Goal: Task Accomplishment & Management: Use online tool/utility

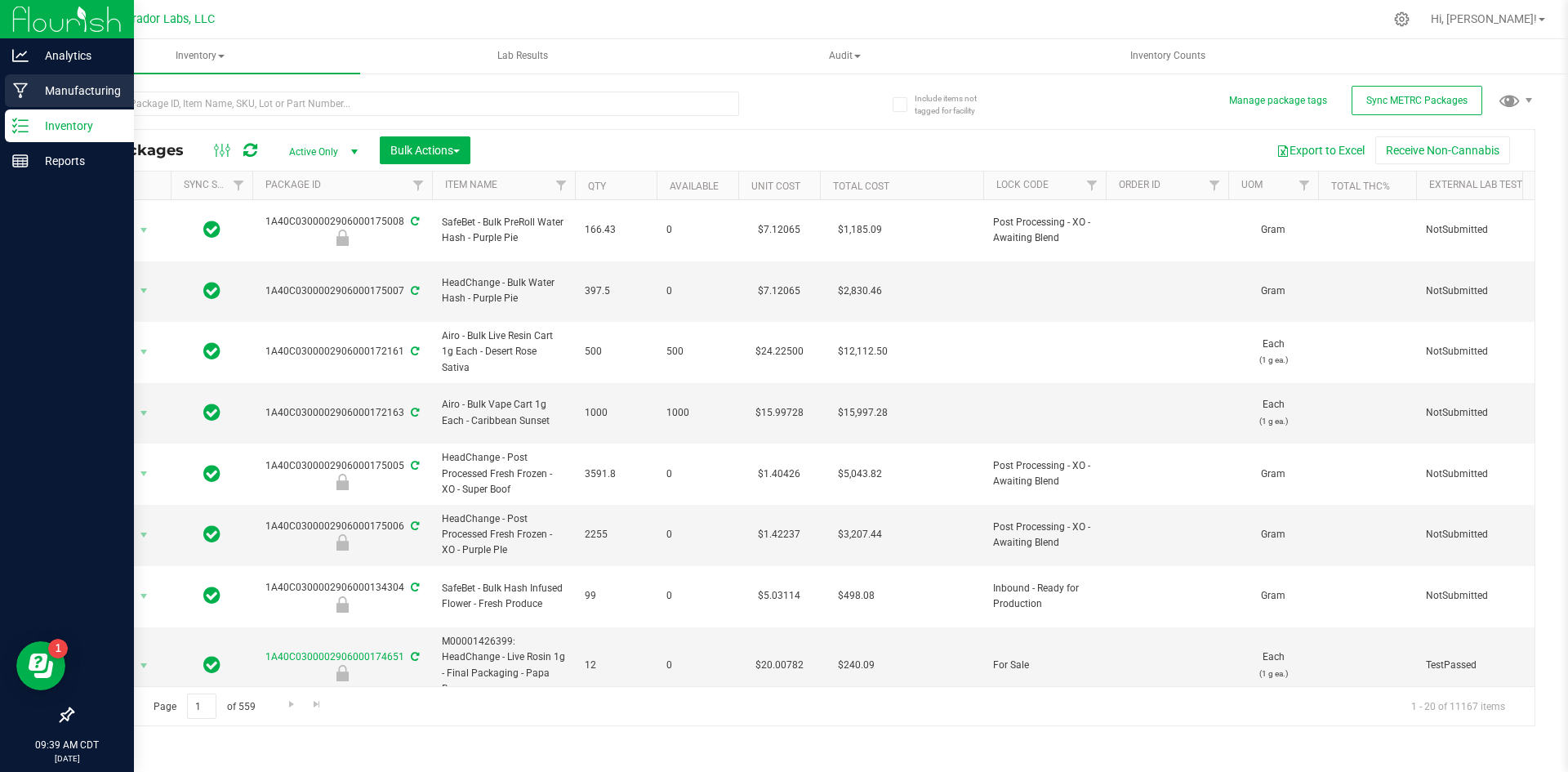
click at [79, 93] on p "Manufacturing" at bounding box center [77, 91] width 98 height 20
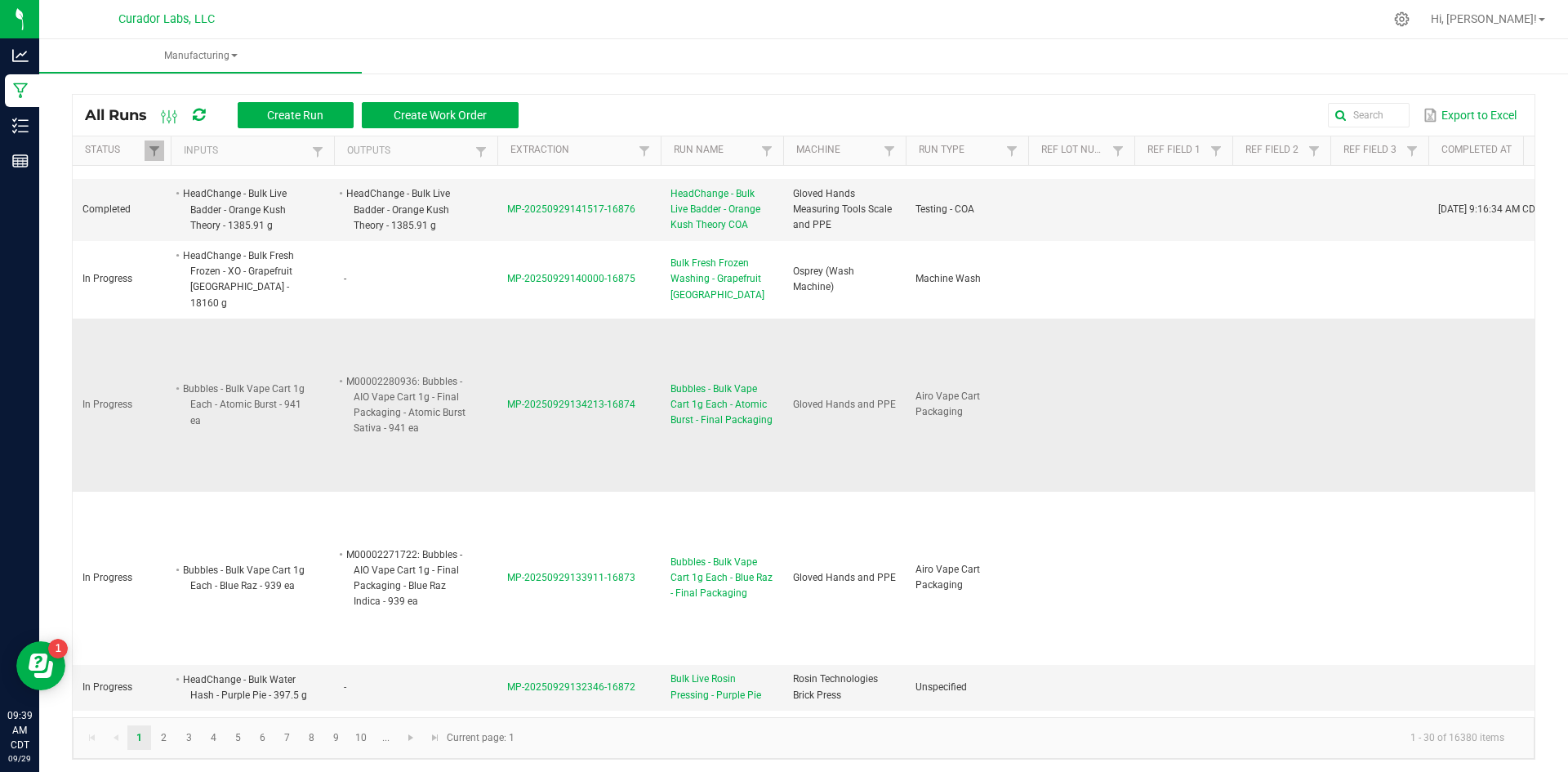
scroll to position [163, 0]
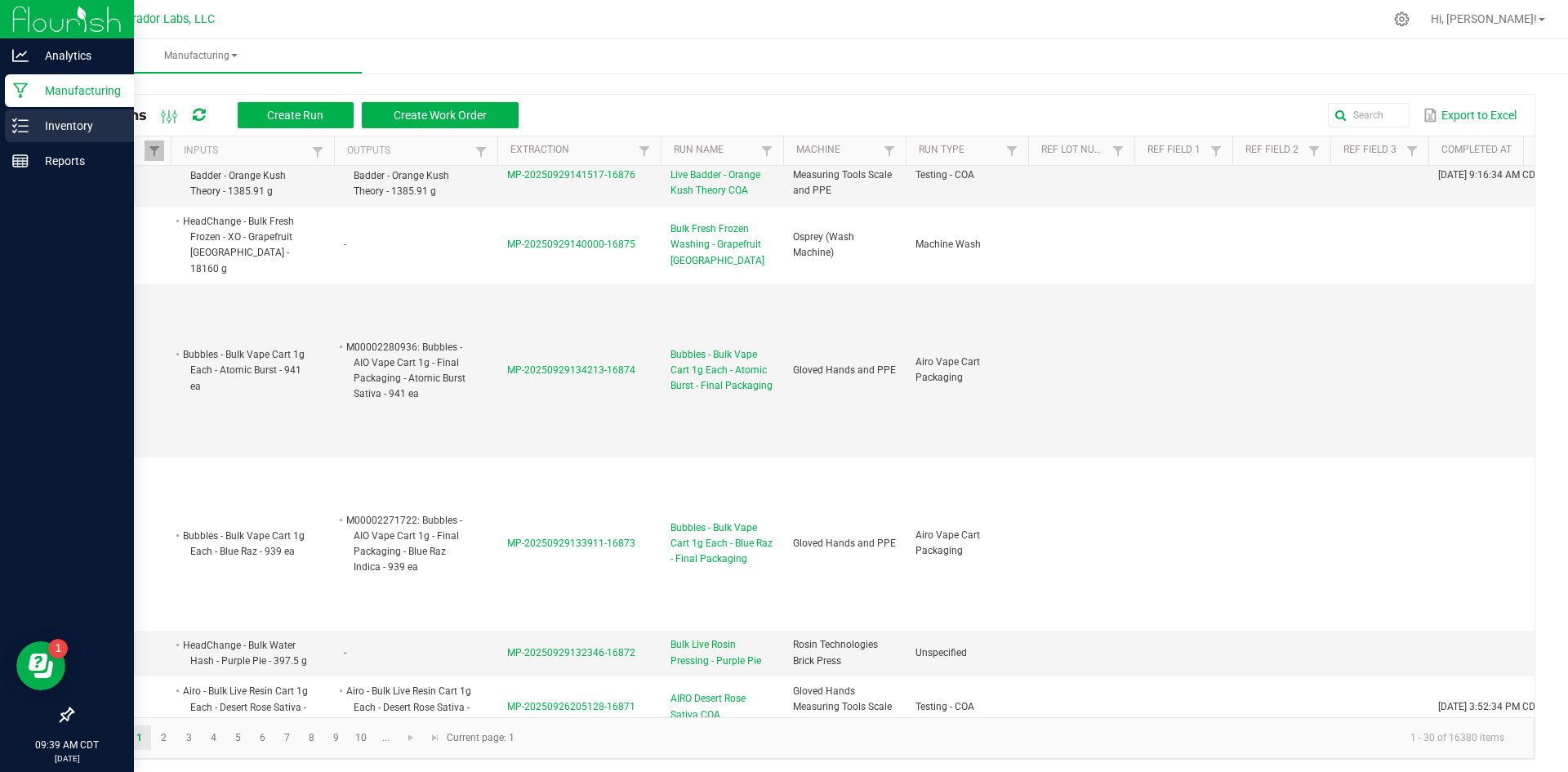
click at [37, 125] on p "Inventory" at bounding box center [77, 126] width 98 height 20
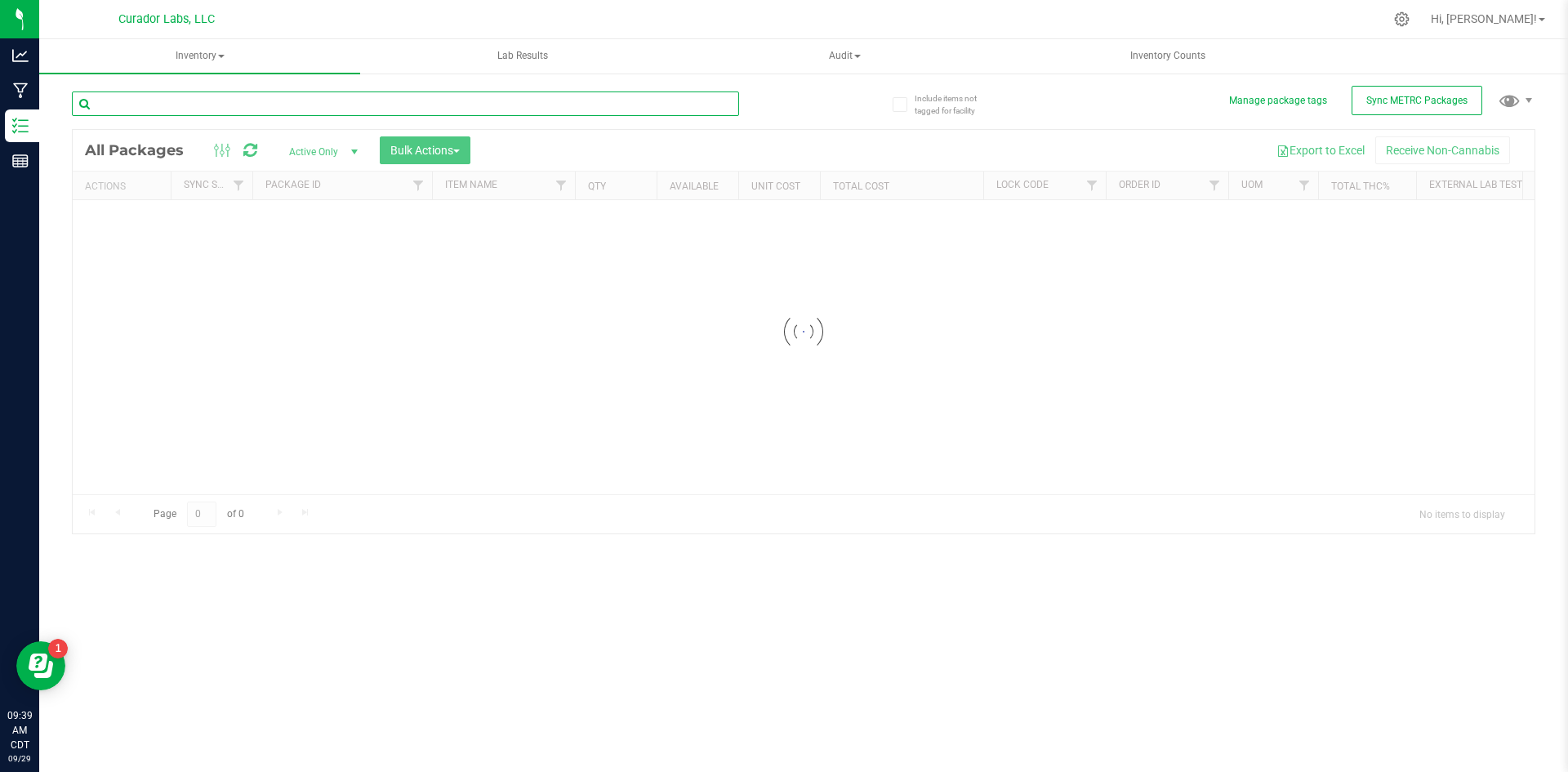
click at [367, 109] on input "text" at bounding box center [406, 104] width 668 height 24
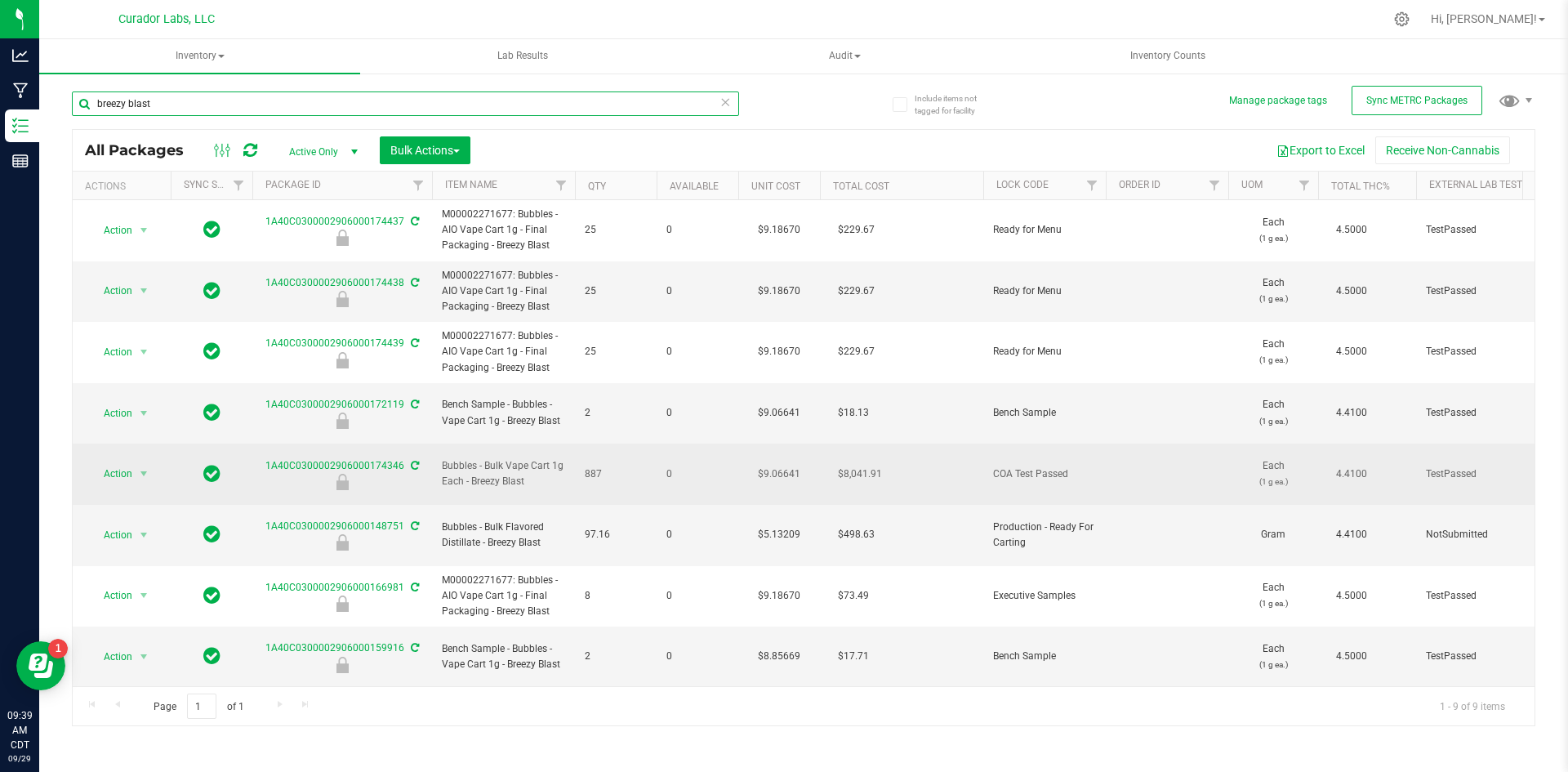
type input "breezy blast"
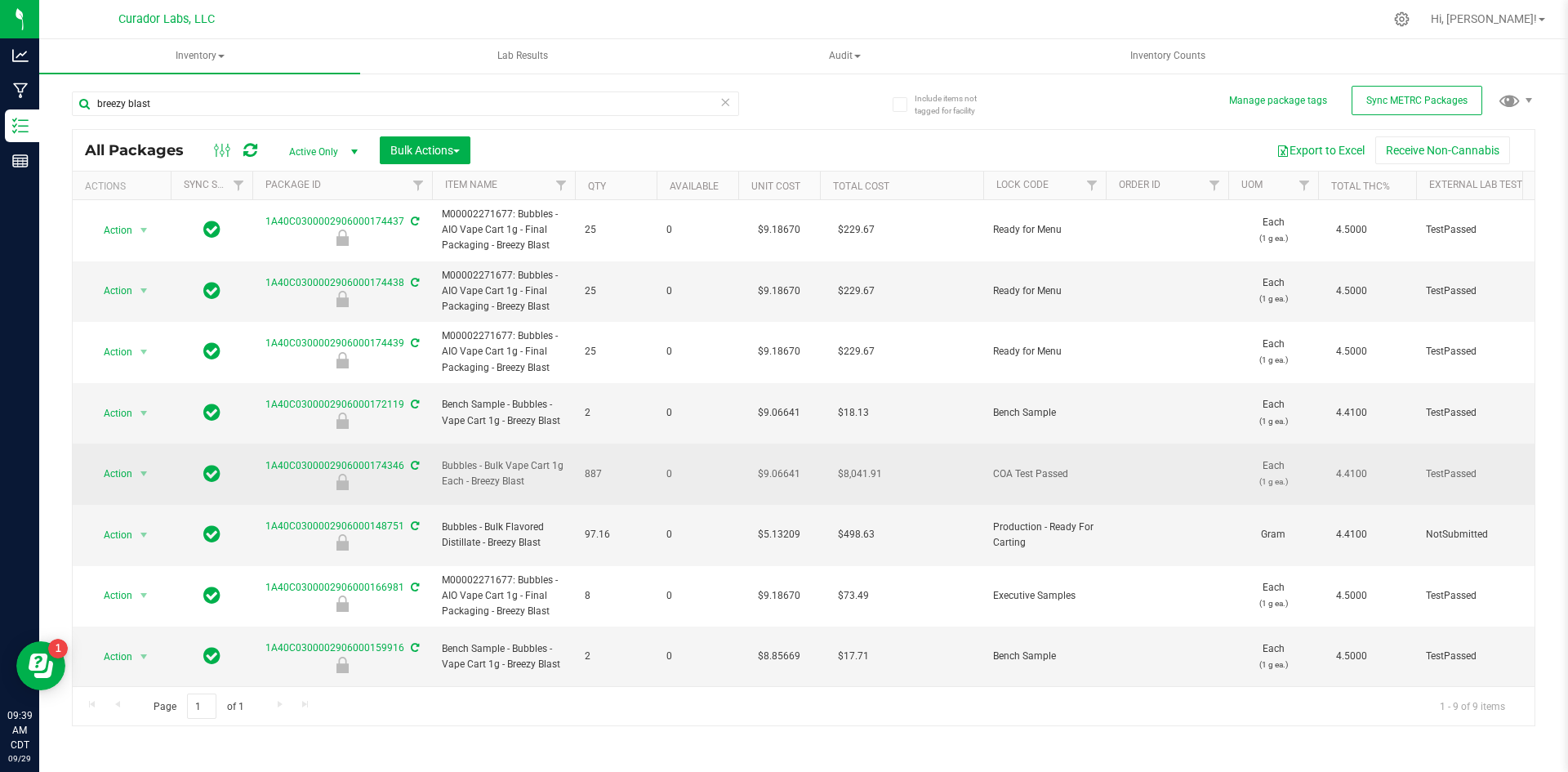
drag, startPoint x: 535, startPoint y: 458, endPoint x: 444, endPoint y: 445, distance: 91.9
click at [442, 458] on span "Bubbles - Bulk Vape Cart 1g Each - Breezy Blast" at bounding box center [503, 474] width 123 height 31
copy span "Bubbles - Bulk Vape Cart 1g Each - Breezy Blast"
click at [111, 462] on span "Action" at bounding box center [110, 473] width 44 height 22
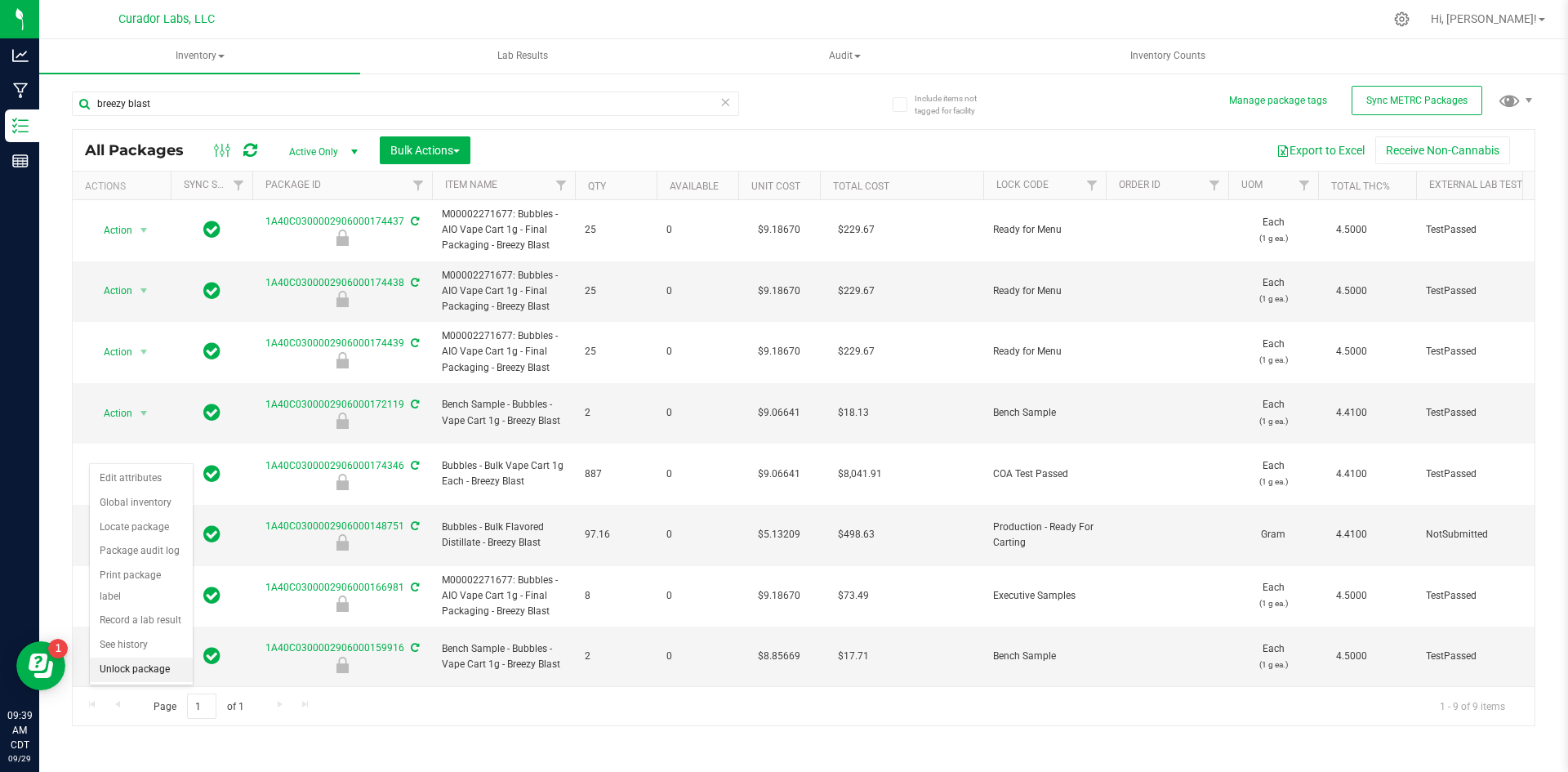
click at [158, 658] on li "Unlock package" at bounding box center [141, 669] width 103 height 24
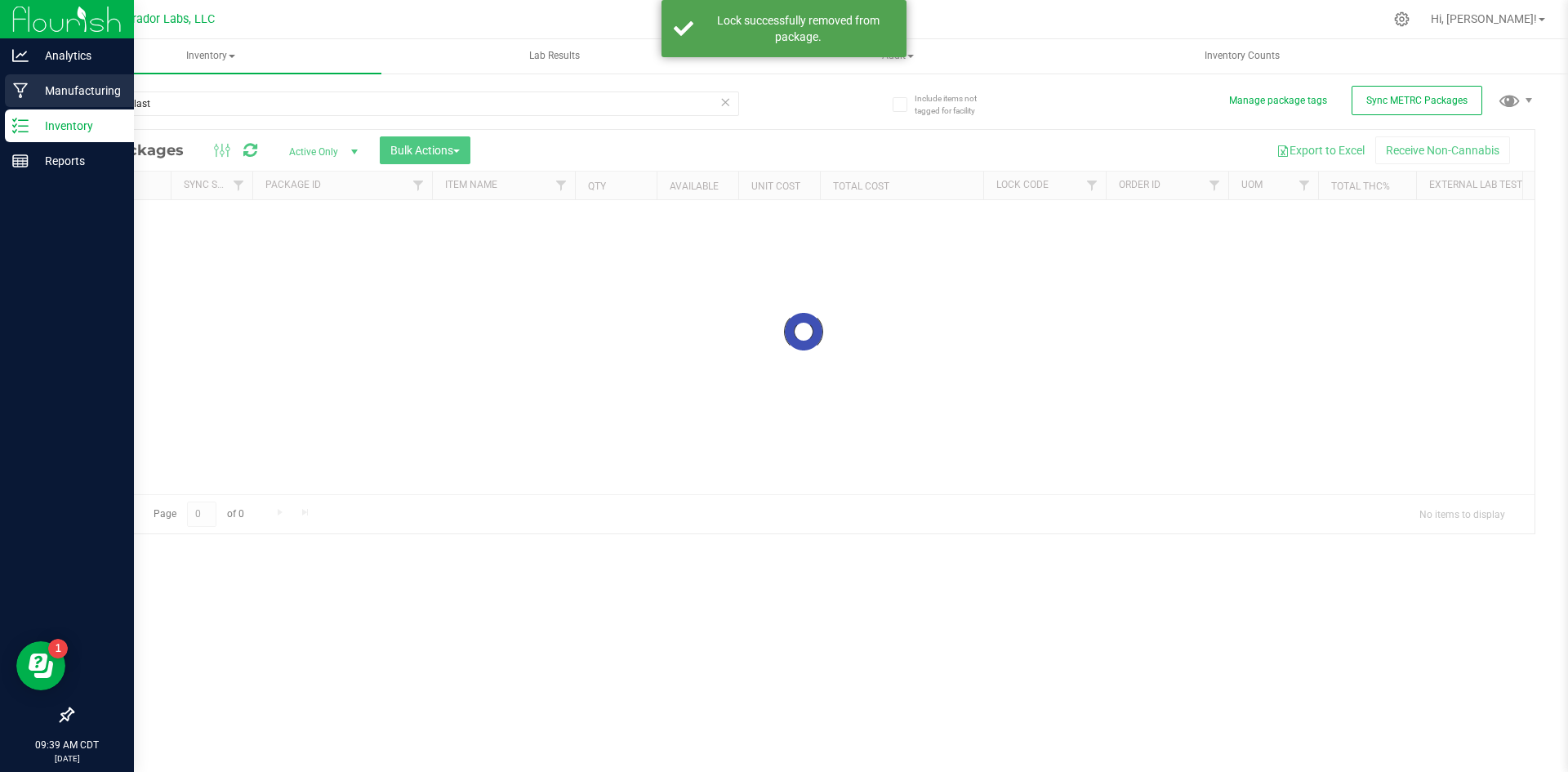
click at [39, 91] on p "Manufacturing" at bounding box center [77, 91] width 98 height 20
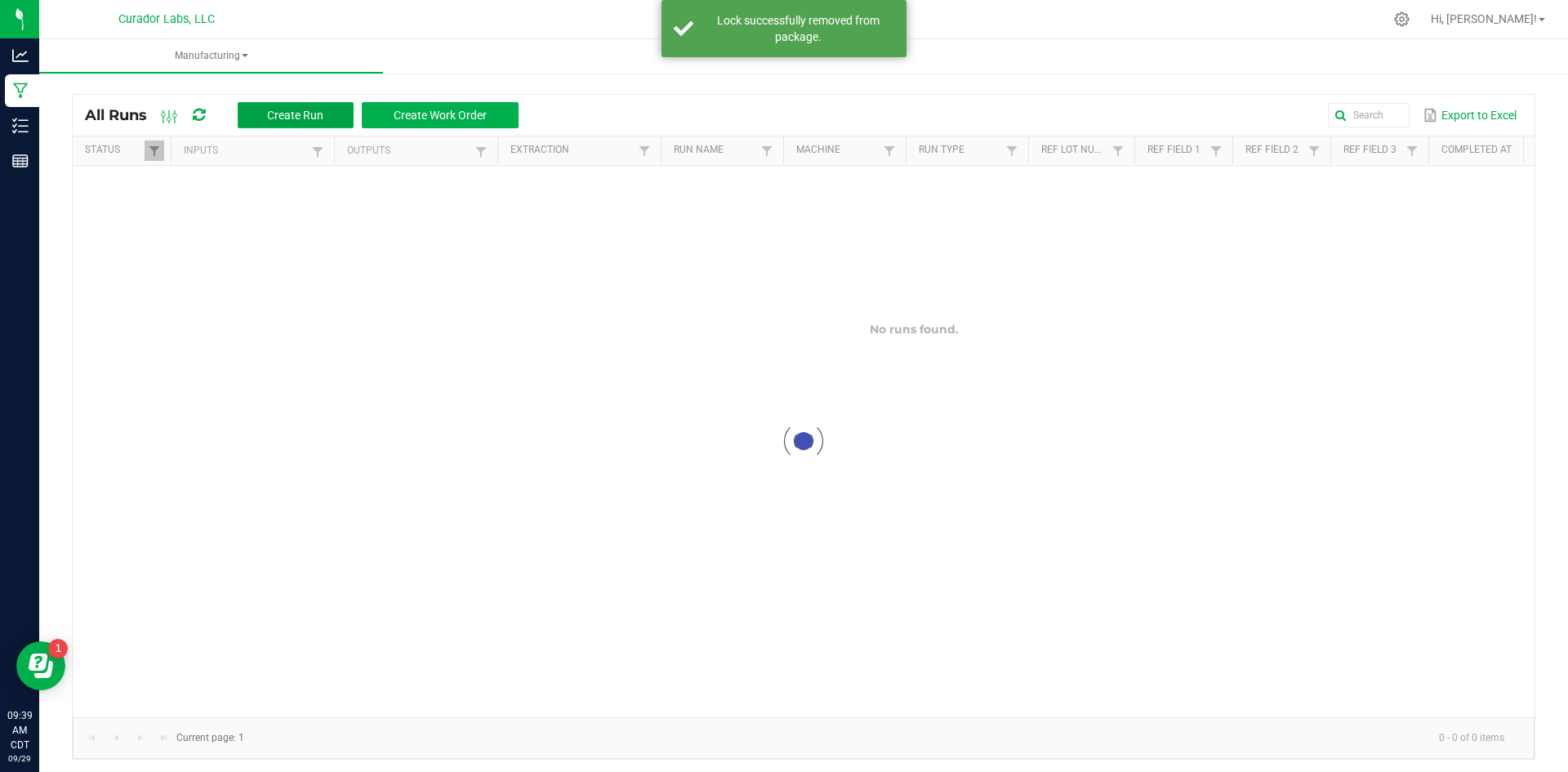
click at [285, 122] on button "Create Run" at bounding box center [295, 114] width 116 height 26
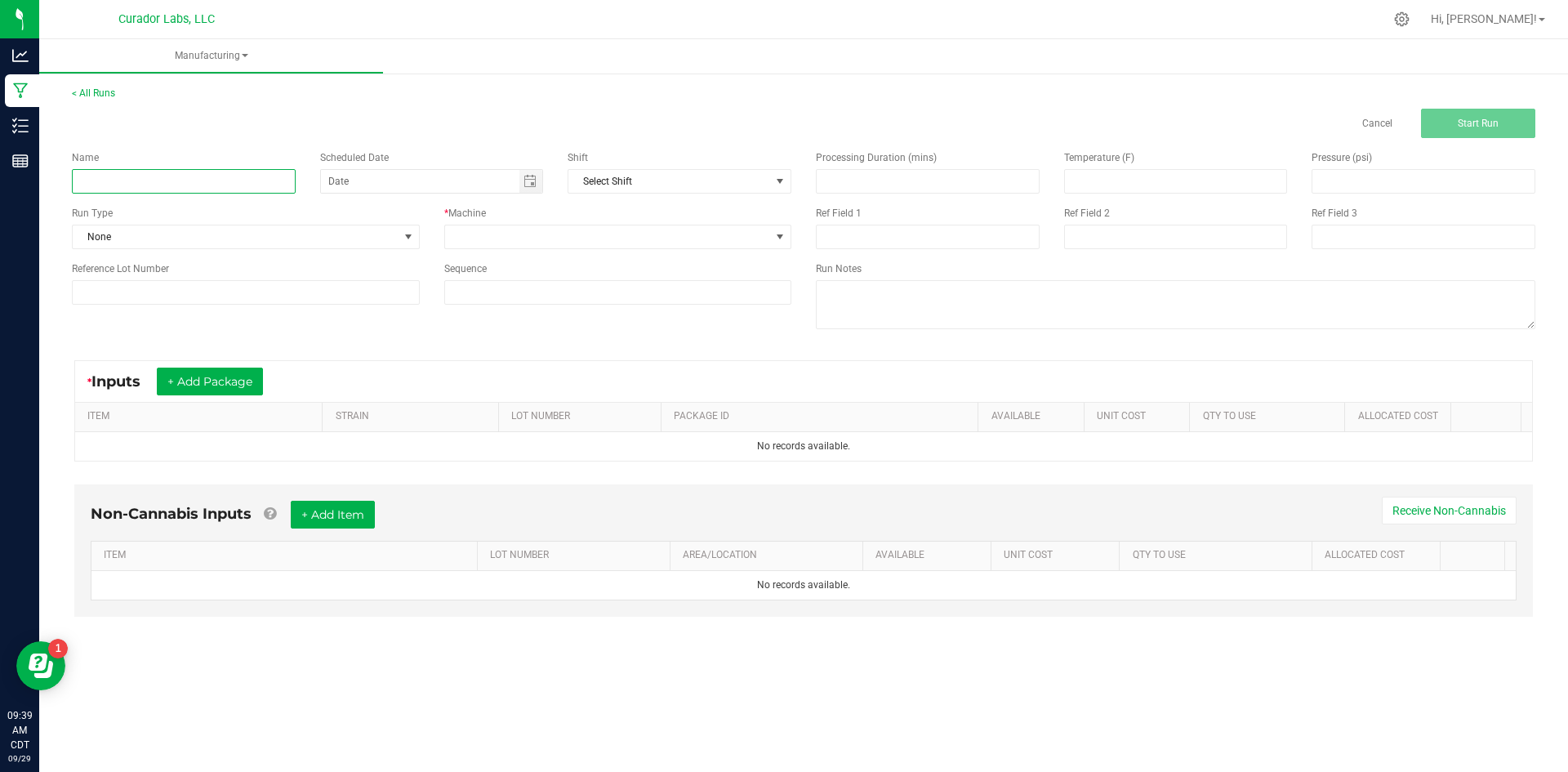
click at [251, 186] on input at bounding box center [184, 181] width 224 height 24
paste input "Bubbles - Bulk Vape Cart 1g Each - Breezy Blast"
type input "Bubbles - Bulk Vape Cart 1g Each - Breezy Blast - Final Packaging"
click at [181, 216] on div "Run Type" at bounding box center [246, 213] width 348 height 15
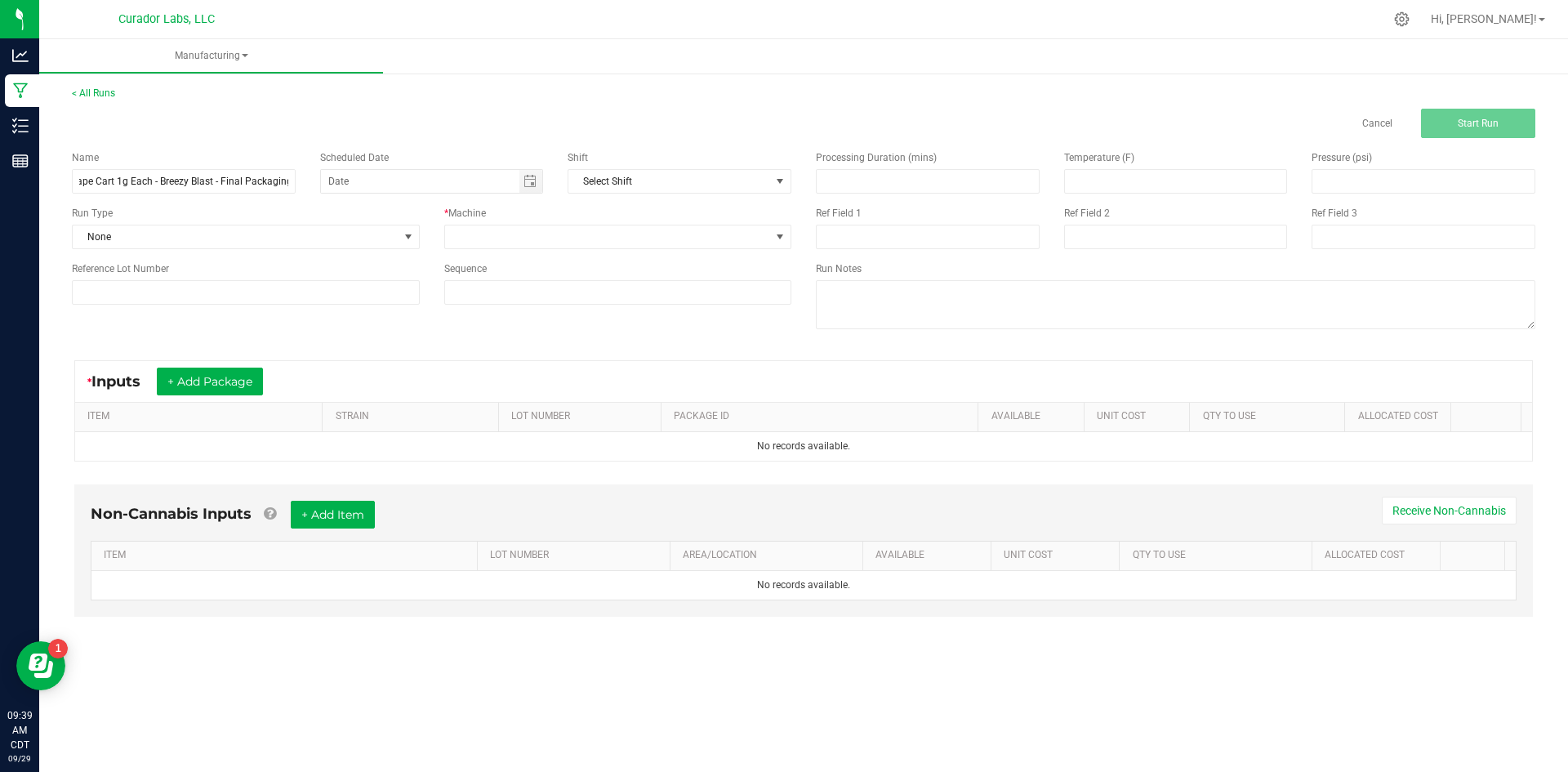
scroll to position [0, 0]
click at [163, 242] on span "None" at bounding box center [235, 236] width 326 height 22
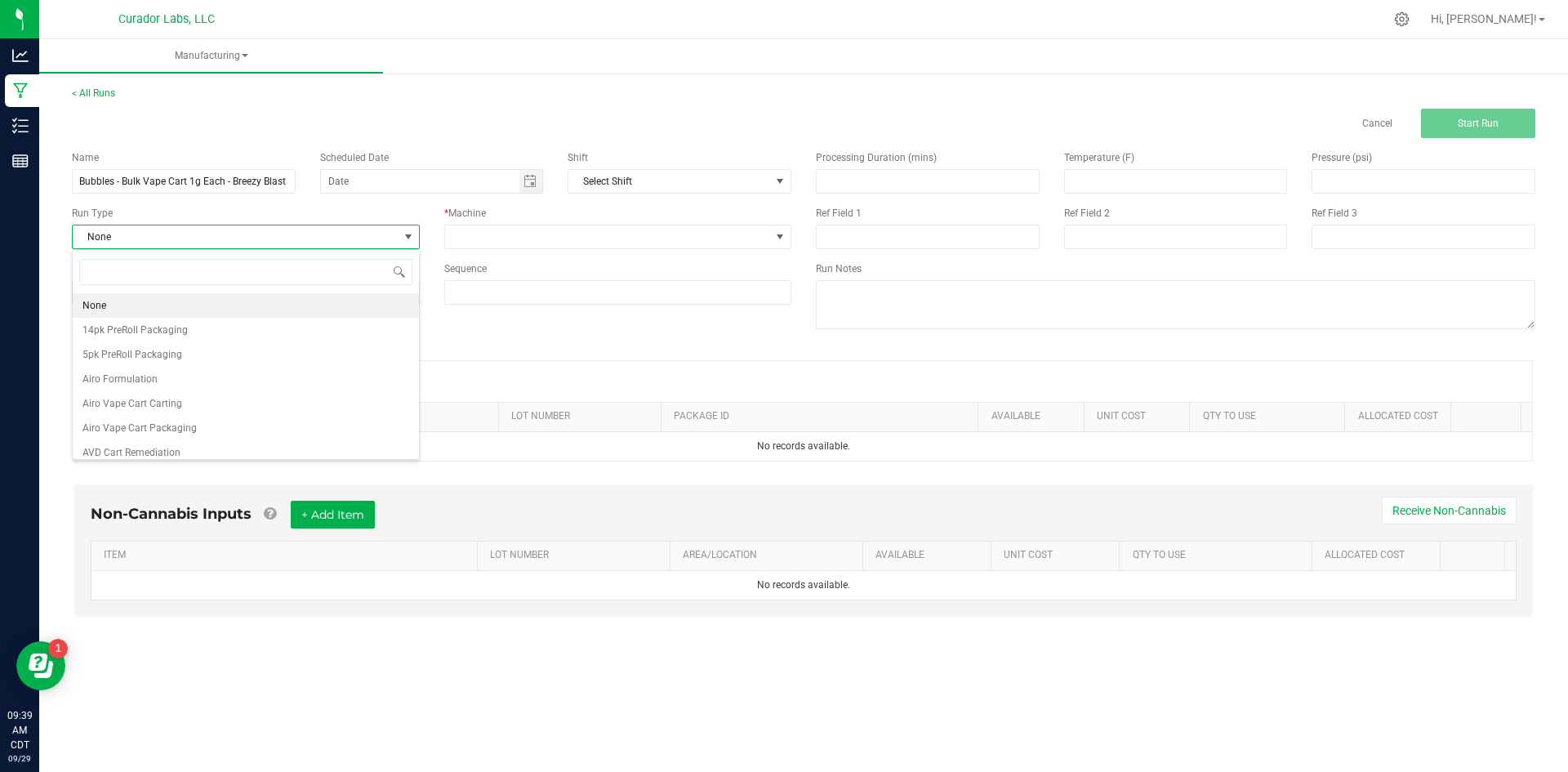
scroll to position [24, 347]
drag, startPoint x: 165, startPoint y: 424, endPoint x: 180, endPoint y: 408, distance: 21.9
click at [166, 424] on span "Airo Vape Cart Packaging" at bounding box center [139, 427] width 114 height 17
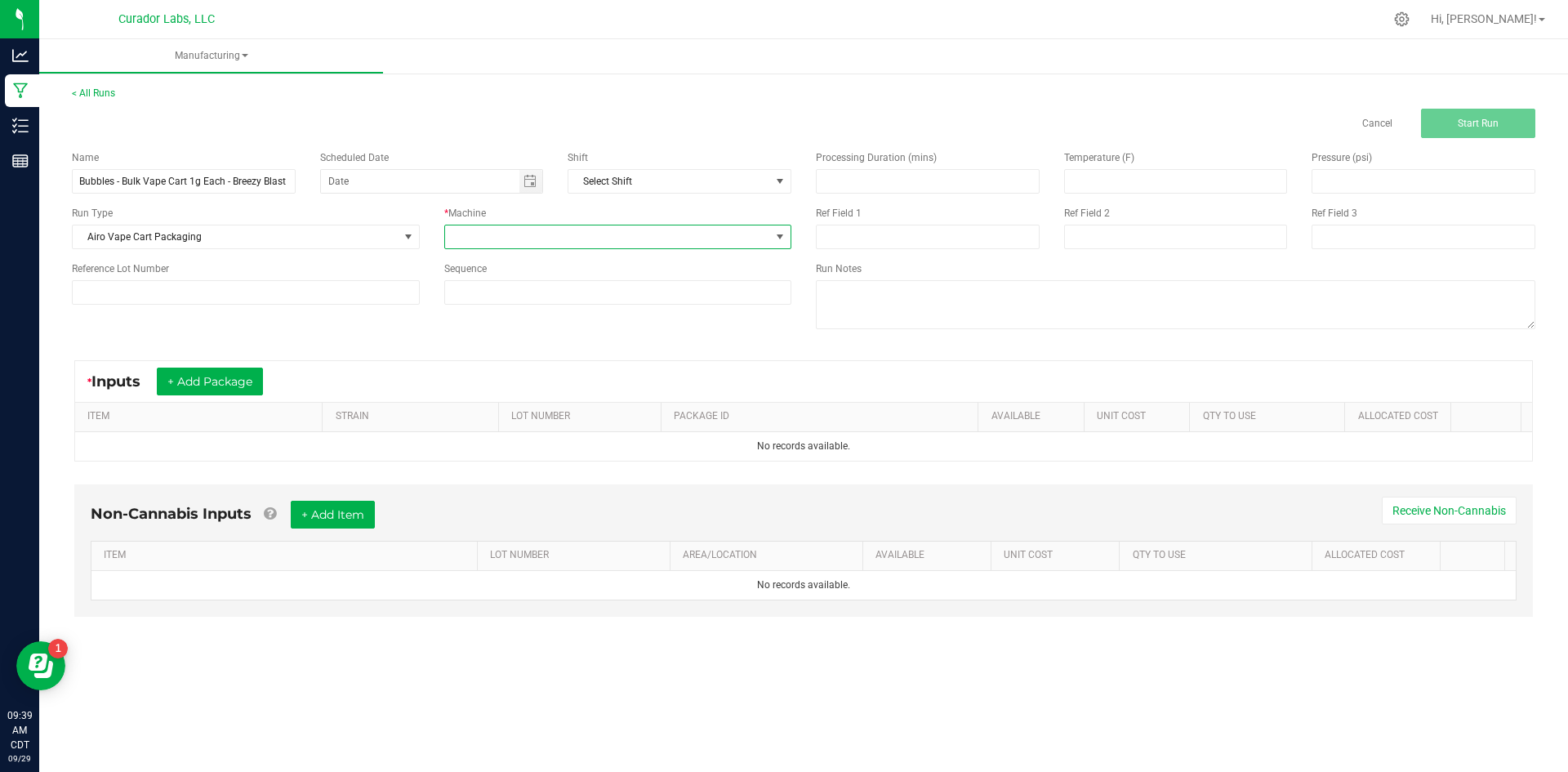
click at [493, 235] on span at bounding box center [607, 236] width 326 height 22
type input "glo"
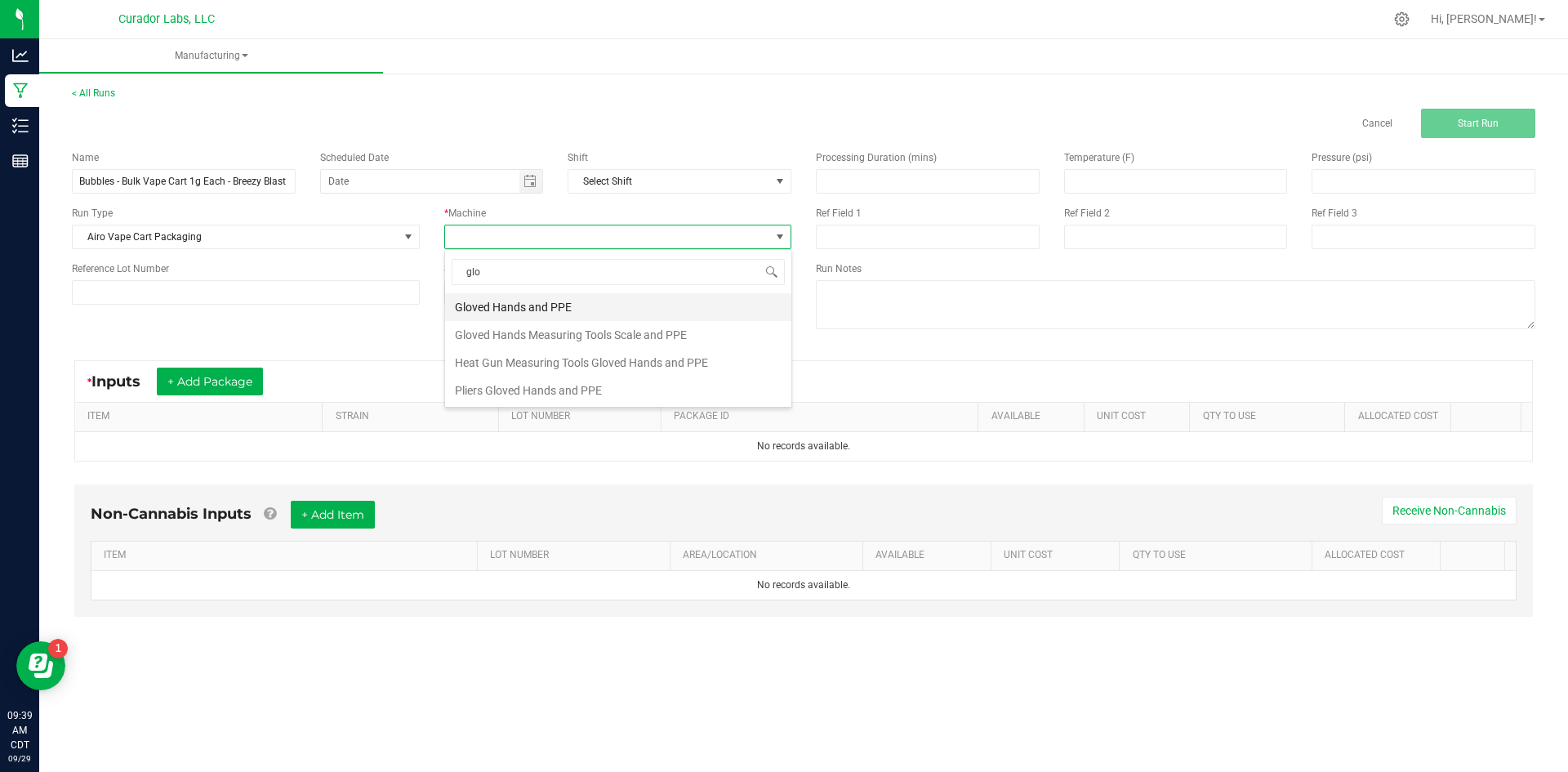
drag, startPoint x: 517, startPoint y: 301, endPoint x: 237, endPoint y: 368, distance: 287.9
click at [515, 301] on li "Gloved Hands and PPE" at bounding box center [618, 307] width 346 height 27
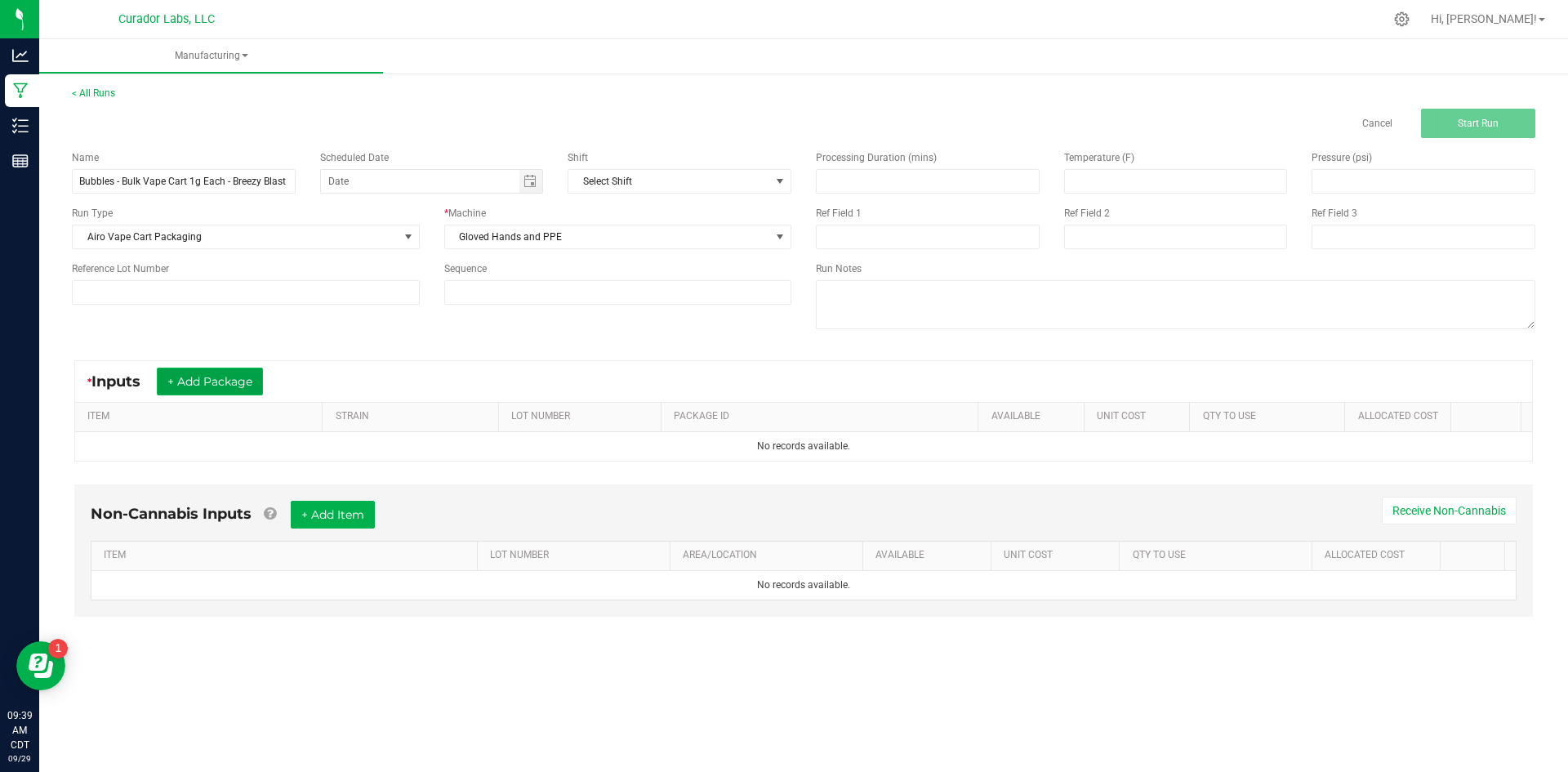
click at [211, 380] on button "+ Add Package" at bounding box center [209, 381] width 107 height 27
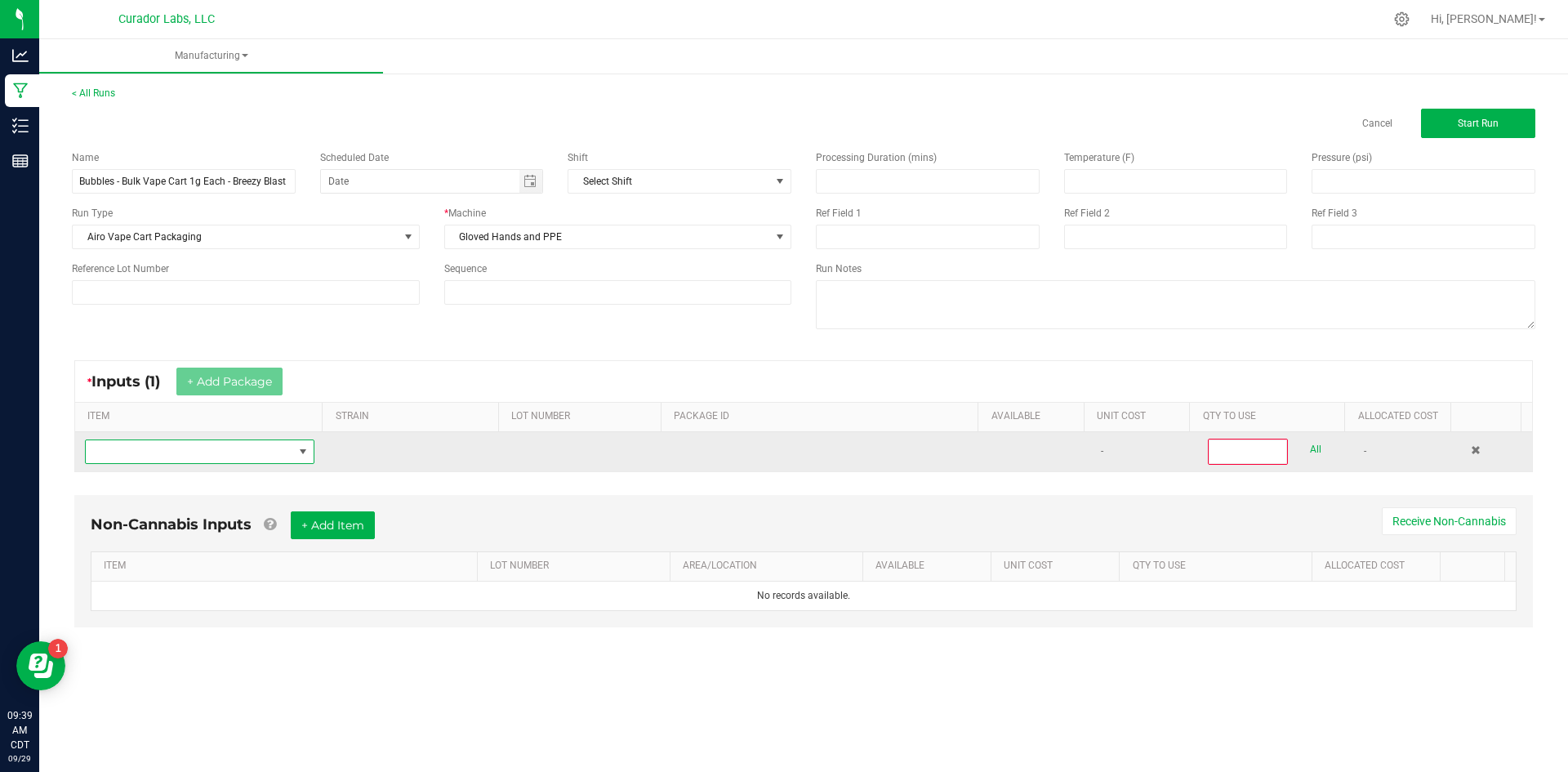
click at [237, 454] on span "NO DATA FOUND" at bounding box center [190, 450] width 207 height 22
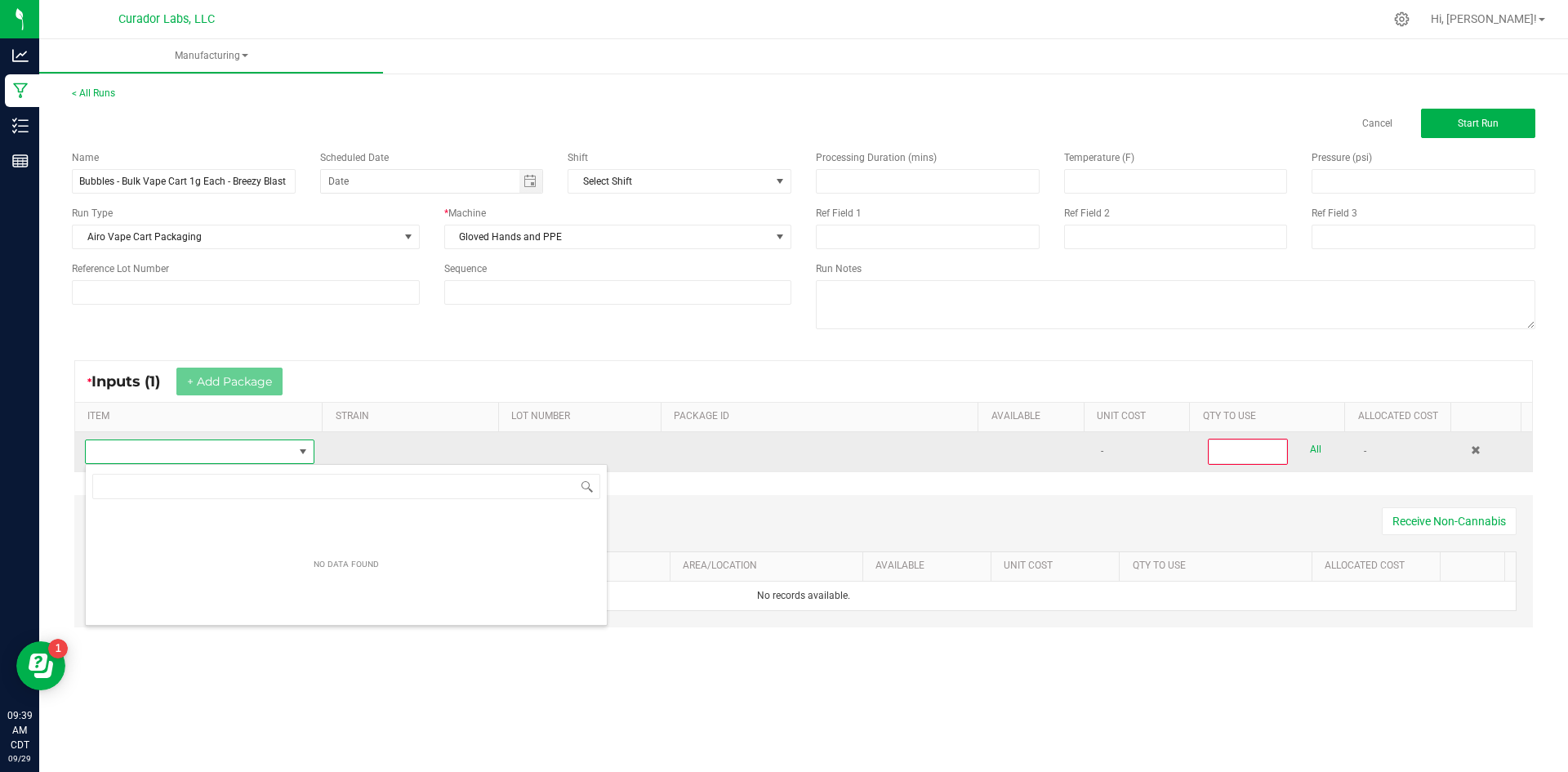
scroll to position [81619, 81445]
type input "Bubbles - Bulk Vape Cart 1g Each - Breezy Blast"
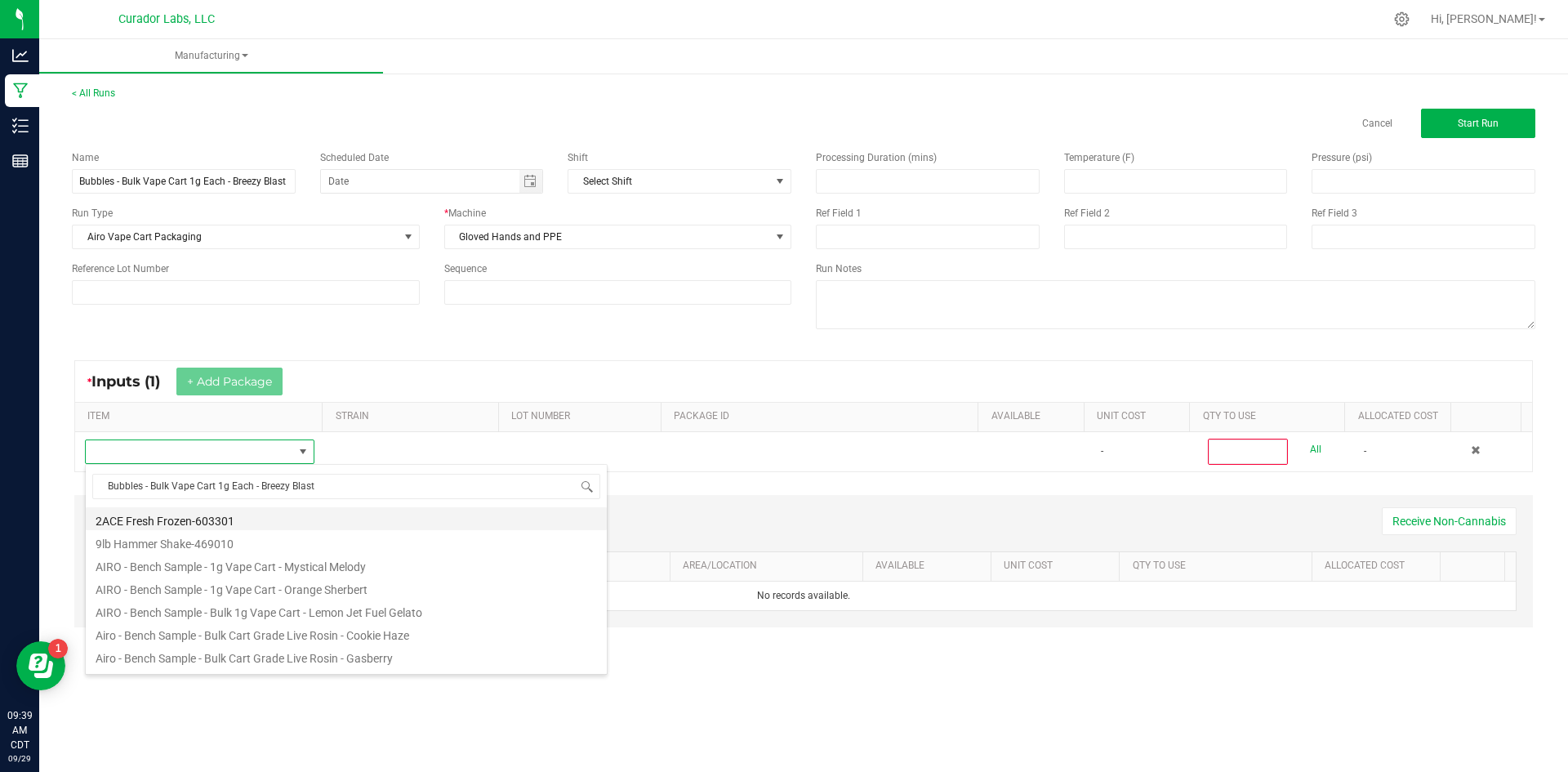
scroll to position [24, 226]
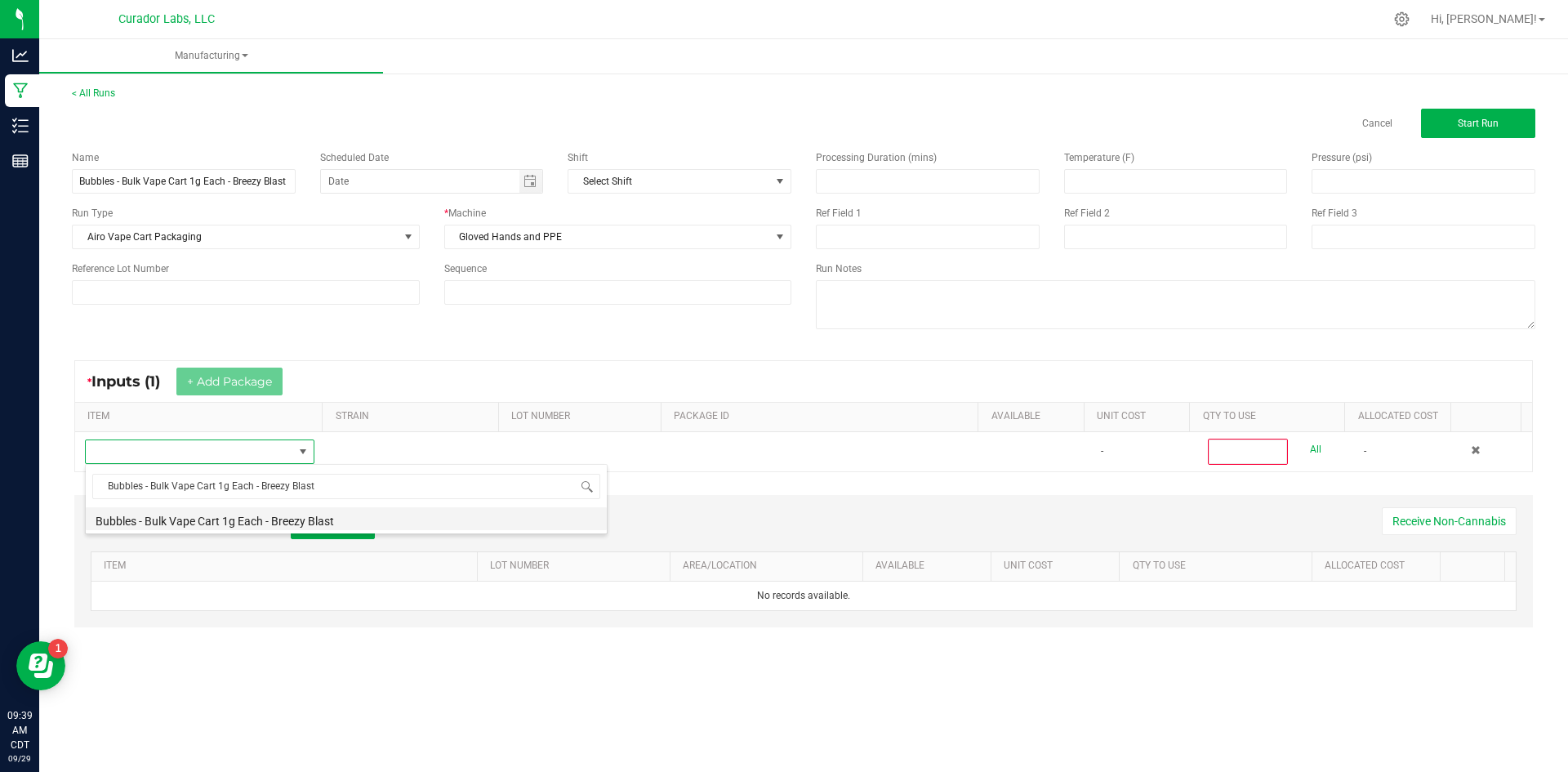
click at [320, 512] on li "Bubbles - Bulk Vape Cart 1g Each - Breezy Blast" at bounding box center [346, 518] width 521 height 22
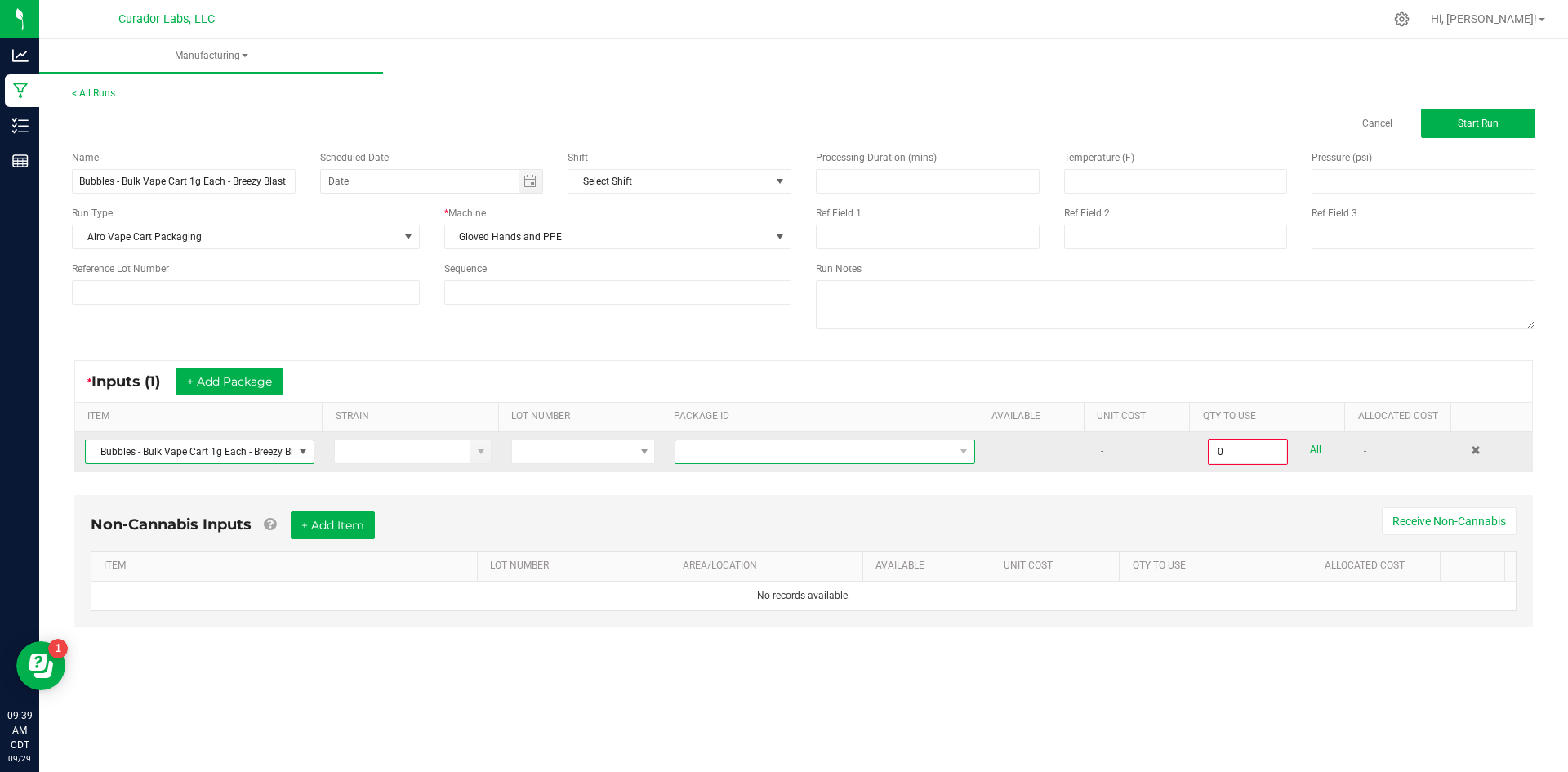
click at [792, 459] on span at bounding box center [814, 450] width 279 height 22
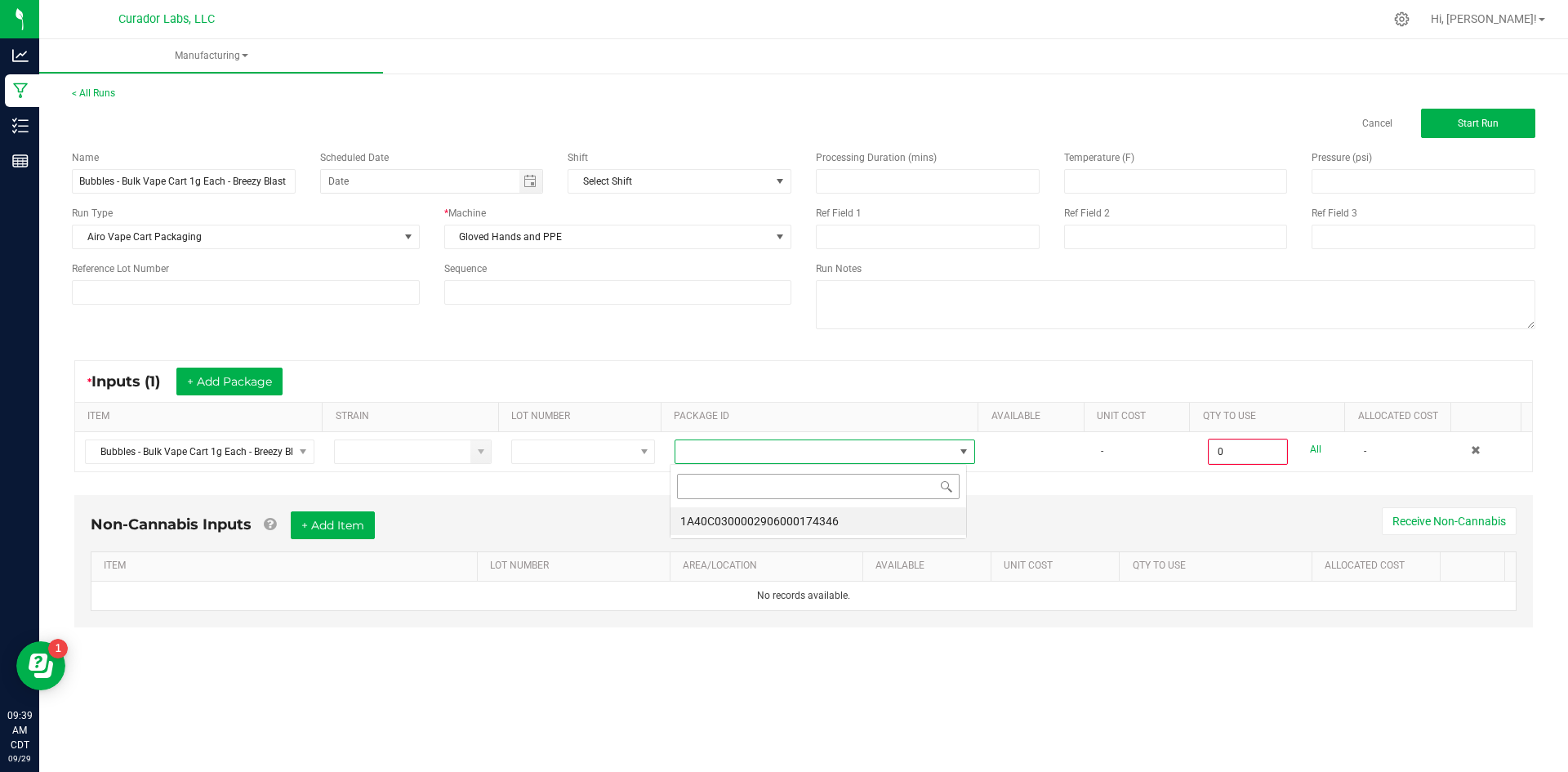
scroll to position [24, 298]
click at [818, 525] on li "1A40C0300002906000174346" at bounding box center [818, 521] width 295 height 27
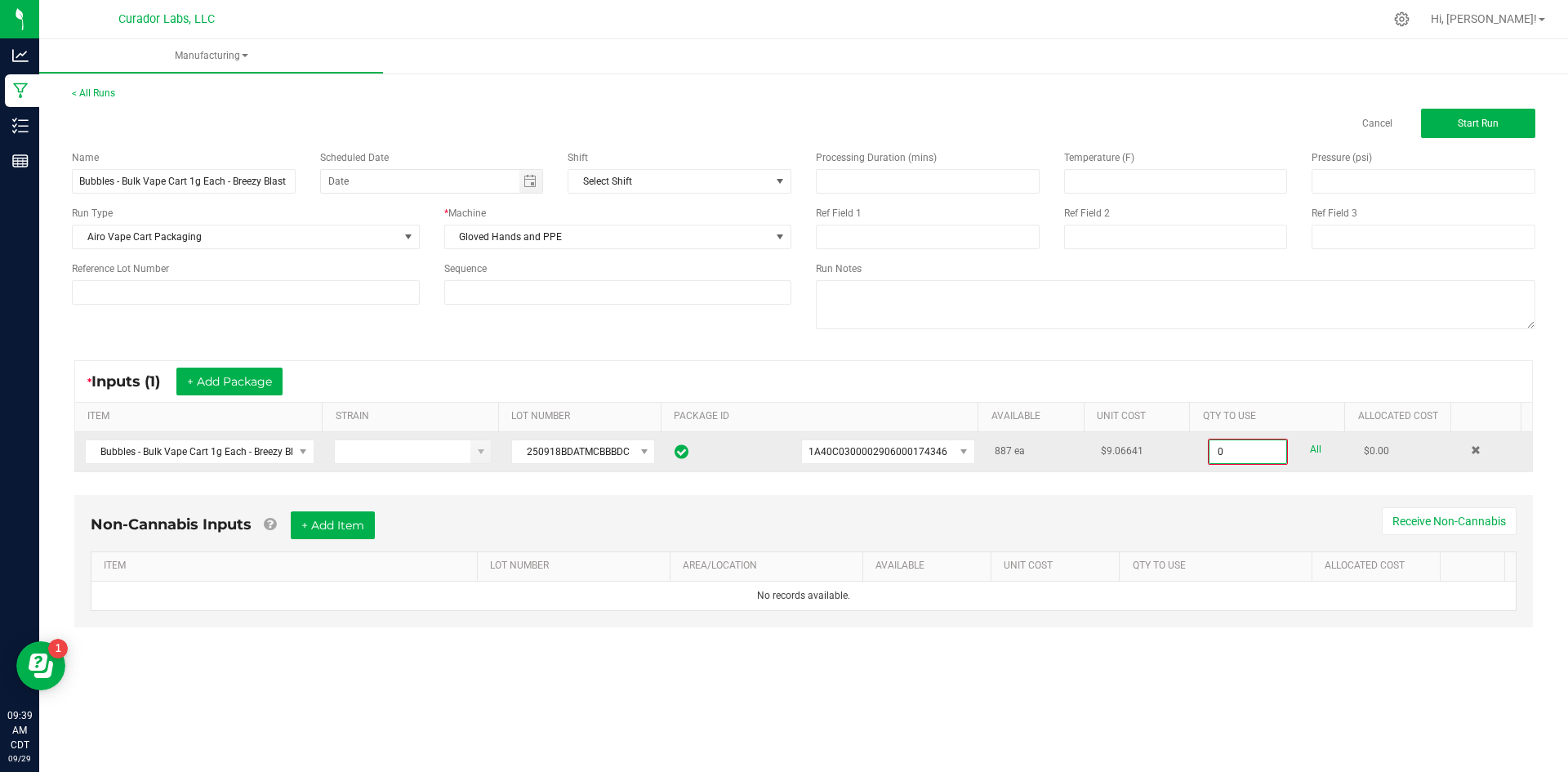
click at [1239, 449] on input "0" at bounding box center [1247, 450] width 77 height 22
click at [1310, 446] on link "All" at bounding box center [1316, 450] width 12 height 22
type input "887 ea"
click at [350, 508] on div "Non-Cannabis Inputs + Add Item Receive Non-Cannabis ITEM LOT NUMBER AREA/LOCATI…" at bounding box center [804, 559] width 1459 height 132
click at [350, 524] on button "+ Add Item" at bounding box center [332, 523] width 84 height 27
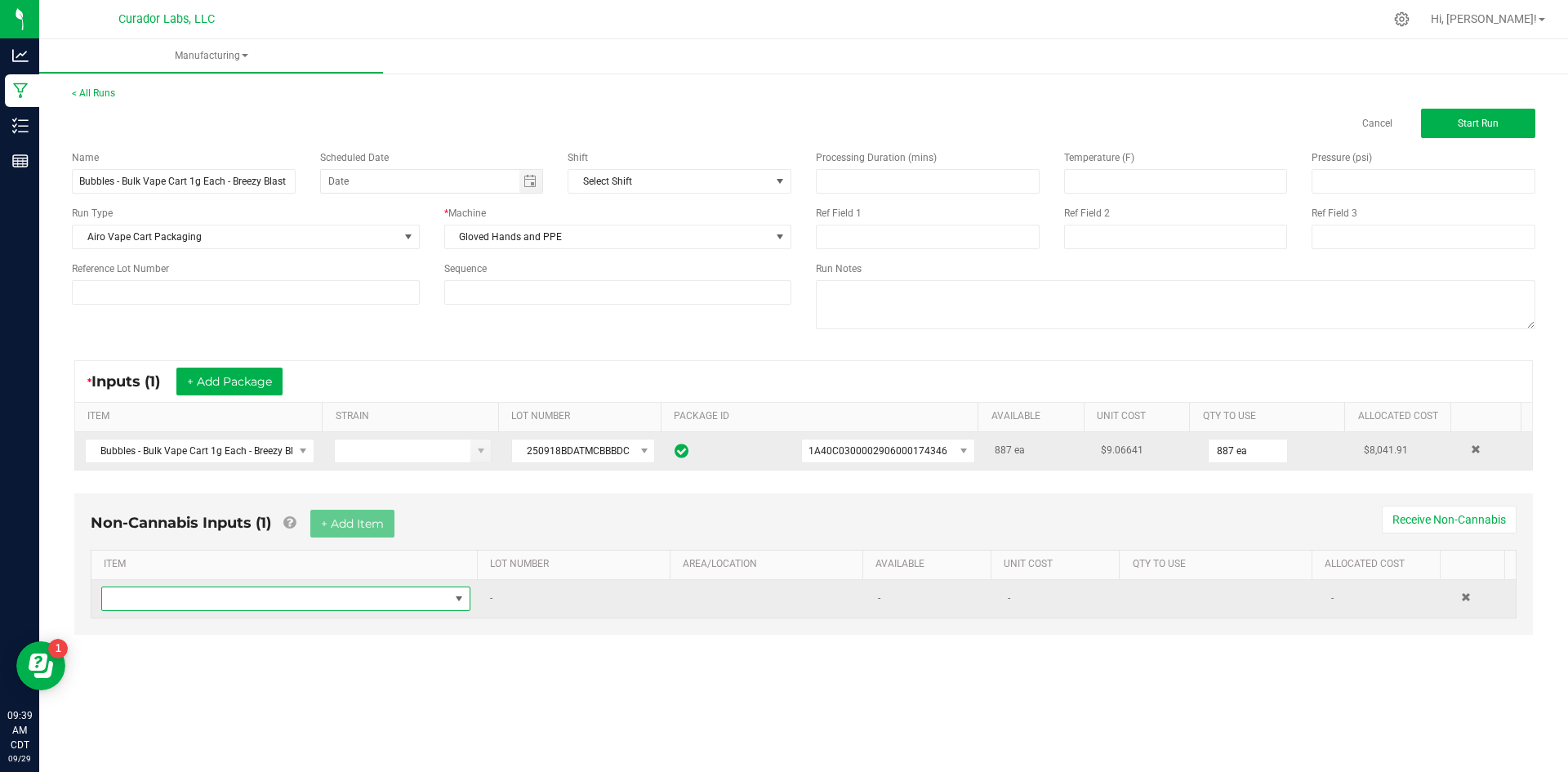
click at [326, 603] on span "NO DATA FOUND" at bounding box center [275, 598] width 347 height 22
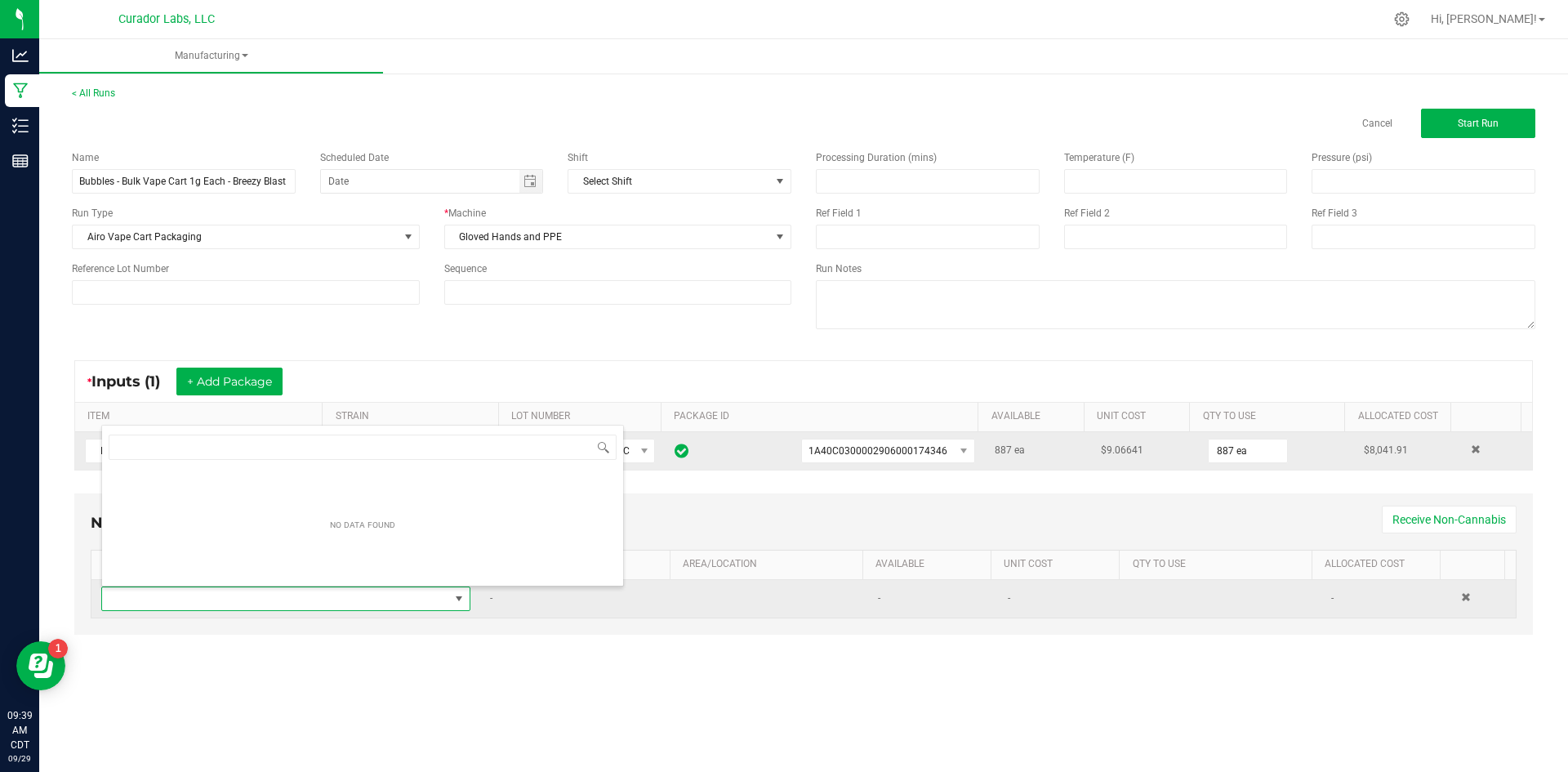
scroll to position [24, 363]
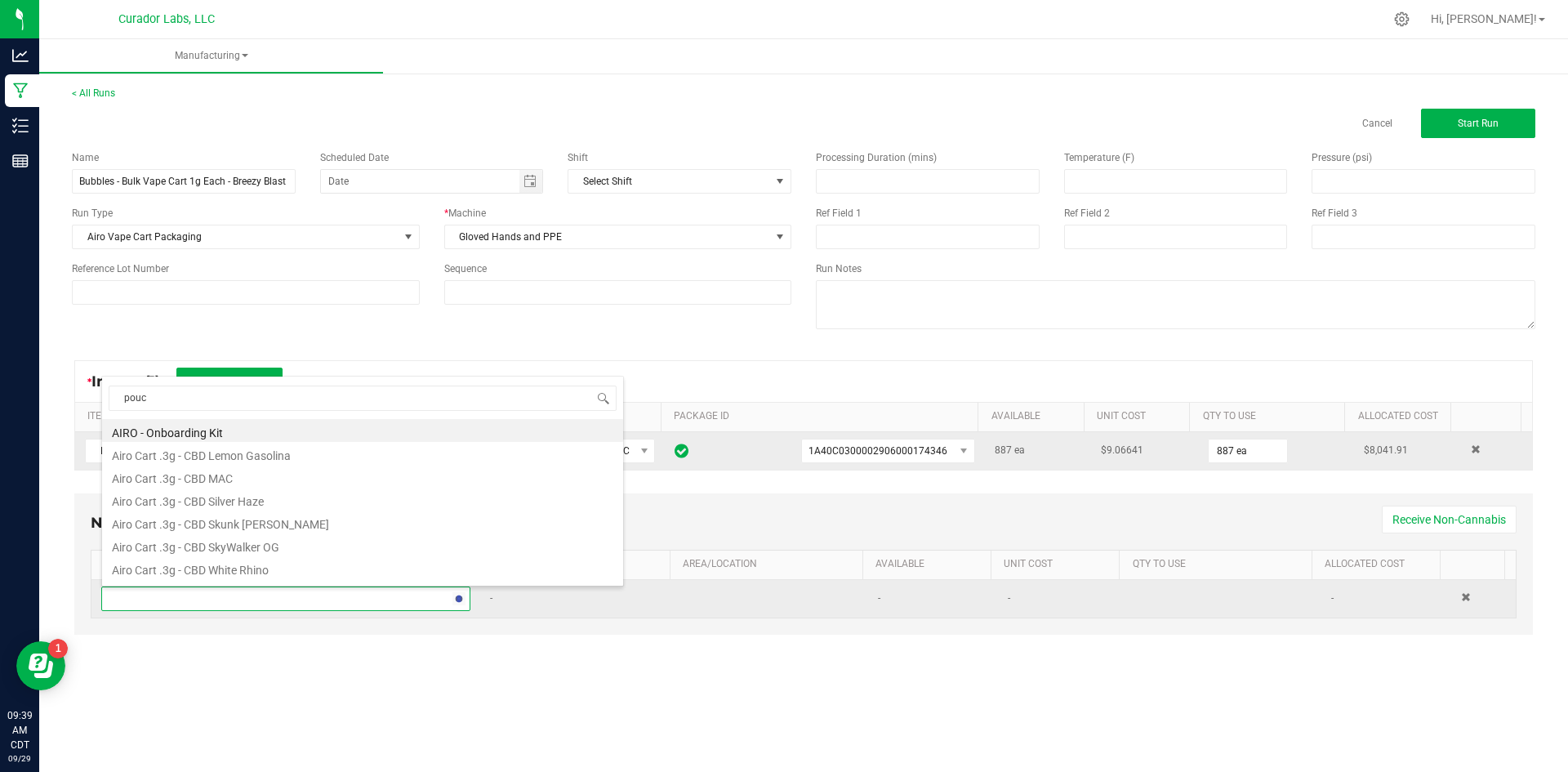
type input "pouch"
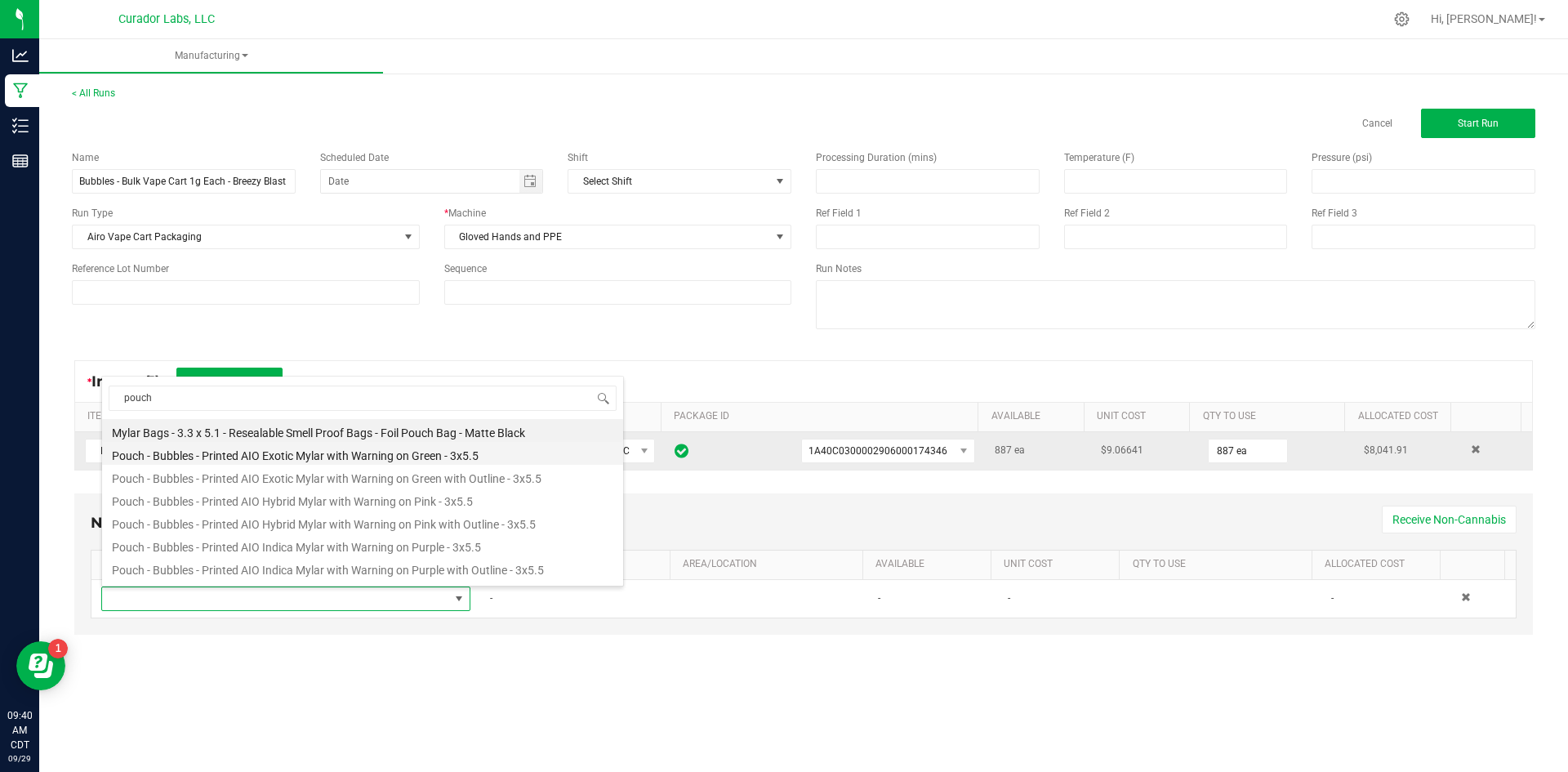
click at [345, 454] on li "Pouch - Bubbles - Printed AIO Exotic Mylar with Warning on Green - 3x5.5" at bounding box center [362, 452] width 521 height 22
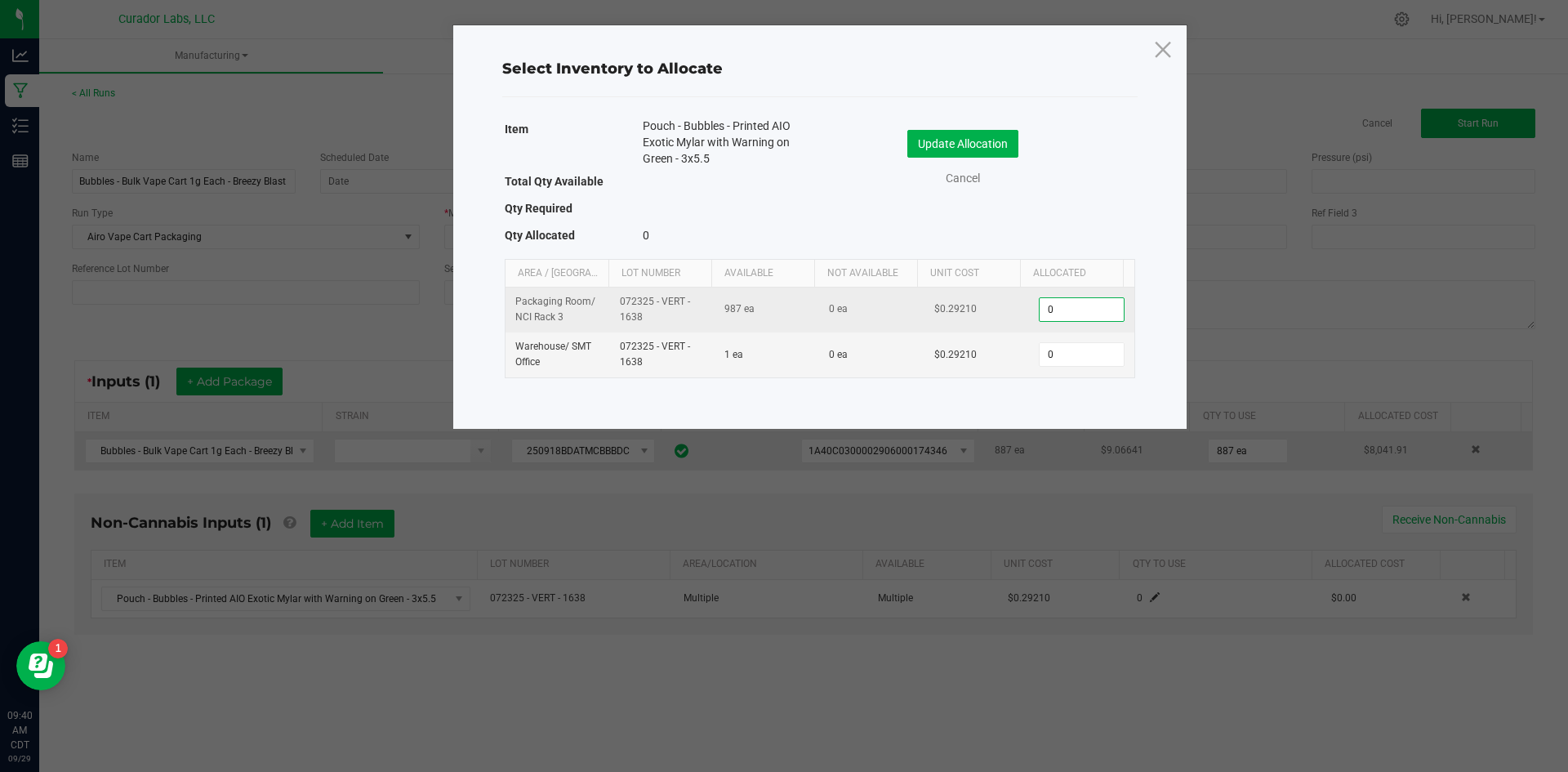
click at [1076, 307] on input "0" at bounding box center [1081, 309] width 83 height 22
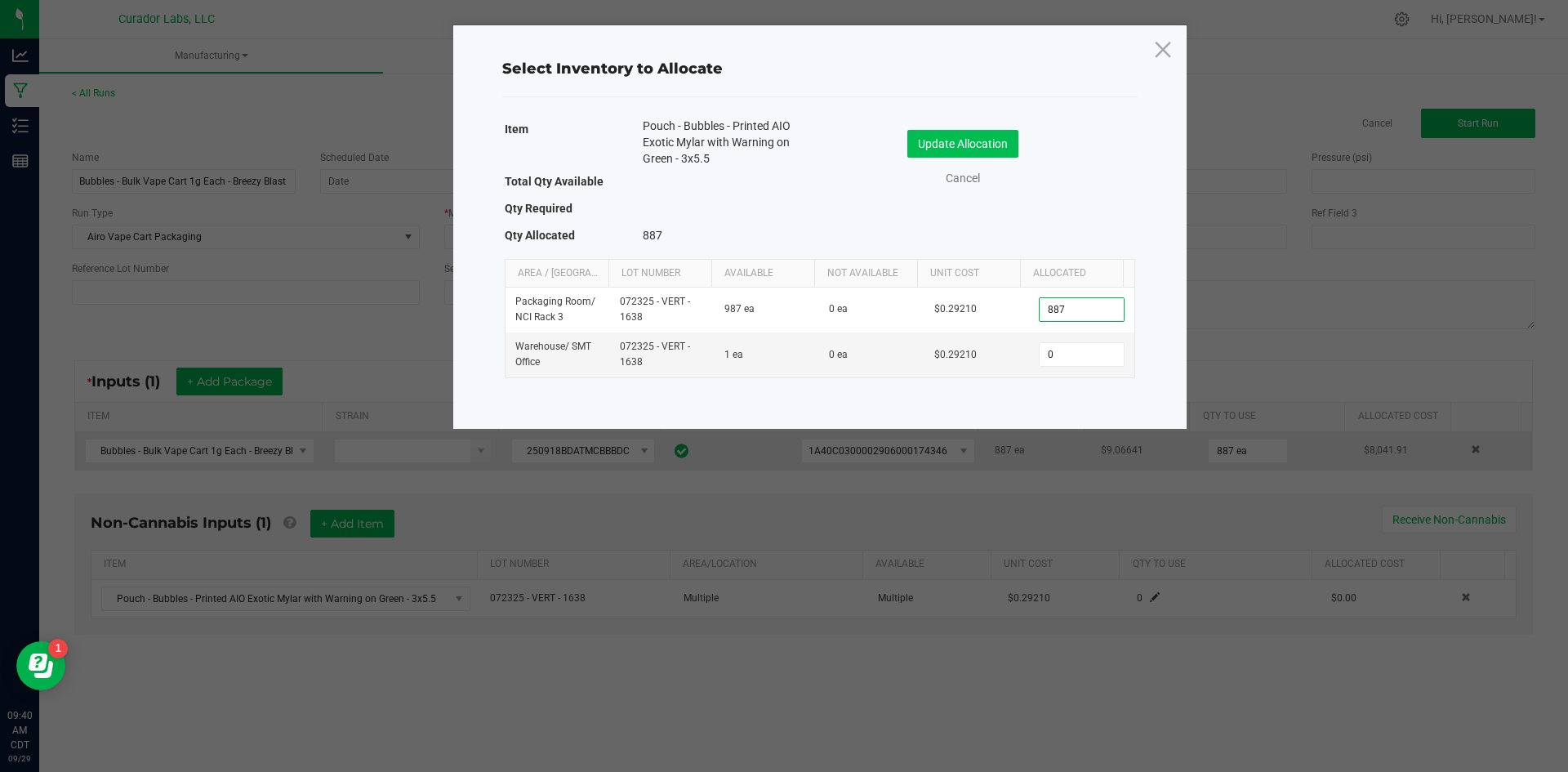
type input "887"
click at [961, 134] on button "Update Allocation" at bounding box center [963, 144] width 111 height 27
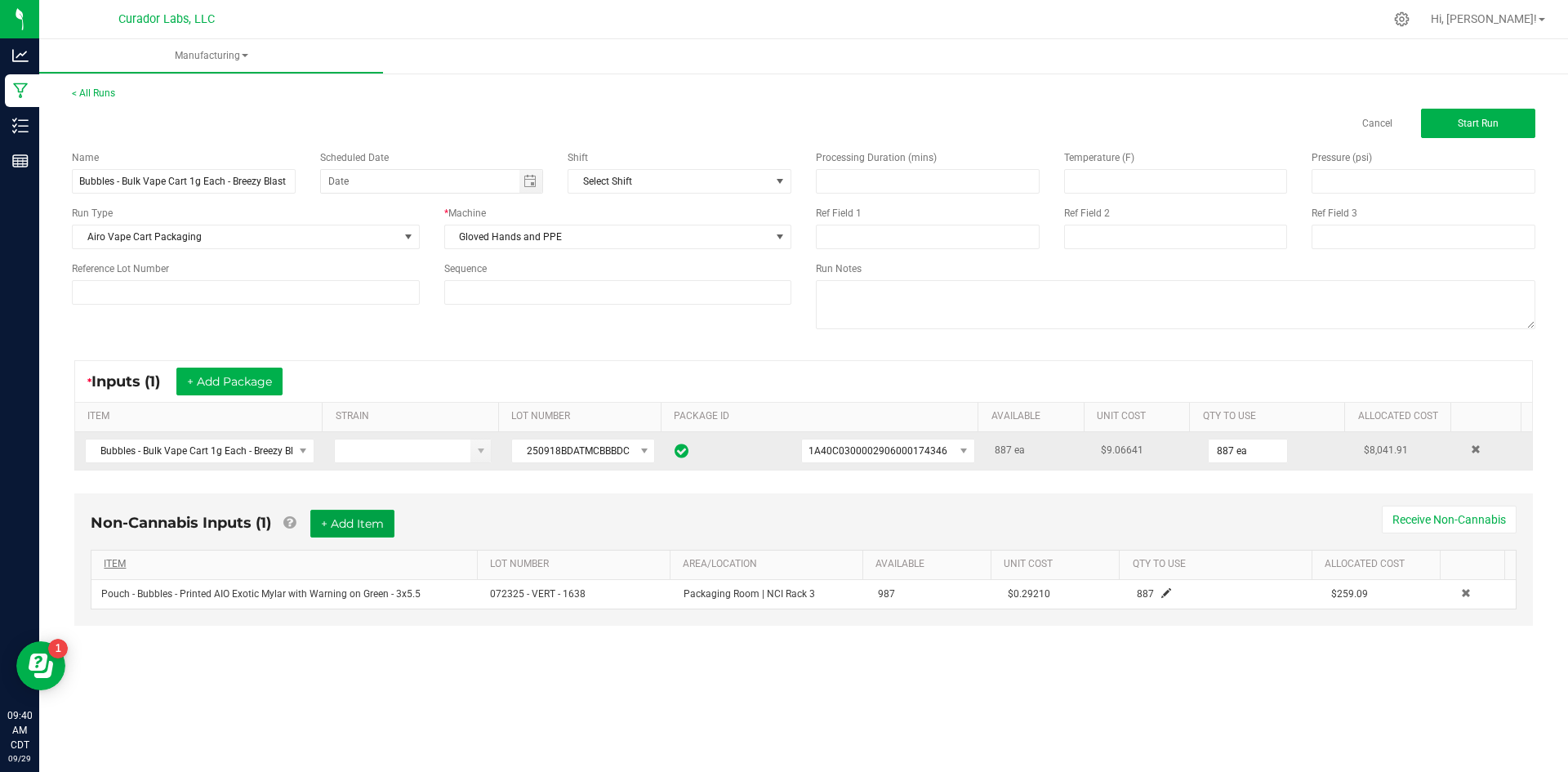
drag, startPoint x: 370, startPoint y: 528, endPoint x: 340, endPoint y: 558, distance: 42.4
click at [368, 528] on button "+ Add Item" at bounding box center [352, 523] width 84 height 27
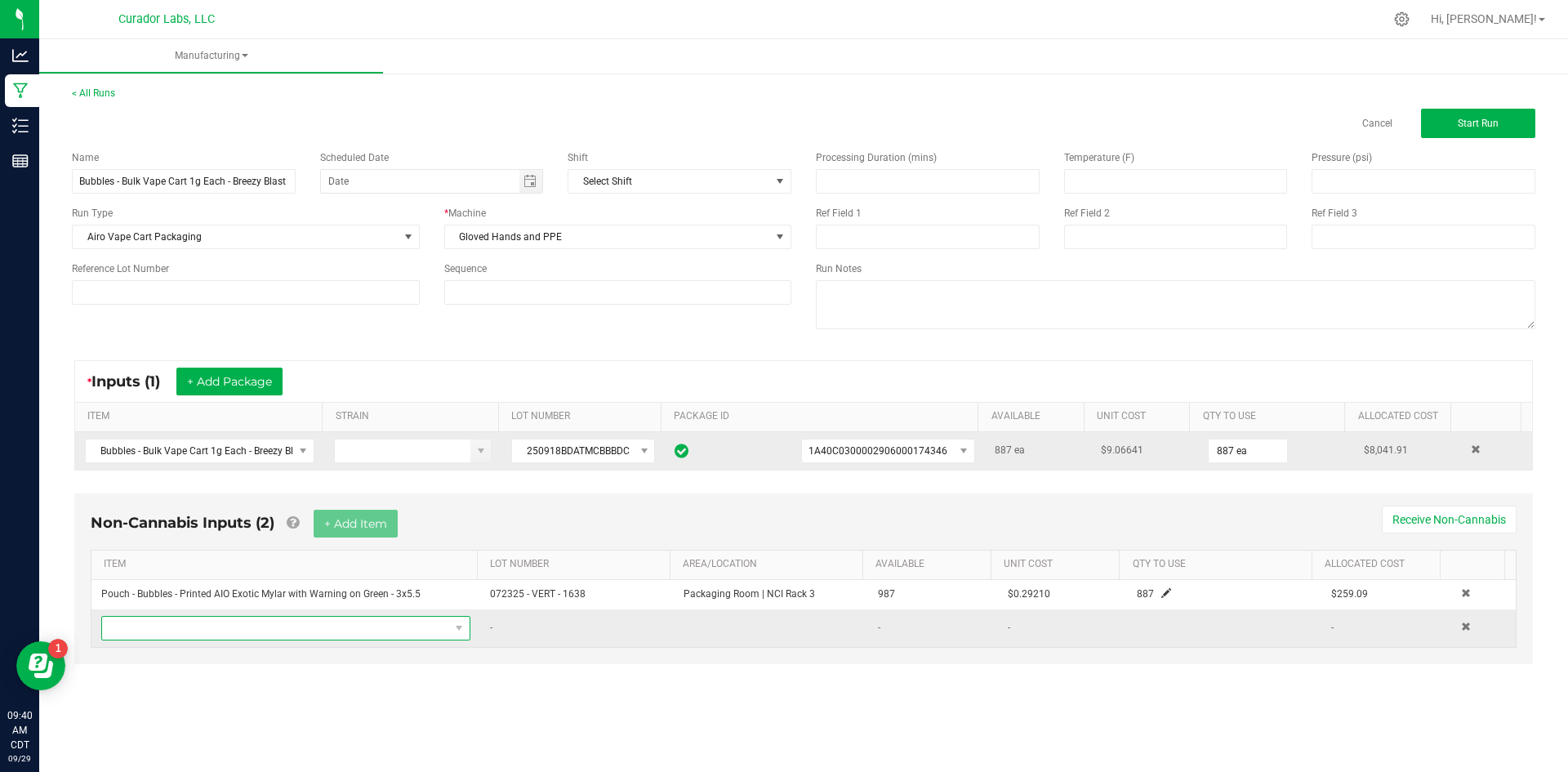
click at [293, 632] on span "NO DATA FOUND" at bounding box center [275, 627] width 347 height 22
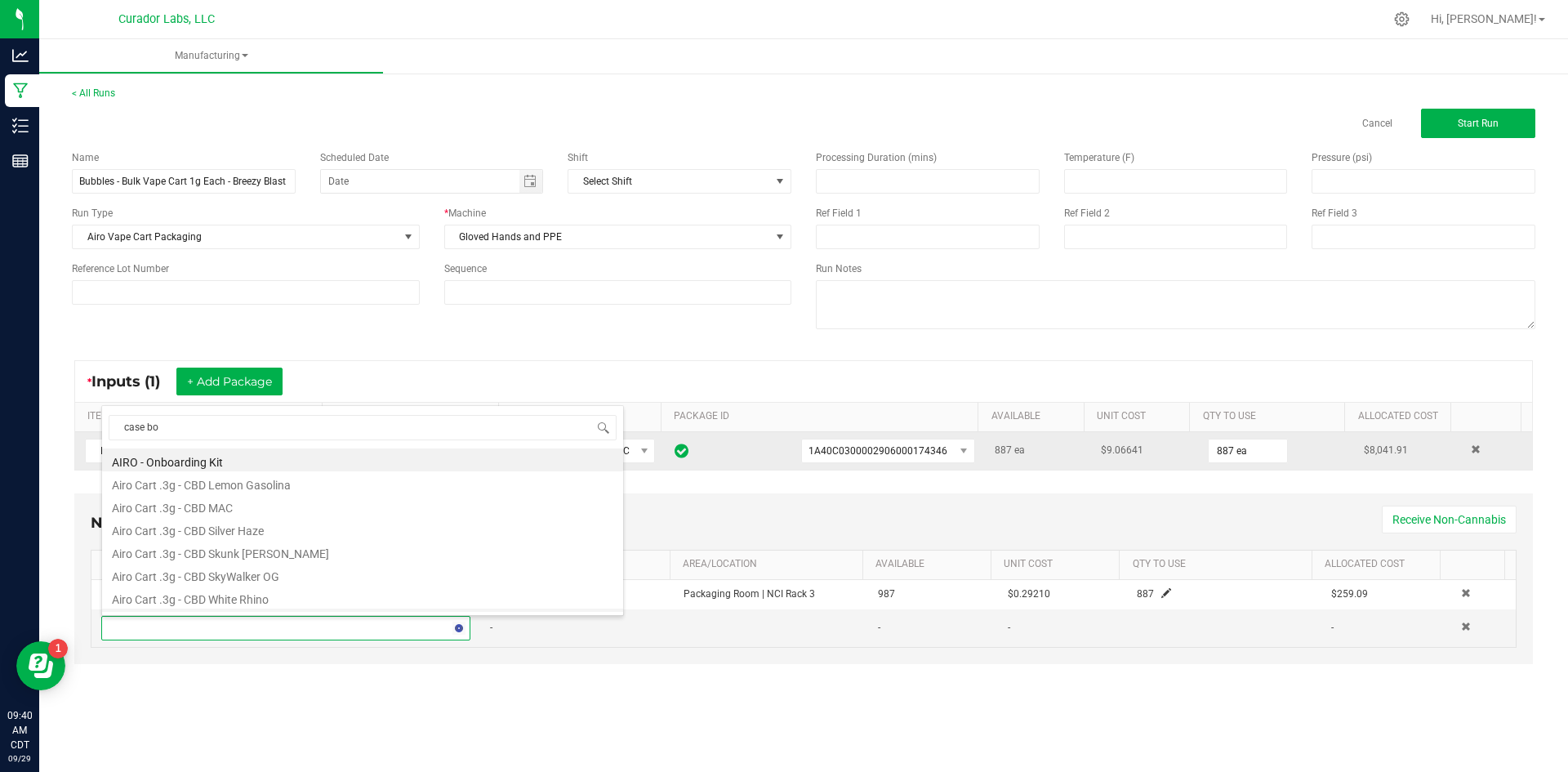
type input "case box"
click at [262, 461] on li "Case Box - AIRO Safe Bet Bubbles - Brand Logo on Ivory - 8x4x6" at bounding box center [362, 459] width 521 height 22
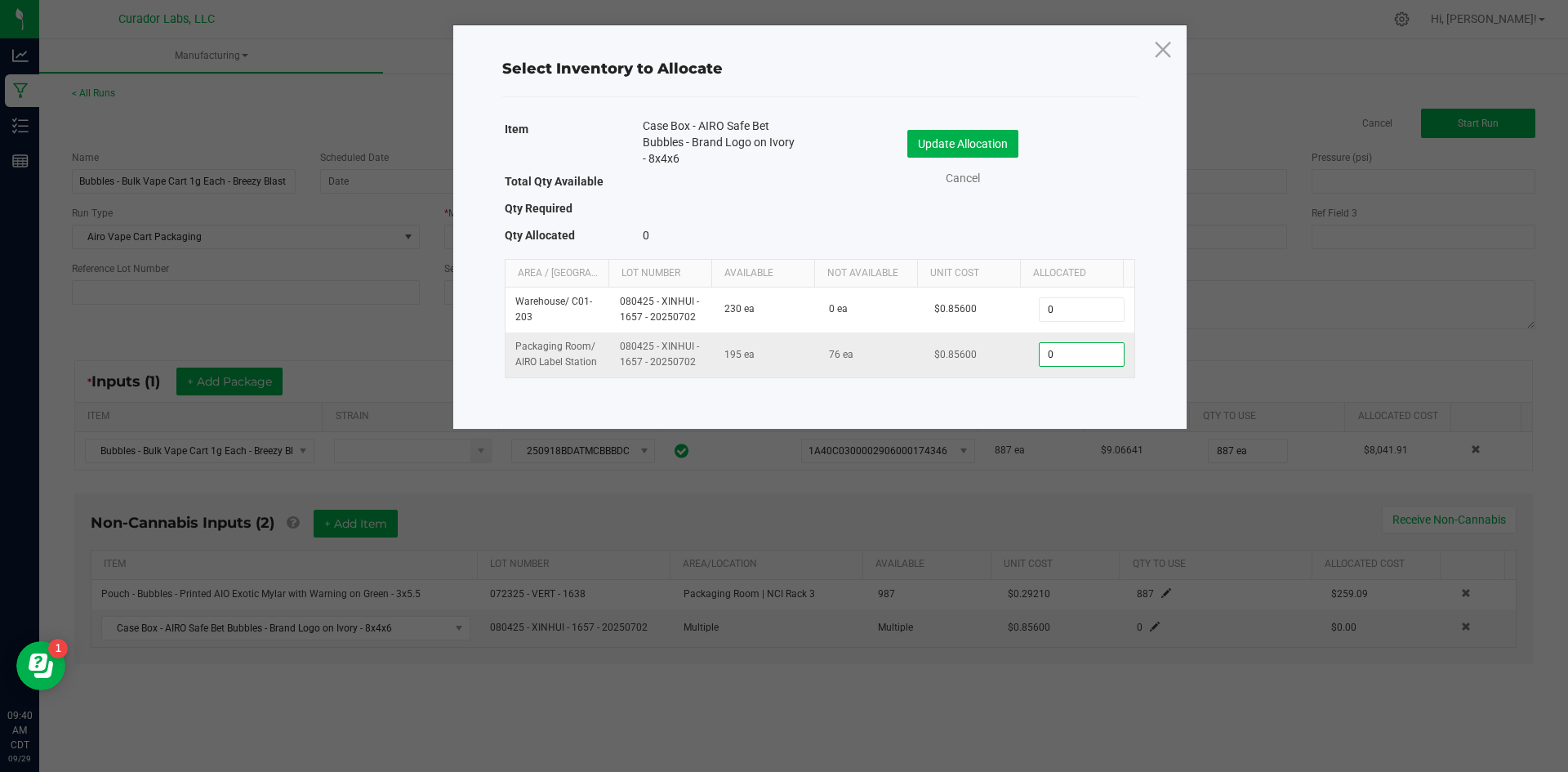
click at [1082, 352] on input "0" at bounding box center [1081, 354] width 83 height 22
drag, startPoint x: 1044, startPoint y: 359, endPoint x: 1000, endPoint y: 345, distance: 46.2
click at [1000, 345] on tr "Packaging Room / AIRO Label Station 080425 - XINHUI - 1657 - 20250702 195 ea 76…" at bounding box center [819, 354] width 629 height 44
drag, startPoint x: 1075, startPoint y: 353, endPoint x: 1035, endPoint y: 345, distance: 40.8
click at [1040, 345] on input "38" at bounding box center [1081, 354] width 83 height 22
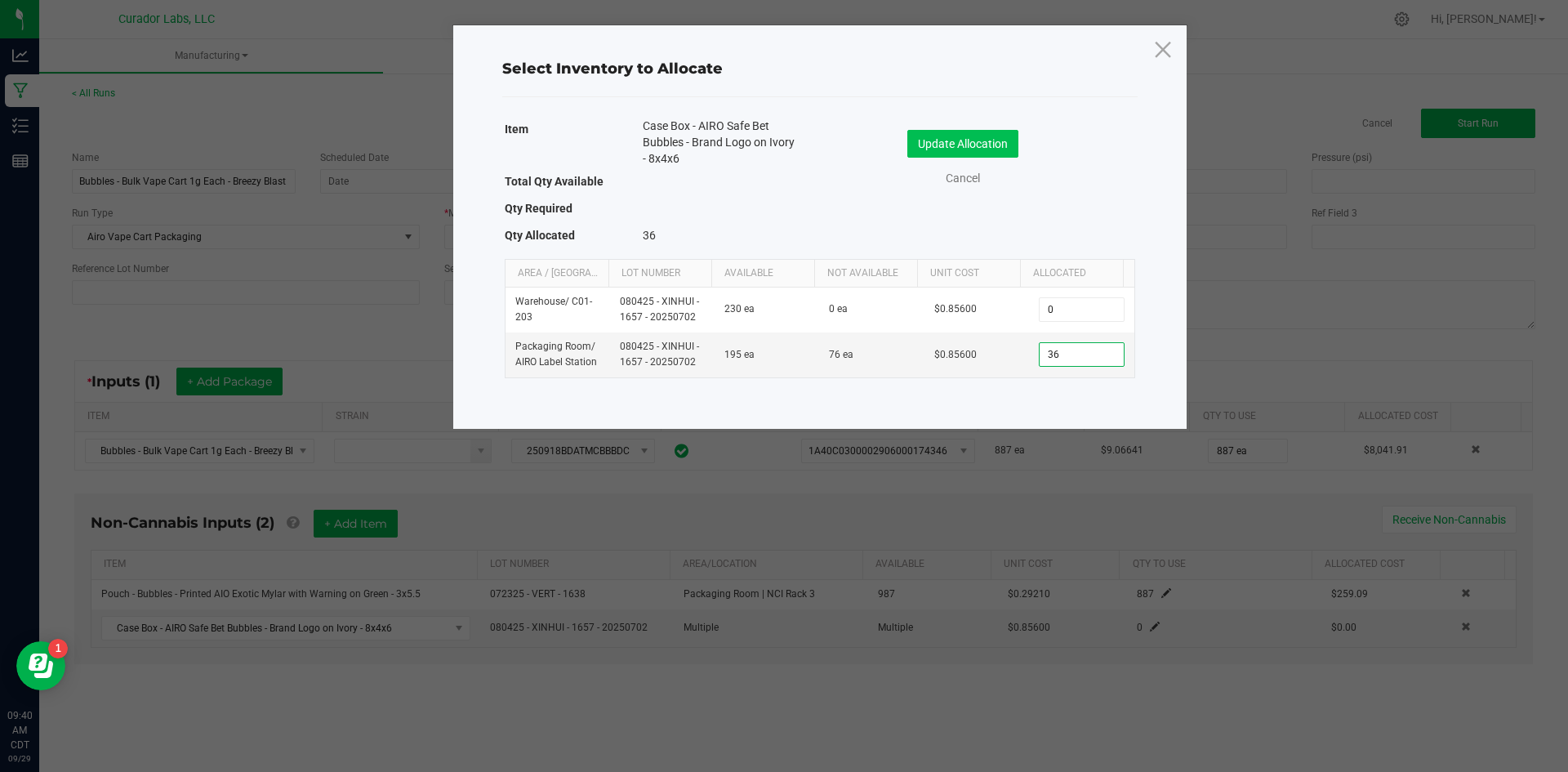
type input "36"
click at [986, 131] on button "Update Allocation" at bounding box center [963, 144] width 111 height 27
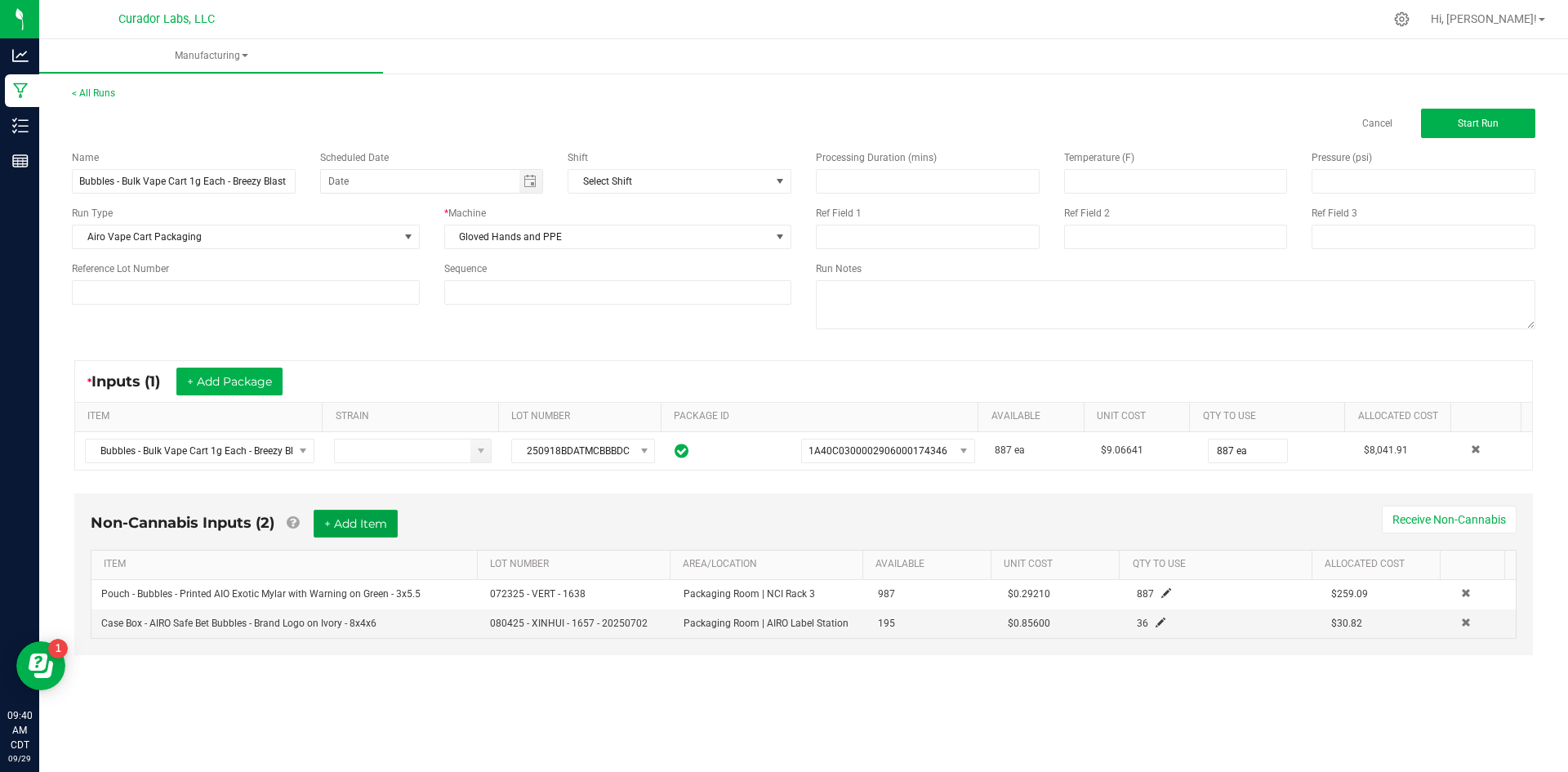
drag, startPoint x: 363, startPoint y: 529, endPoint x: 358, endPoint y: 543, distance: 14.9
click at [364, 526] on button "+ Add Item" at bounding box center [356, 523] width 84 height 27
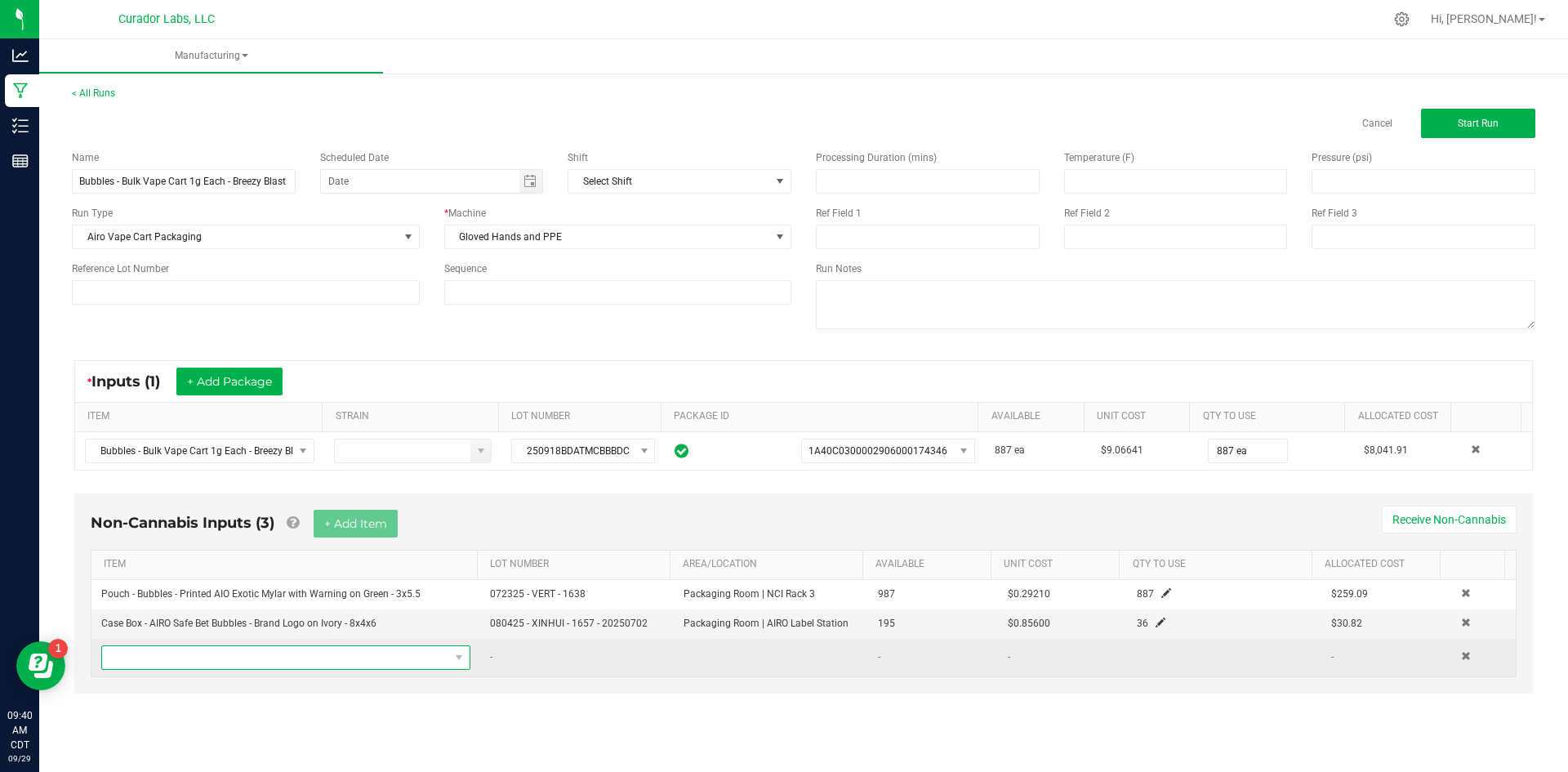
click at [329, 659] on span "NO DATA FOUND" at bounding box center [275, 657] width 347 height 22
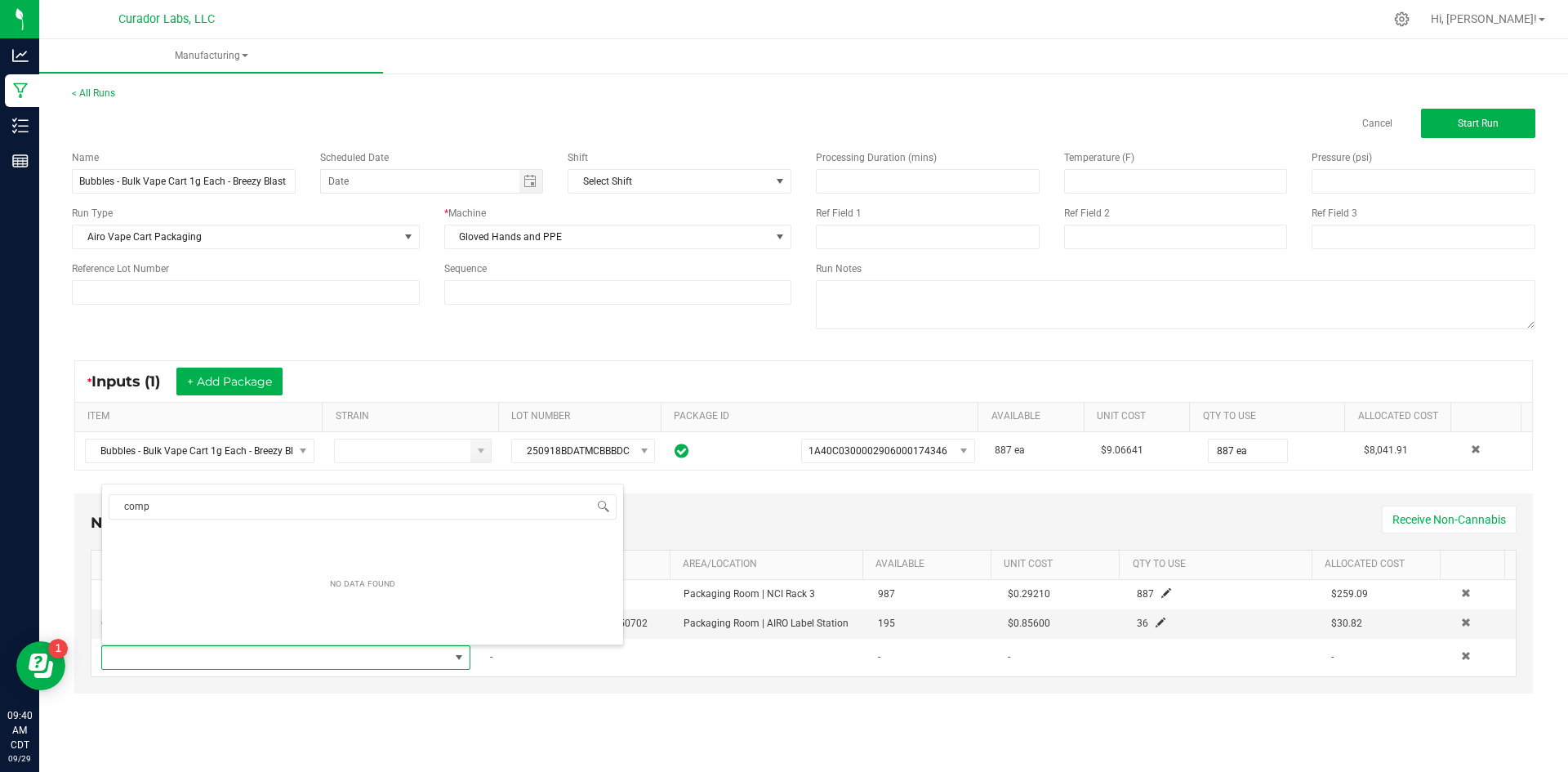
type input "compl"
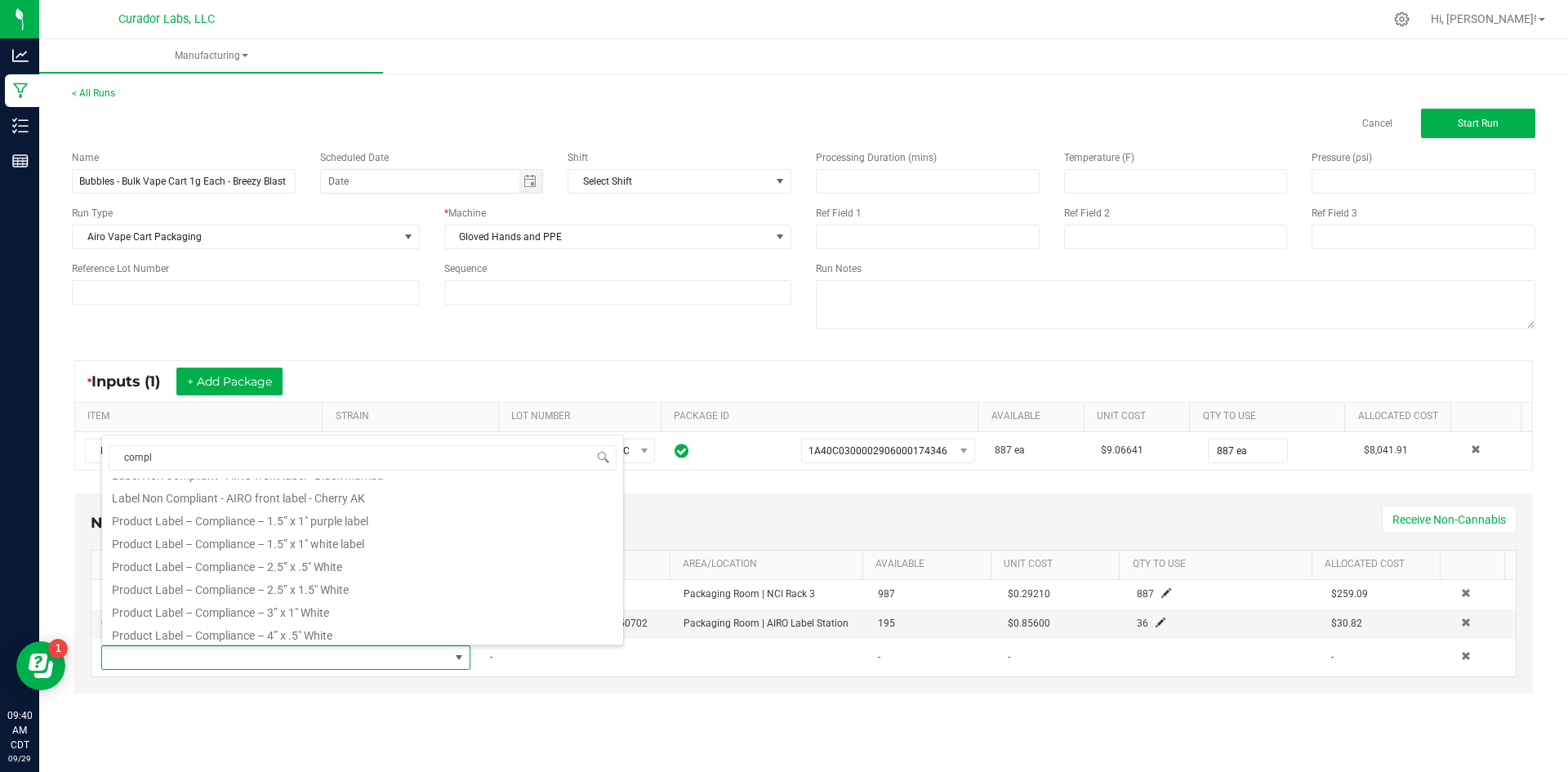
scroll to position [156, 0]
click at [350, 536] on li "Product Label – Compliance – 1.5” x 1" white label" at bounding box center [362, 538] width 521 height 22
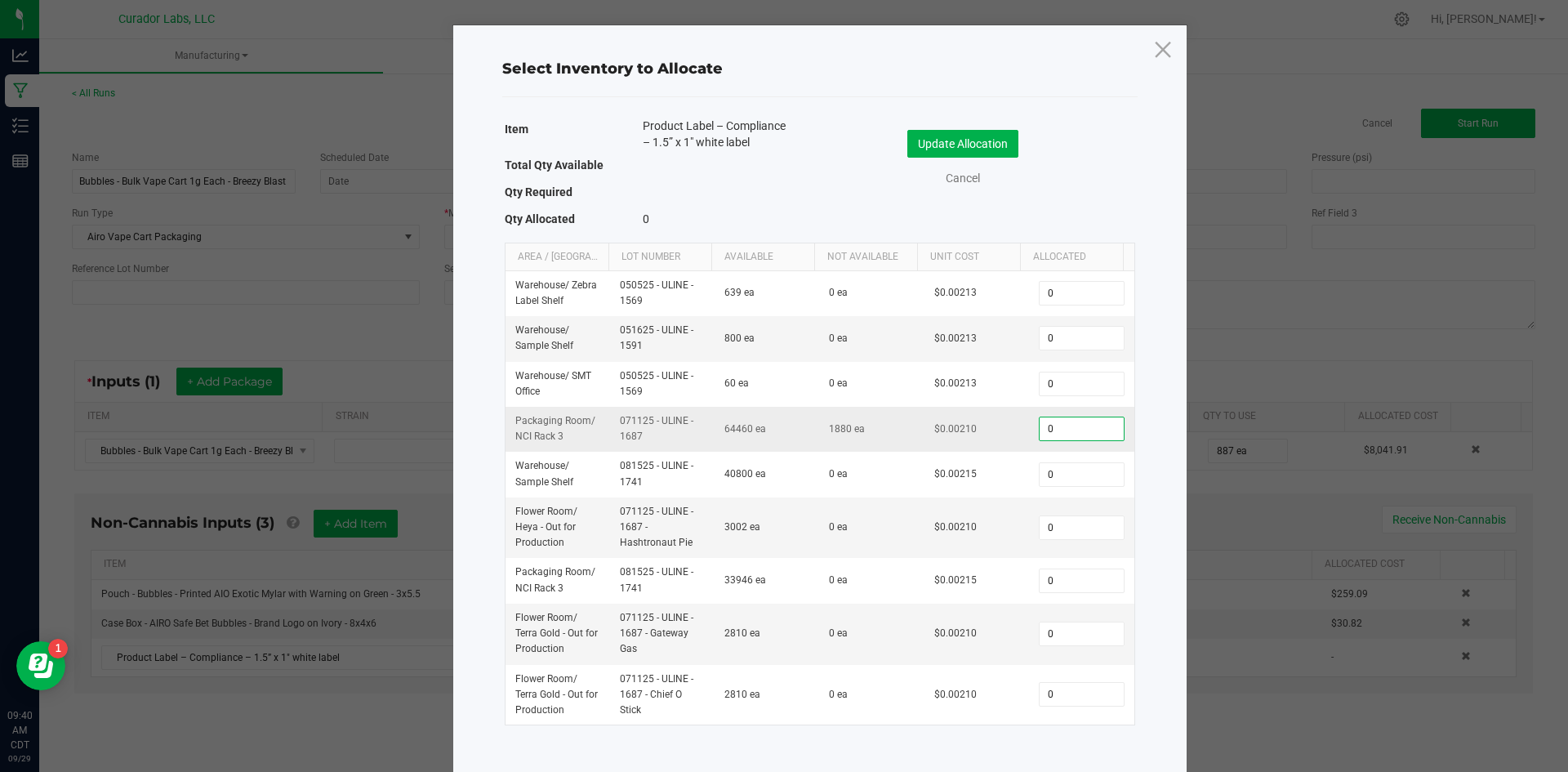
click at [1054, 431] on input "0" at bounding box center [1081, 428] width 83 height 22
type input "887"
click at [995, 147] on button "Update Allocation" at bounding box center [963, 144] width 111 height 27
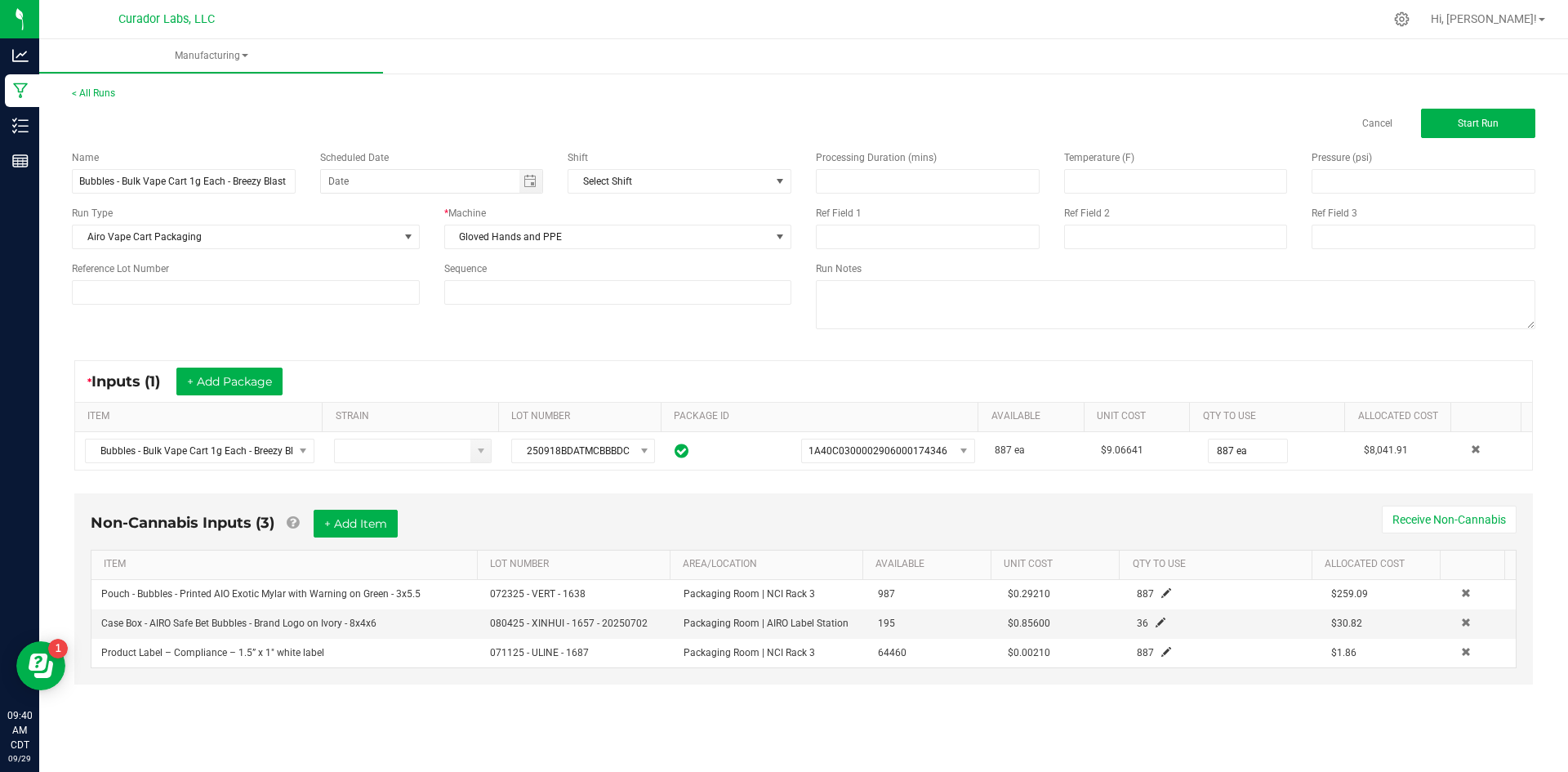
click at [1442, 139] on div "Processing Duration (mins) Temperature (F) Pressure (psi) Ref Field 1 Ref Field…" at bounding box center [1175, 241] width 744 height 207
click at [1447, 129] on button "Start Run" at bounding box center [1478, 123] width 114 height 29
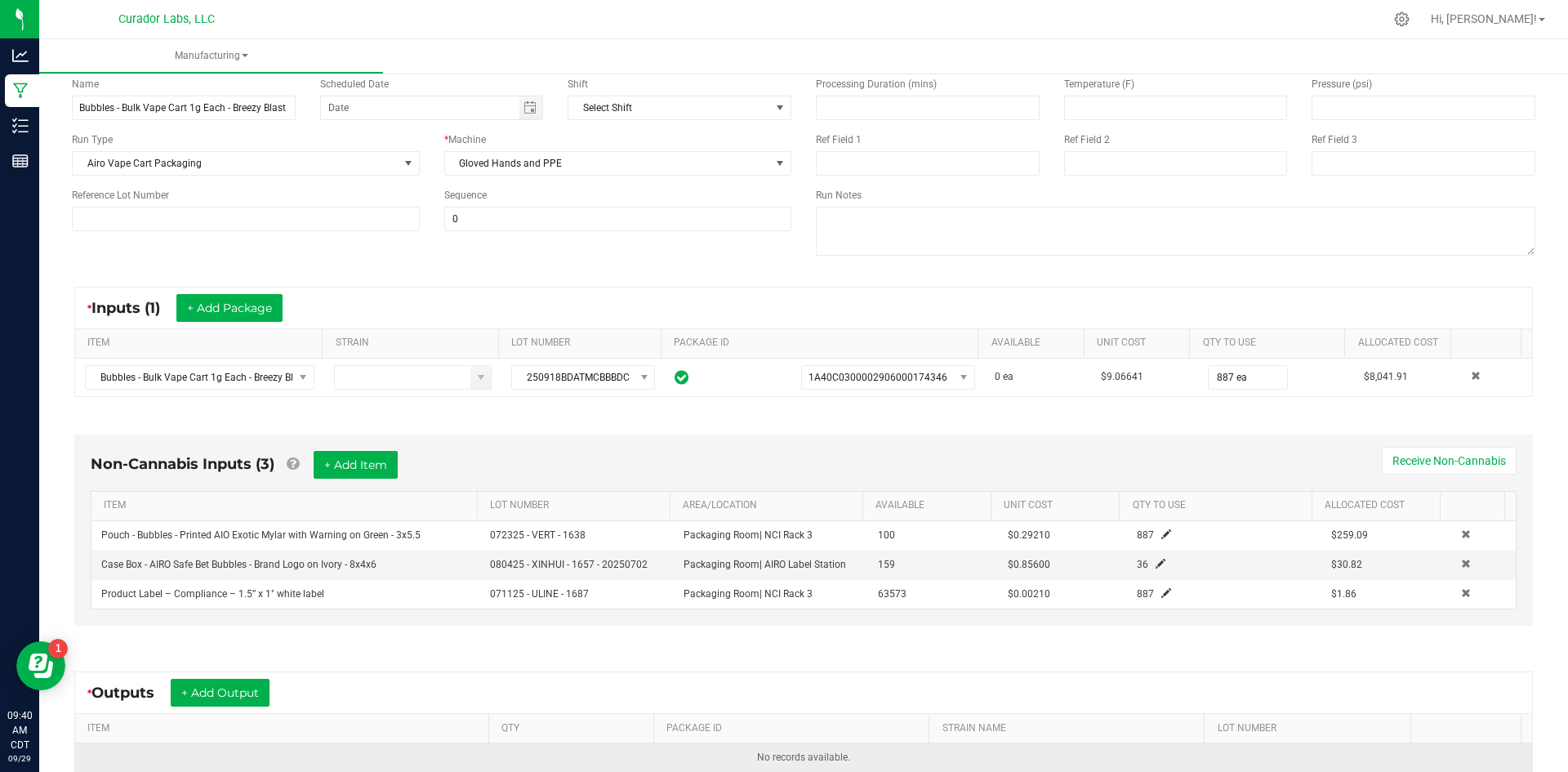
scroll to position [245, 0]
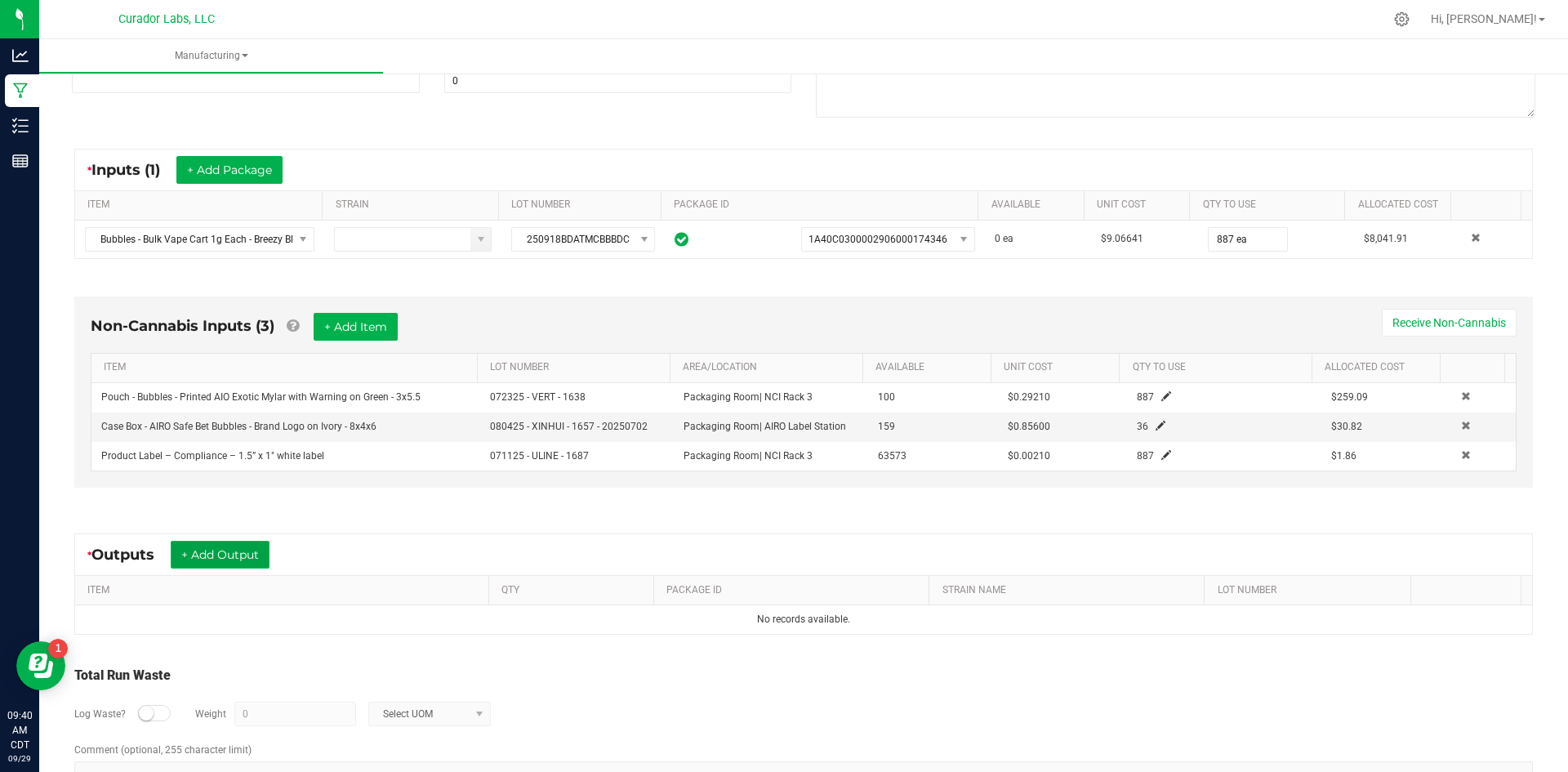
click at [243, 560] on button "+ Add Output" at bounding box center [220, 554] width 99 height 27
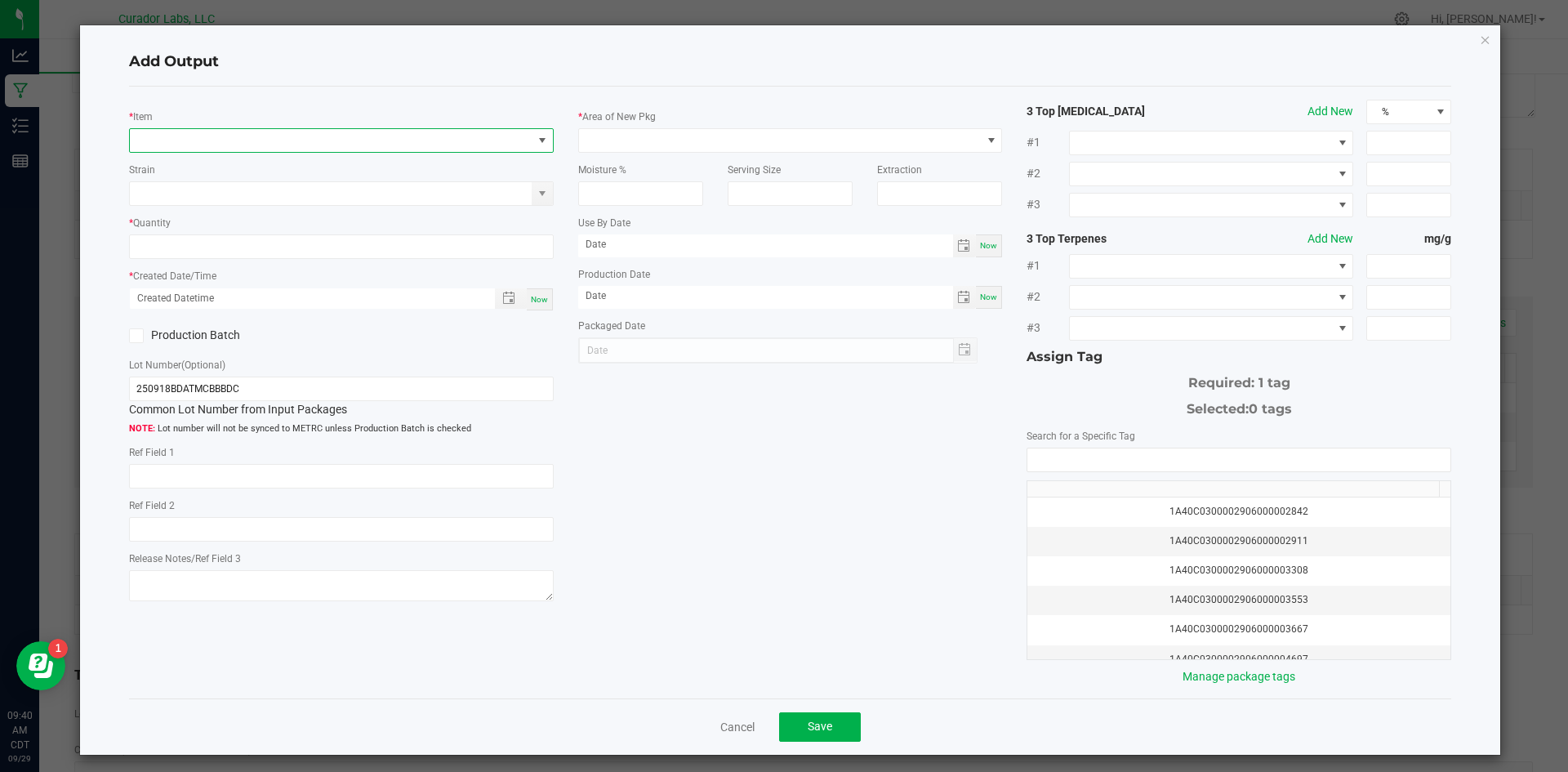
click at [304, 130] on span "NO DATA FOUND" at bounding box center [331, 140] width 403 height 22
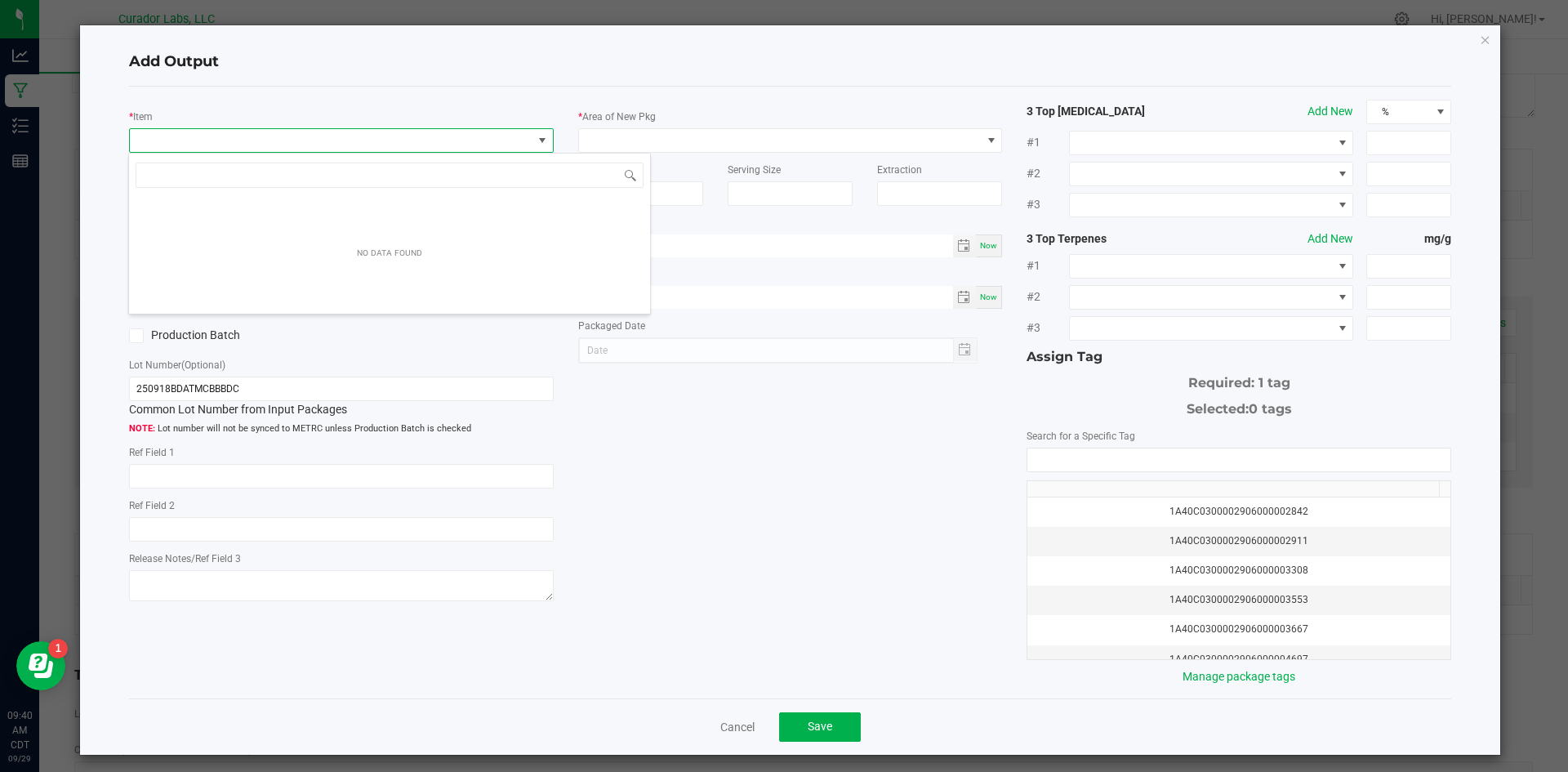
scroll to position [24, 421]
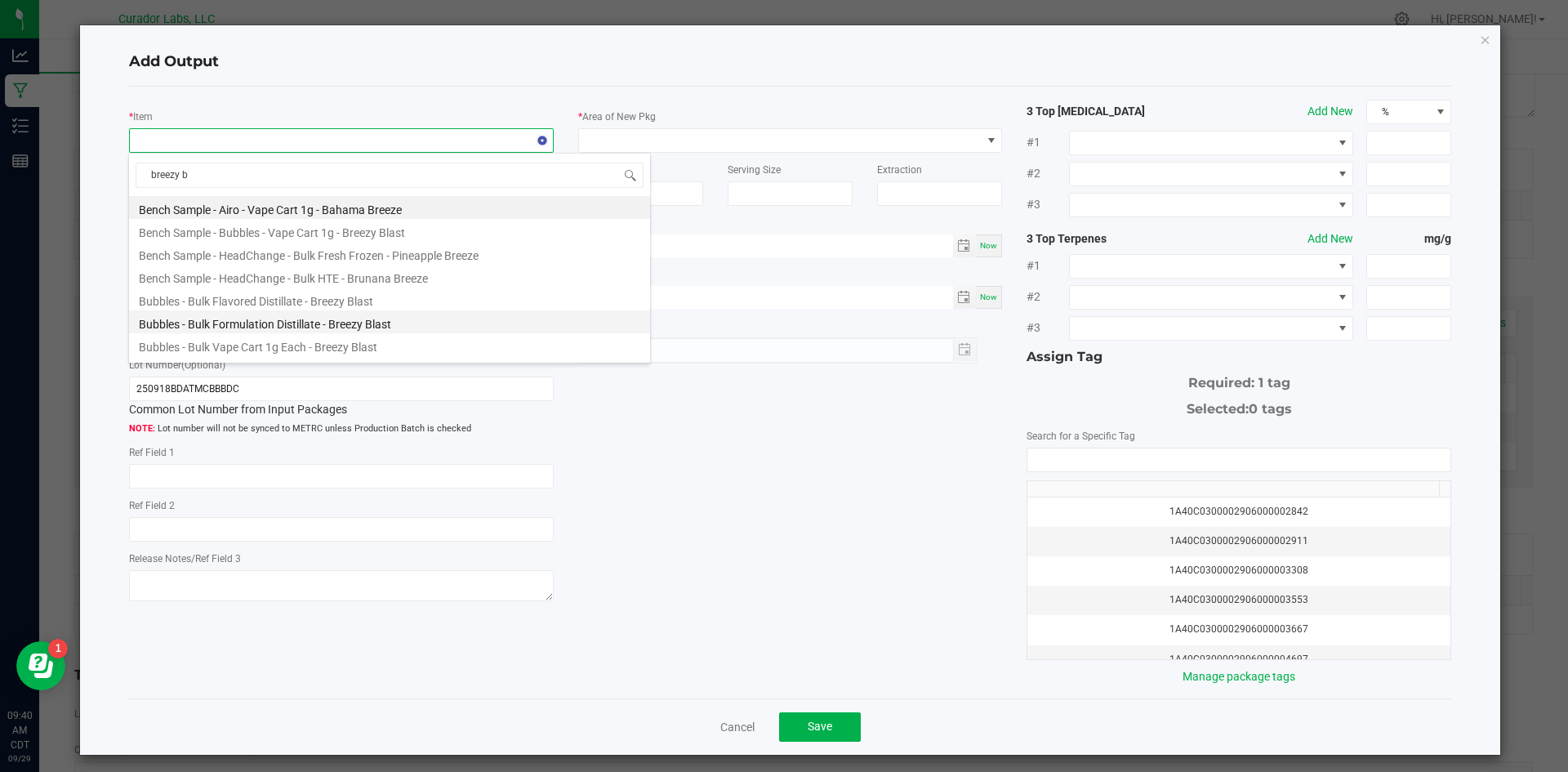
type input "breezy bl"
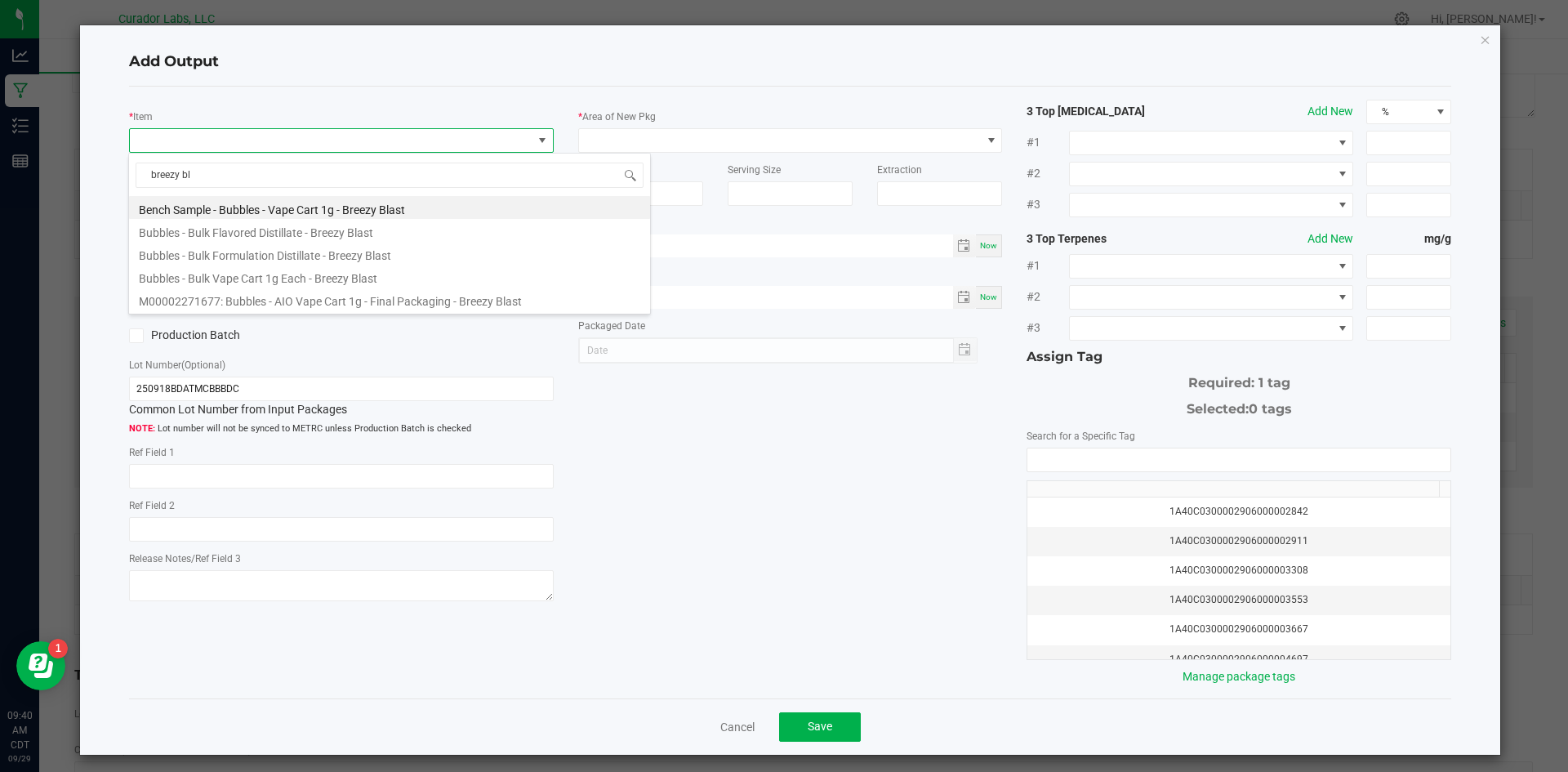
click at [399, 305] on li "M00002271677: Bubbles - AIO Vape Cart 1g - Final Packaging - Breezy Blast" at bounding box center [389, 298] width 521 height 22
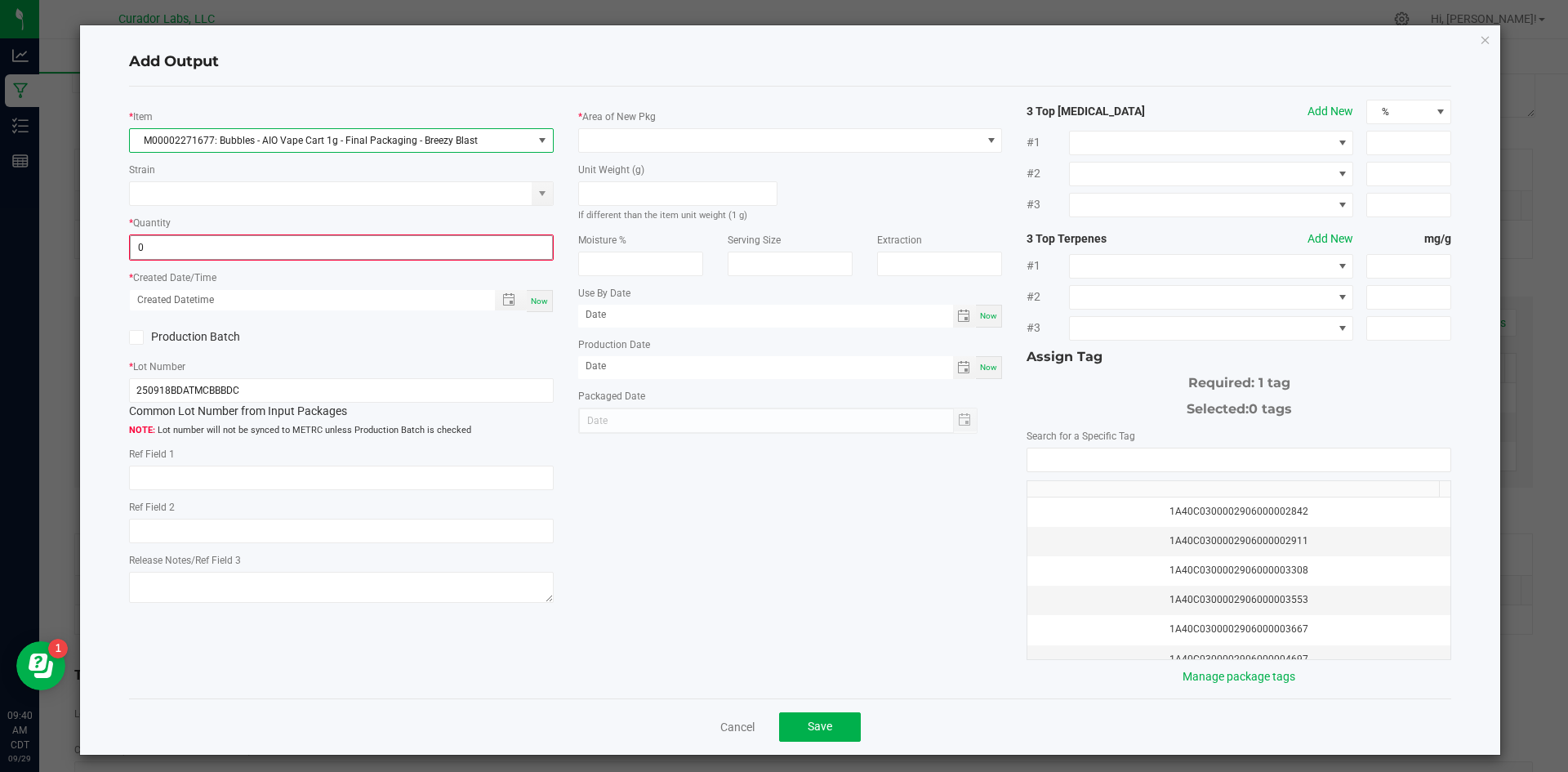
click at [181, 244] on input "0" at bounding box center [341, 246] width 421 height 22
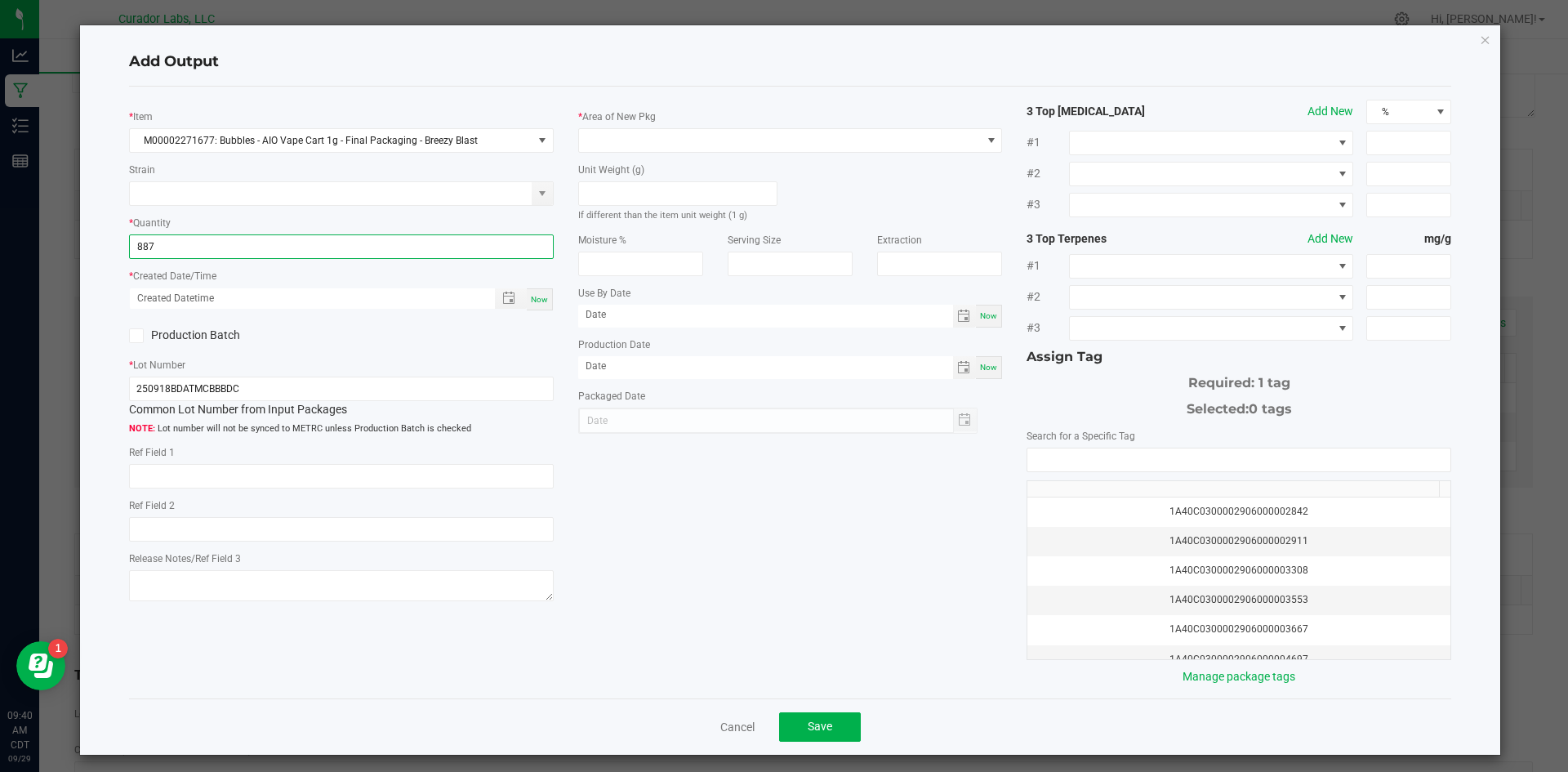
type input "887 ea"
click at [531, 301] on span "Now" at bounding box center [540, 299] width 18 height 9
type input "[DATE] 9:40 AM"
type input "[DATE]"
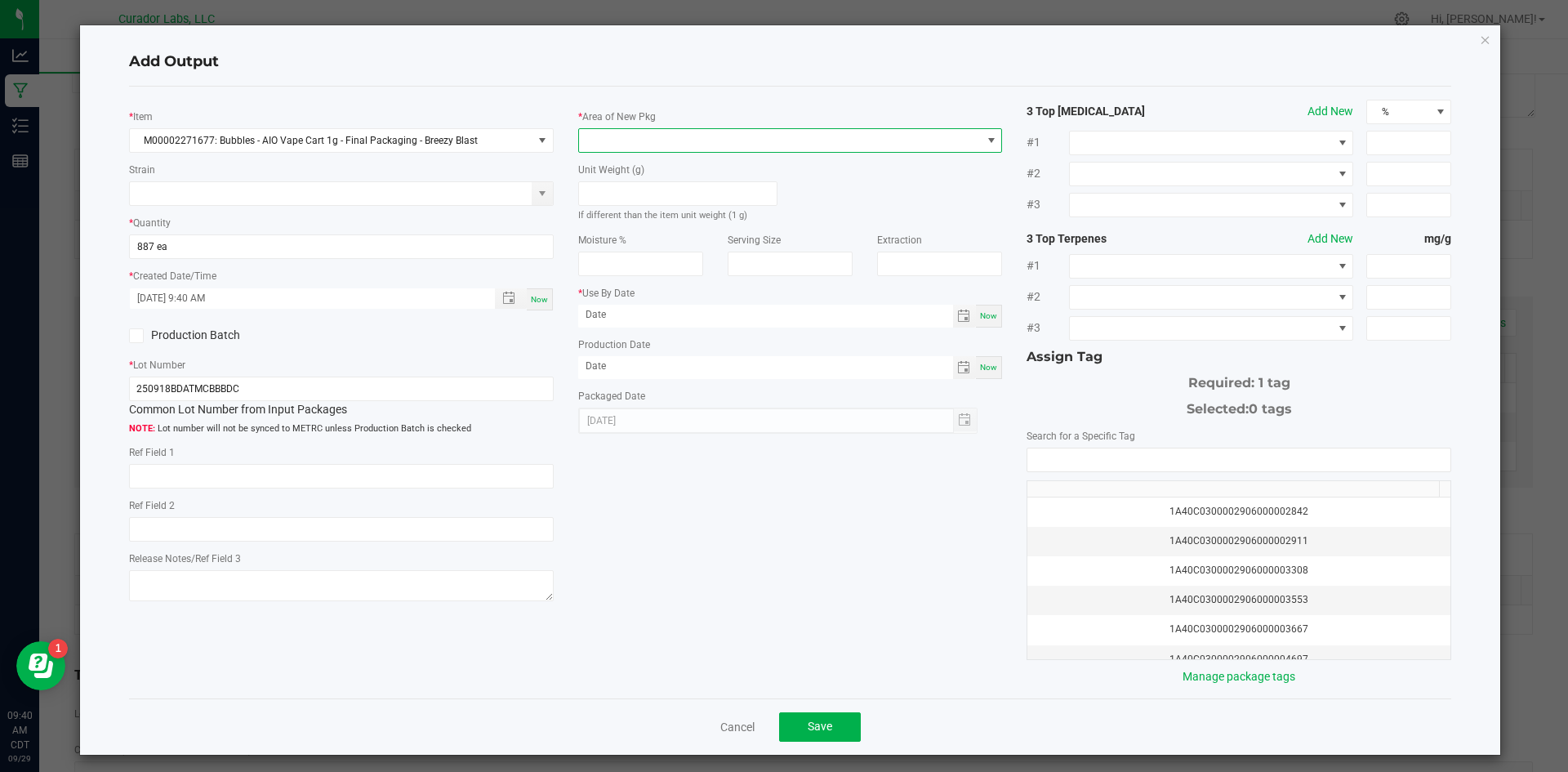
click at [604, 140] on span at bounding box center [780, 140] width 403 height 22
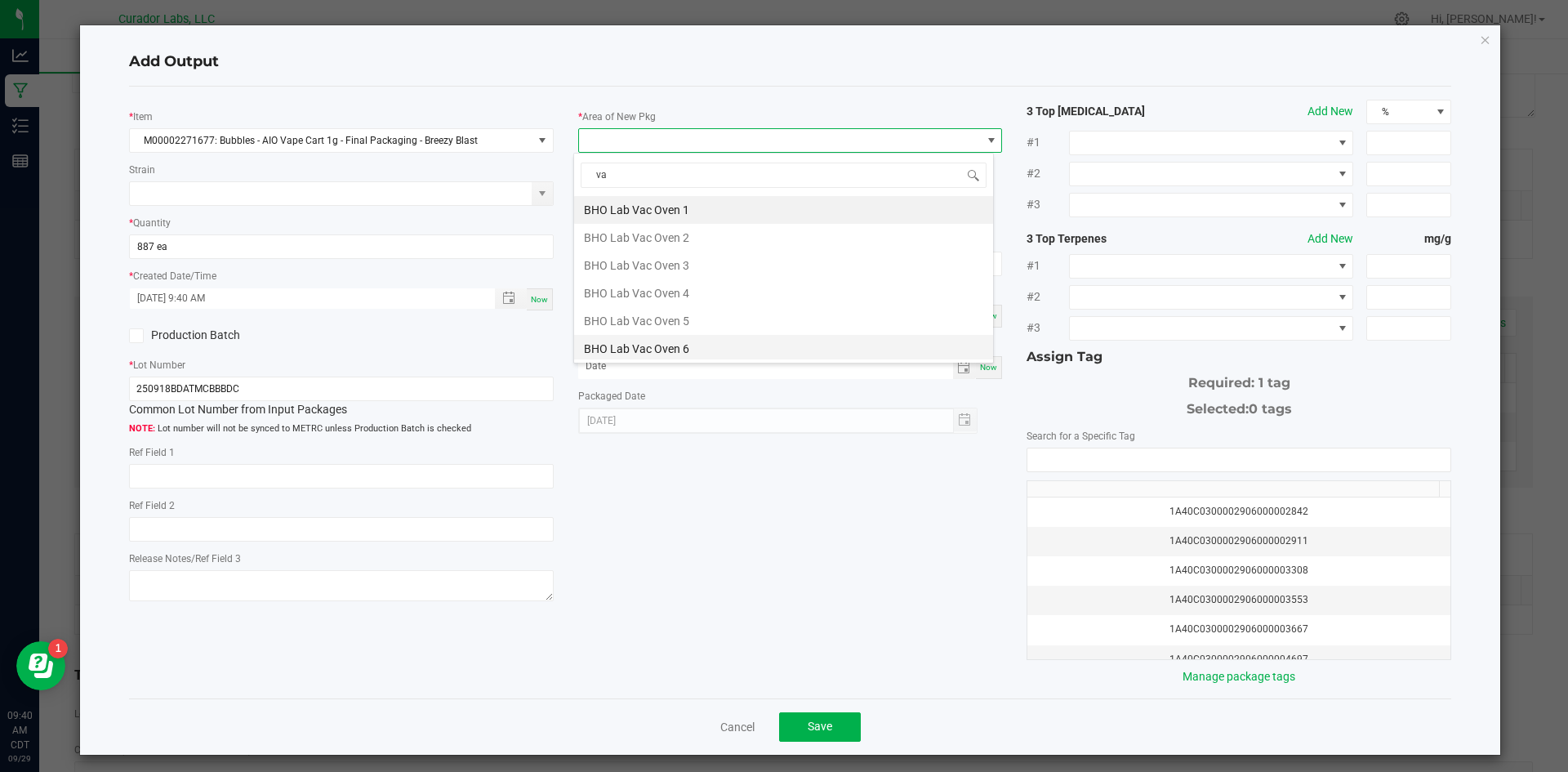
type input "vau"
click at [603, 350] on li "Vault" at bounding box center [783, 349] width 419 height 27
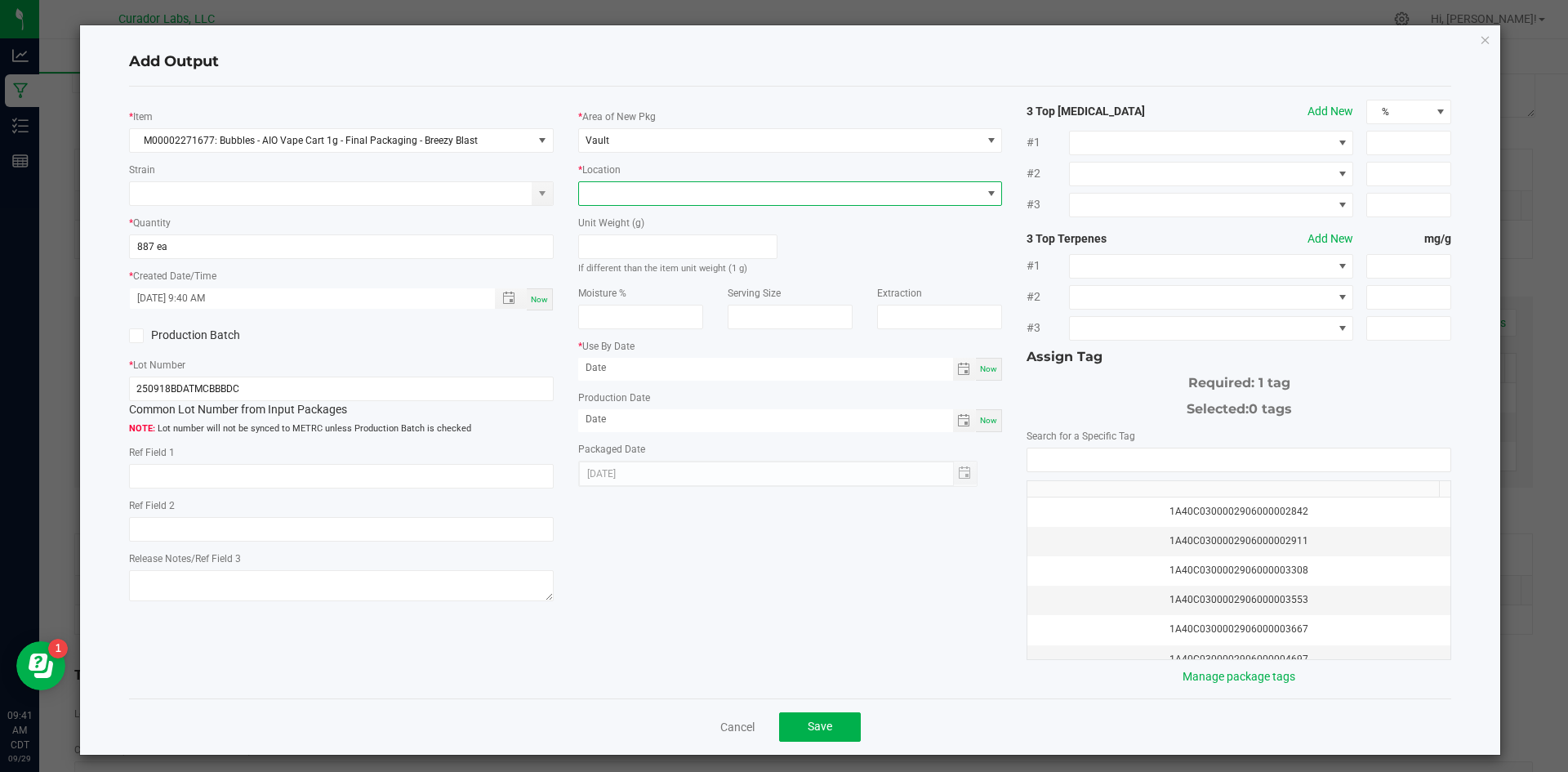
click at [623, 196] on span at bounding box center [780, 193] width 403 height 22
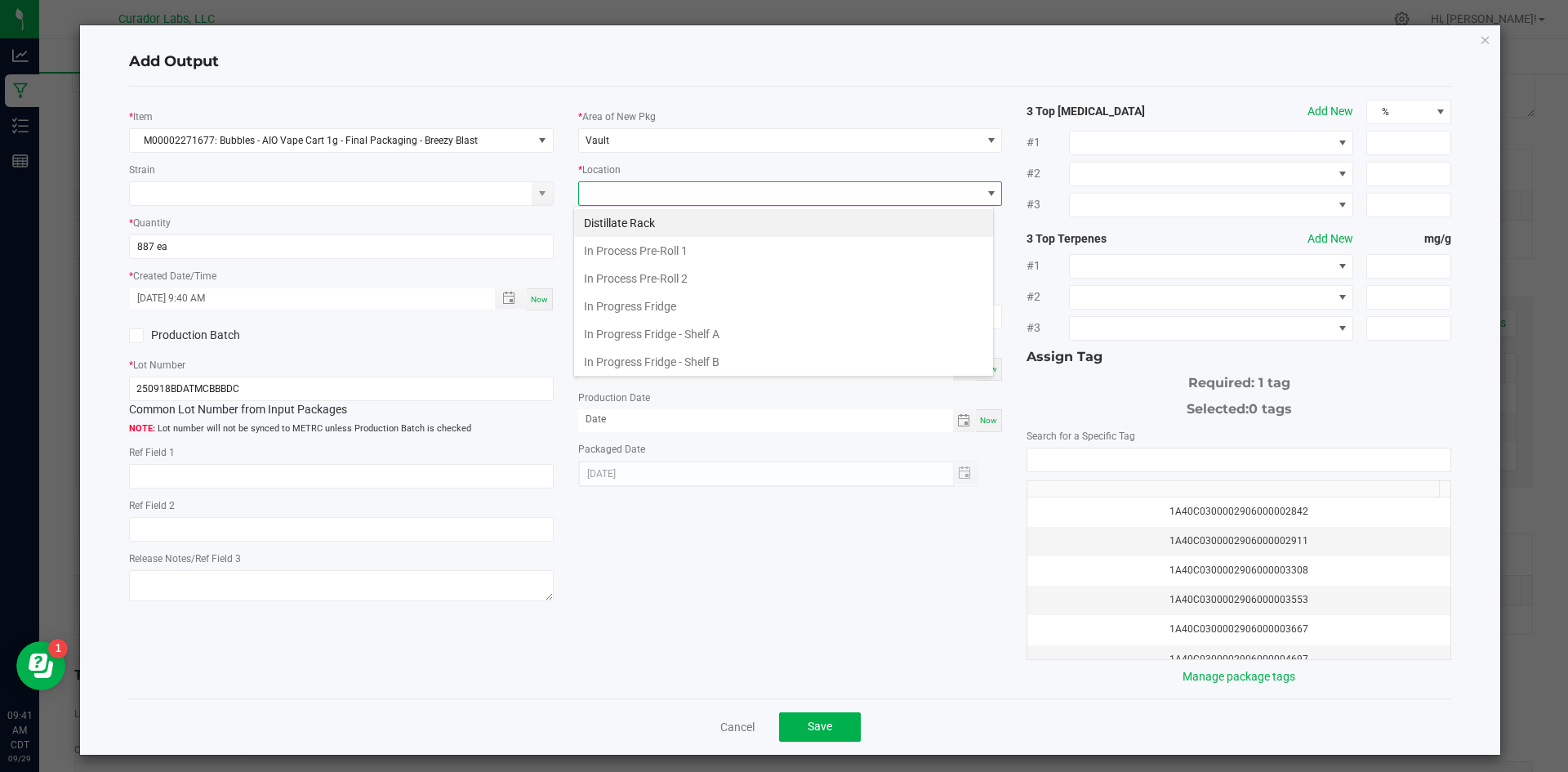
scroll to position [253, 0]
click at [628, 356] on li "Packaging Rack" at bounding box center [783, 359] width 419 height 27
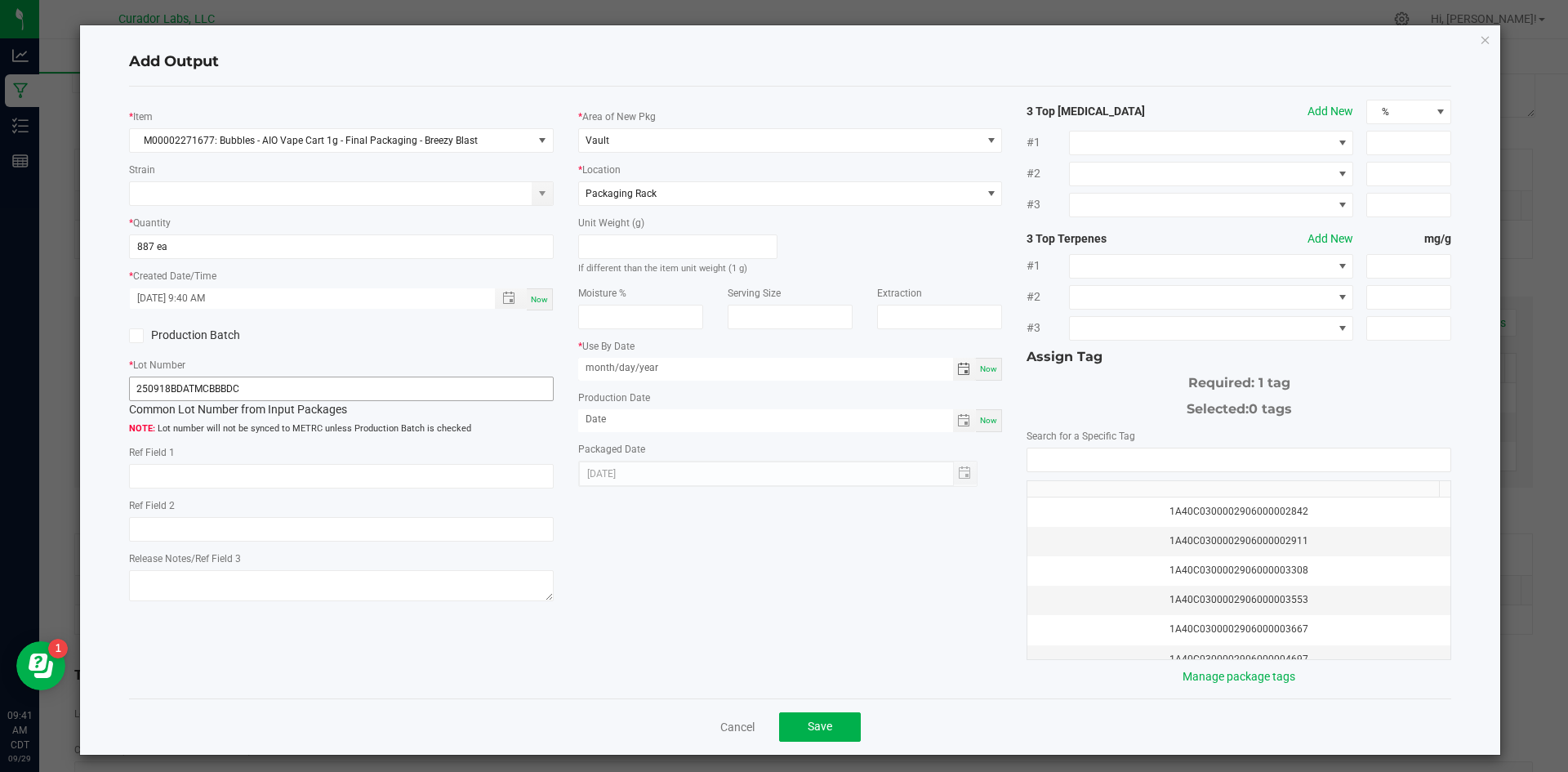
drag, startPoint x: 673, startPoint y: 370, endPoint x: 492, endPoint y: 380, distance: 181.3
click at [492, 380] on div "* Item M00002271677: Bubbles - AIO Vape Cart 1g - Final Packaging - Breezy Blas…" at bounding box center [790, 392] width 1348 height 585
type input "[DATE]"
drag, startPoint x: 691, startPoint y: 416, endPoint x: 469, endPoint y: 407, distance: 222.2
click at [464, 407] on div "* Item M00002271677: Bubbles - AIO Vape Cart 1g - Final Packaging - Breezy Blas…" at bounding box center [790, 392] width 1348 height 585
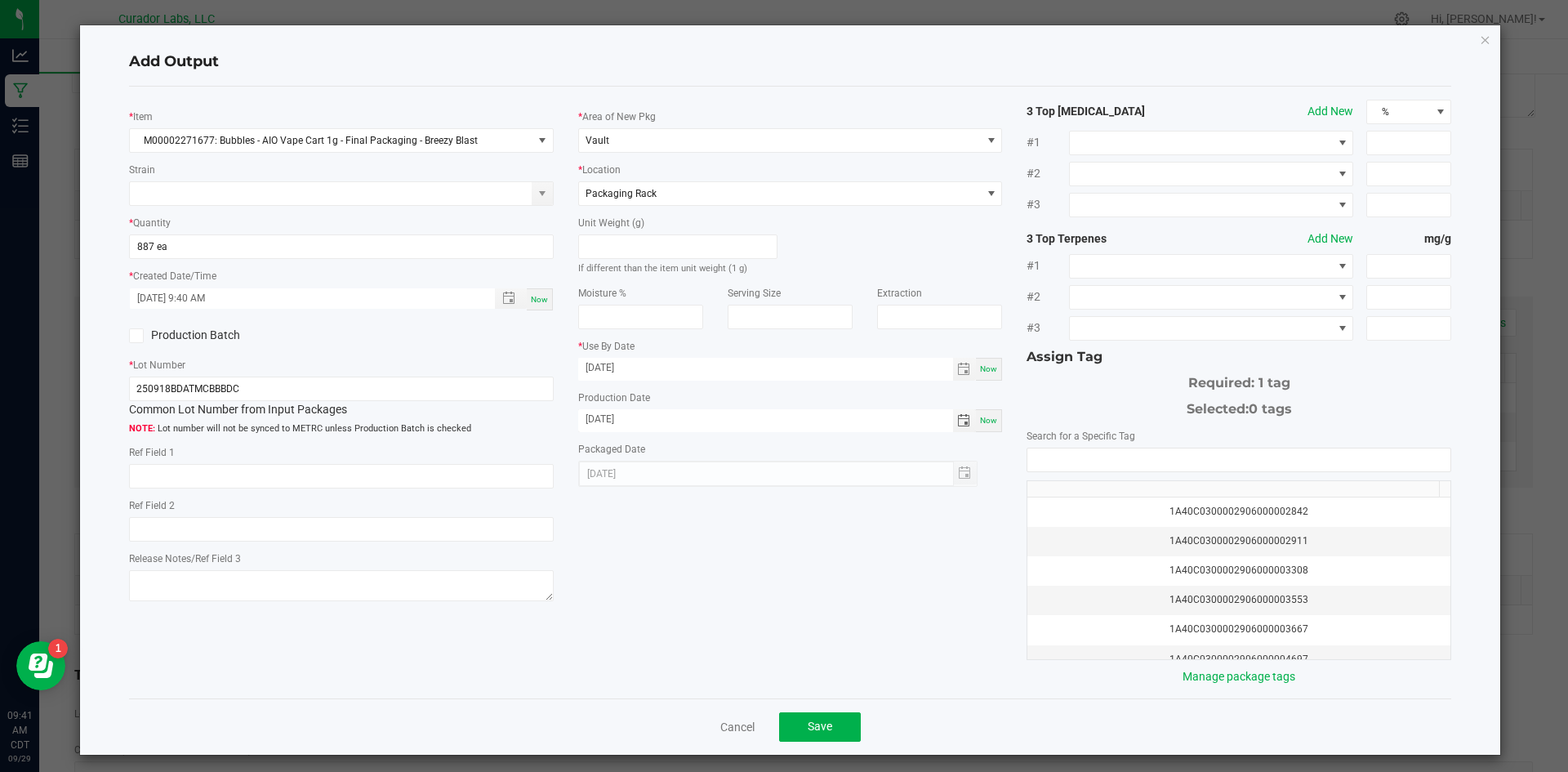
type input "[DATE]"
drag, startPoint x: 787, startPoint y: 579, endPoint x: 936, endPoint y: 522, distance: 159.5
click at [828, 574] on div "* Item M00002271677: Bubbles - AIO Vape Cart 1g - Final Packaging - Breezy Blas…" at bounding box center [790, 392] width 1348 height 585
click at [1050, 448] on kendo-autocomplete at bounding box center [1239, 459] width 424 height 24
click at [1046, 465] on input "NO DATA FOUND" at bounding box center [1239, 459] width 423 height 22
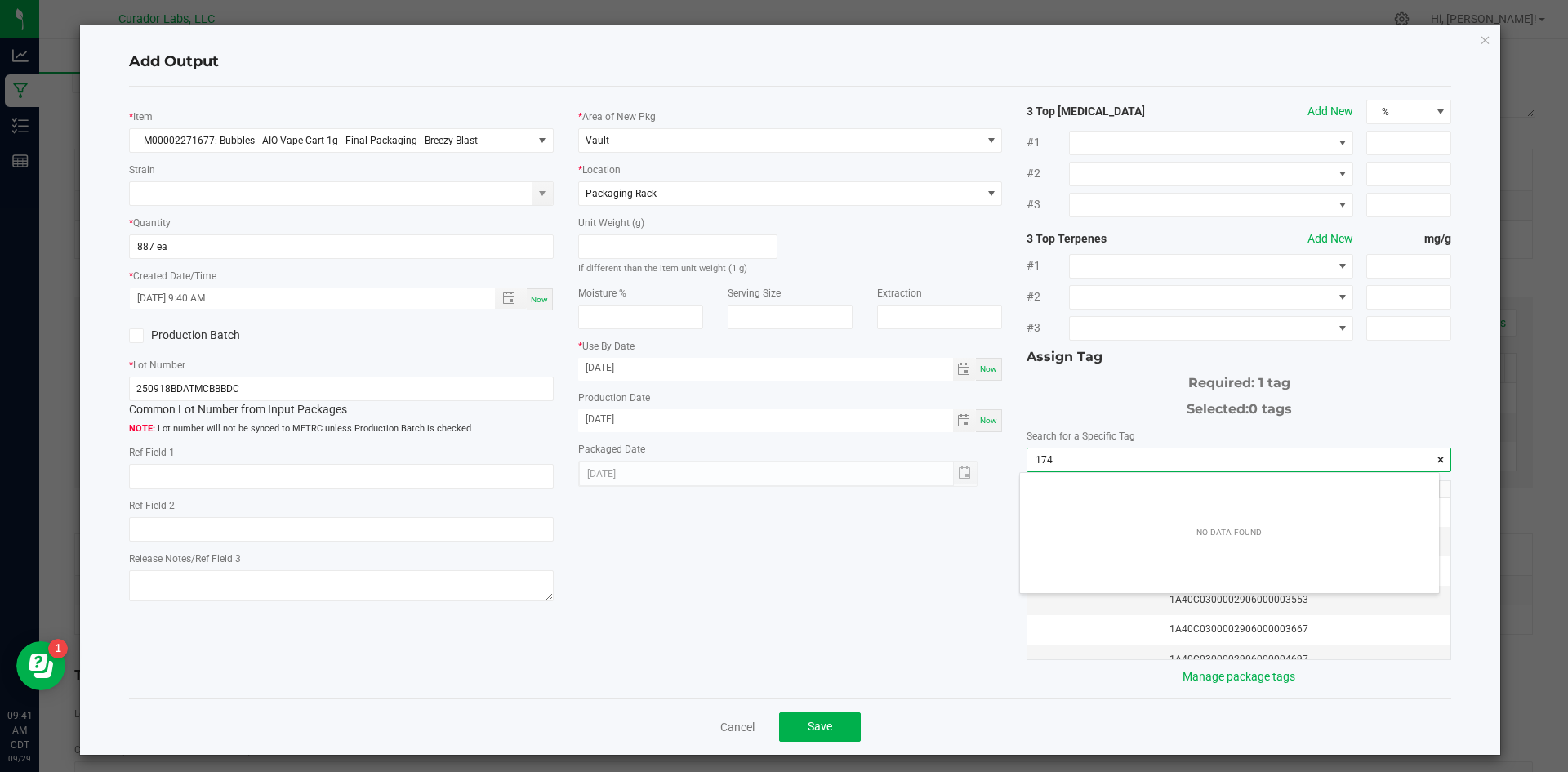
scroll to position [22, 419]
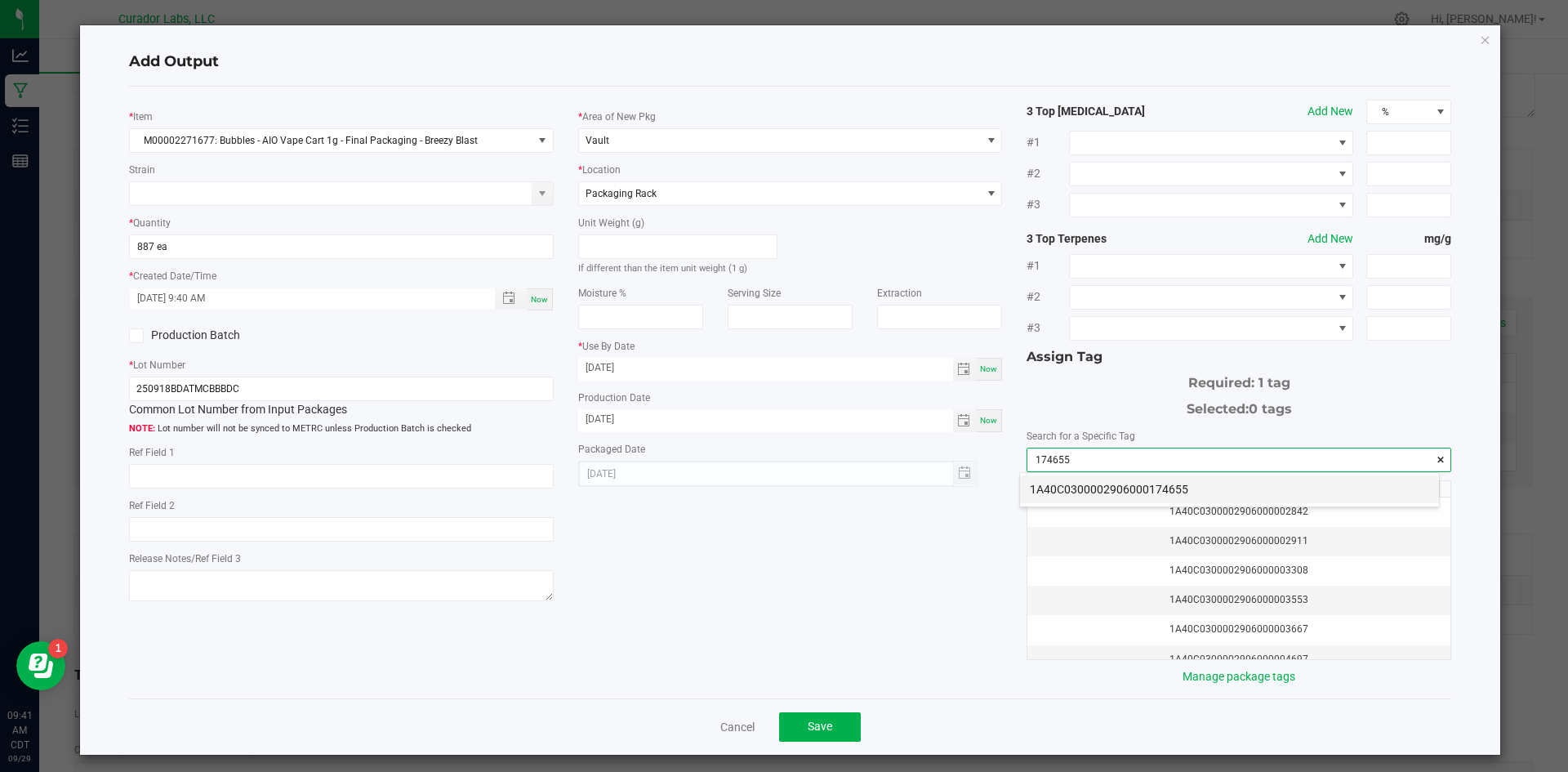
drag, startPoint x: 1095, startPoint y: 483, endPoint x: 1070, endPoint y: 477, distance: 25.7
click at [1095, 483] on li "1A40C0300002906000174655" at bounding box center [1230, 489] width 419 height 27
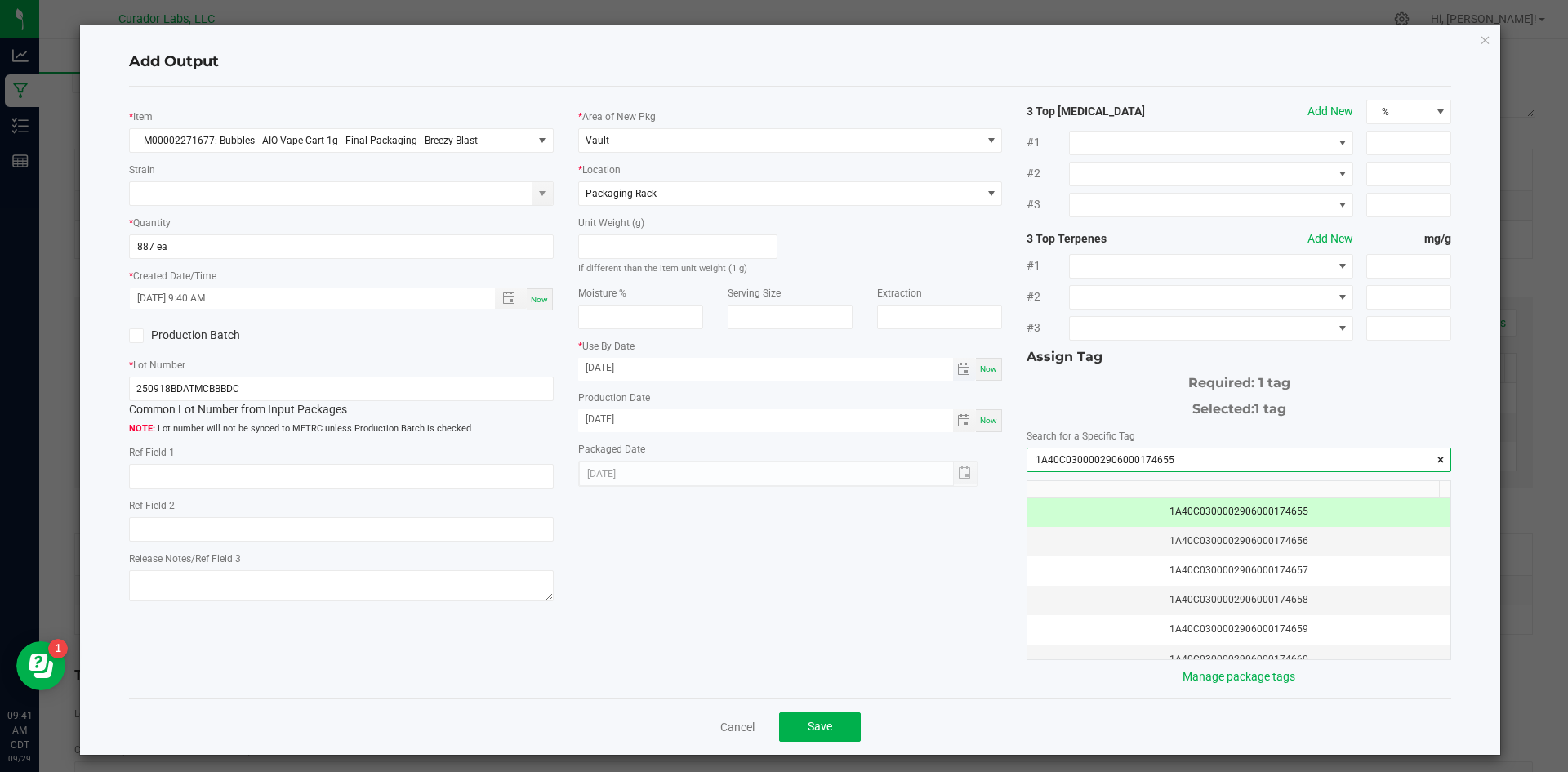
type input "1A40C0300002906000174655"
drag, startPoint x: 688, startPoint y: 374, endPoint x: 531, endPoint y: 368, distance: 157.1
click at [524, 373] on div "* Item M00002271677: Bubbles - AIO Vape Cart 1g - Final Packaging - Breezy Blas…" at bounding box center [790, 392] width 1348 height 585
type input "[DATE]"
drag, startPoint x: 755, startPoint y: 579, endPoint x: 749, endPoint y: 553, distance: 26.7
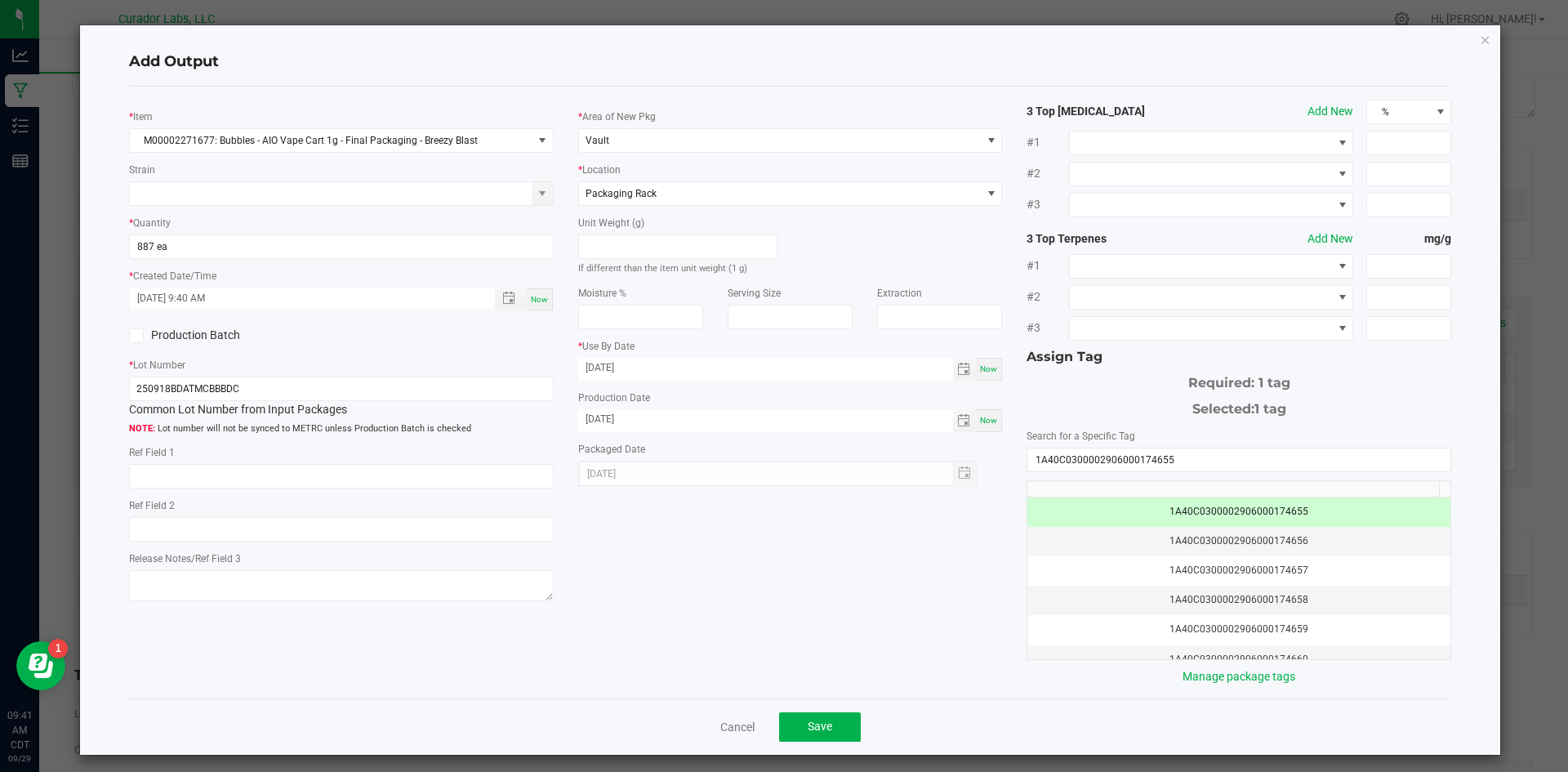
click at [752, 574] on div "* Item M00002271677: Bubbles - AIO Vape Cart 1g - Final Packaging - Breezy Blas…" at bounding box center [790, 392] width 1348 height 585
drag, startPoint x: 717, startPoint y: 437, endPoint x: 705, endPoint y: 421, distance: 20.0
click at [706, 424] on div "* Area of New Pkg Vault * Location Packaging Rack Unit Weight (g) If different …" at bounding box center [791, 293] width 450 height 387
drag, startPoint x: 705, startPoint y: 415, endPoint x: 429, endPoint y: 391, distance: 277.0
click at [426, 394] on div "* Item M00002271677: Bubbles - AIO Vape Cart 1g - Final Packaging - Breezy Blas…" at bounding box center [790, 392] width 1348 height 585
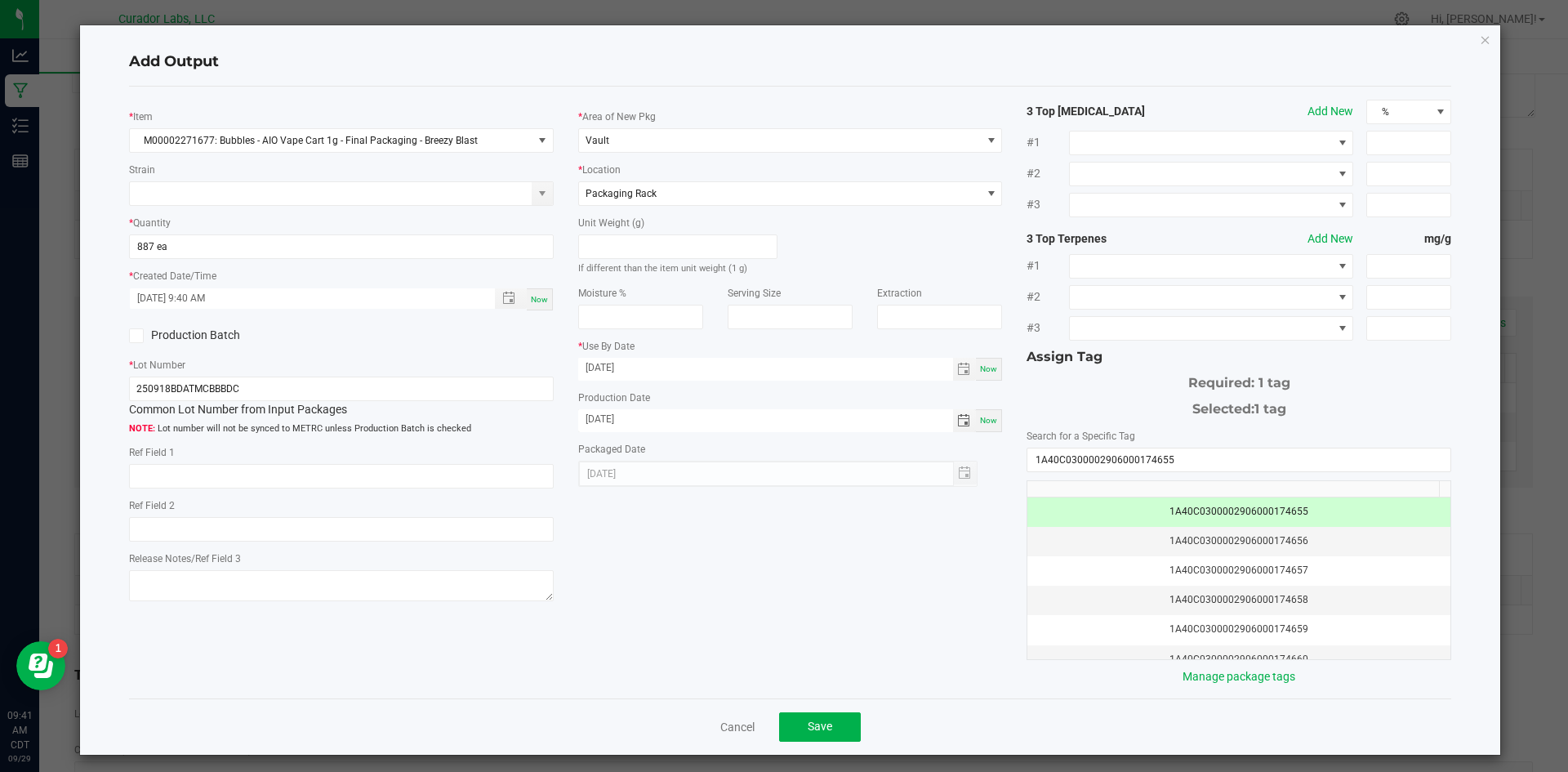
type input "[DATE]"
drag, startPoint x: 735, startPoint y: 563, endPoint x: 740, endPoint y: 576, distance: 13.9
click at [733, 559] on div "* Item M00002271677: Bubbles - AIO Vape Cart 1g - Final Packaging - Breezy Blas…" at bounding box center [790, 392] width 1348 height 585
click at [799, 719] on button "Save" at bounding box center [820, 727] width 82 height 29
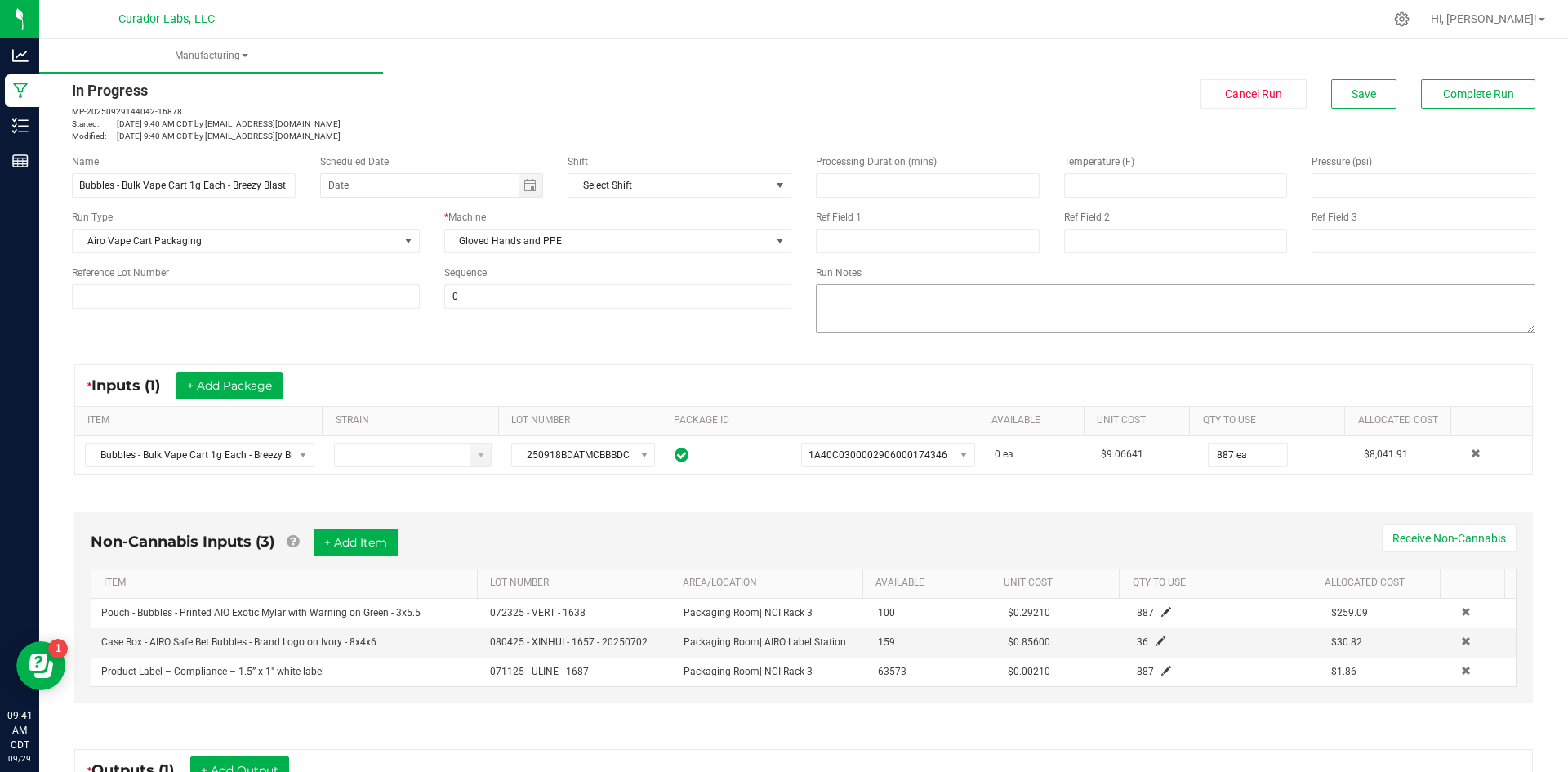
scroll to position [0, 0]
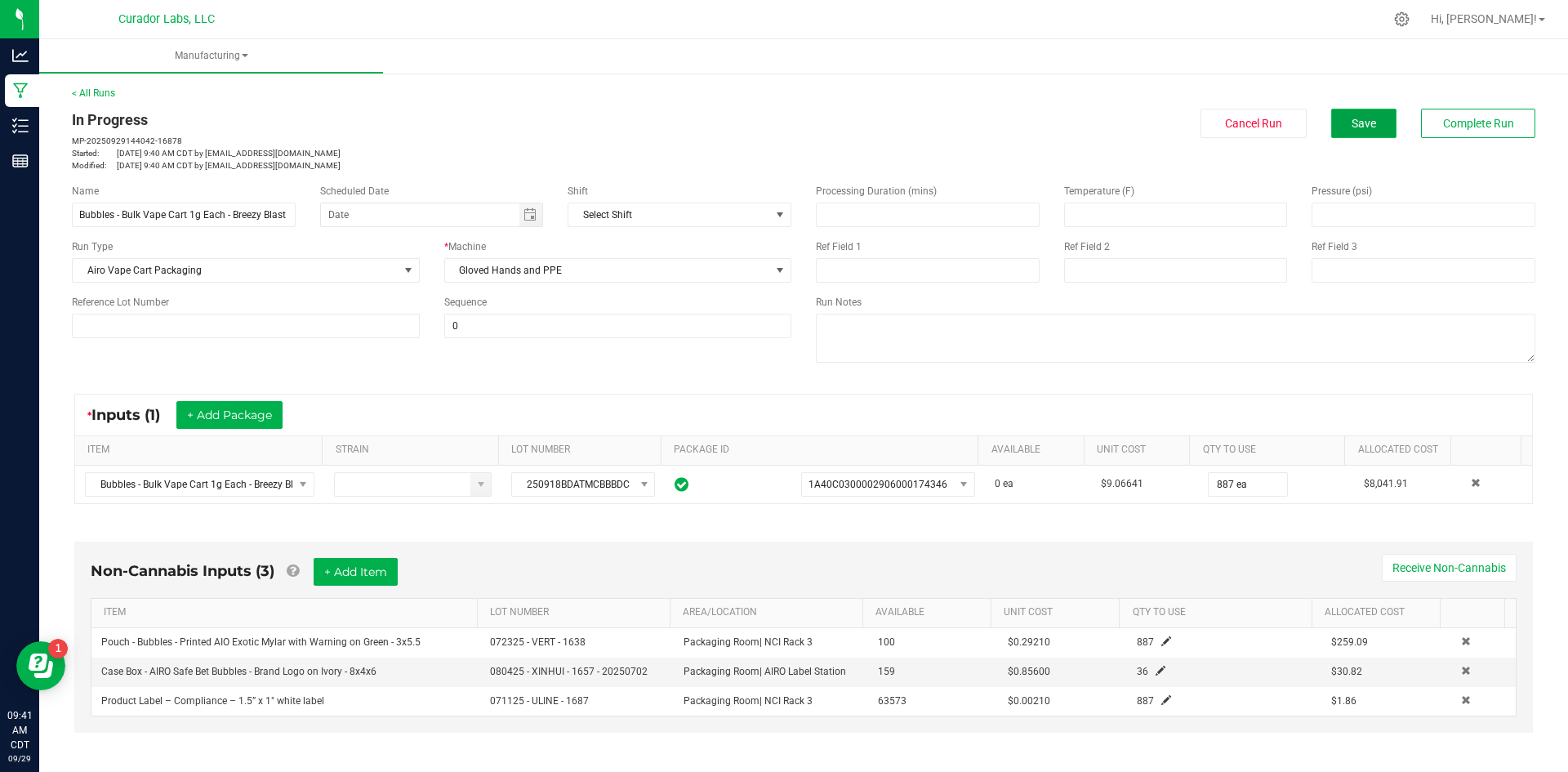
click at [1343, 115] on button "Save" at bounding box center [1364, 123] width 65 height 29
click at [1352, 121] on span "Save" at bounding box center [1364, 122] width 24 height 13
